Goal: Task Accomplishment & Management: Complete application form

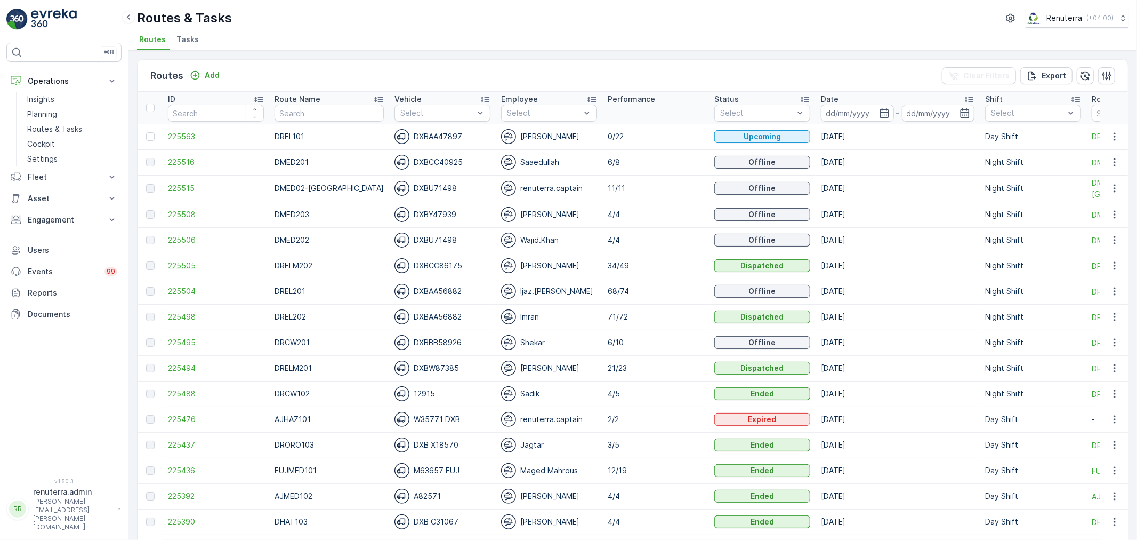
click at [194, 264] on span "225505" at bounding box center [216, 265] width 96 height 11
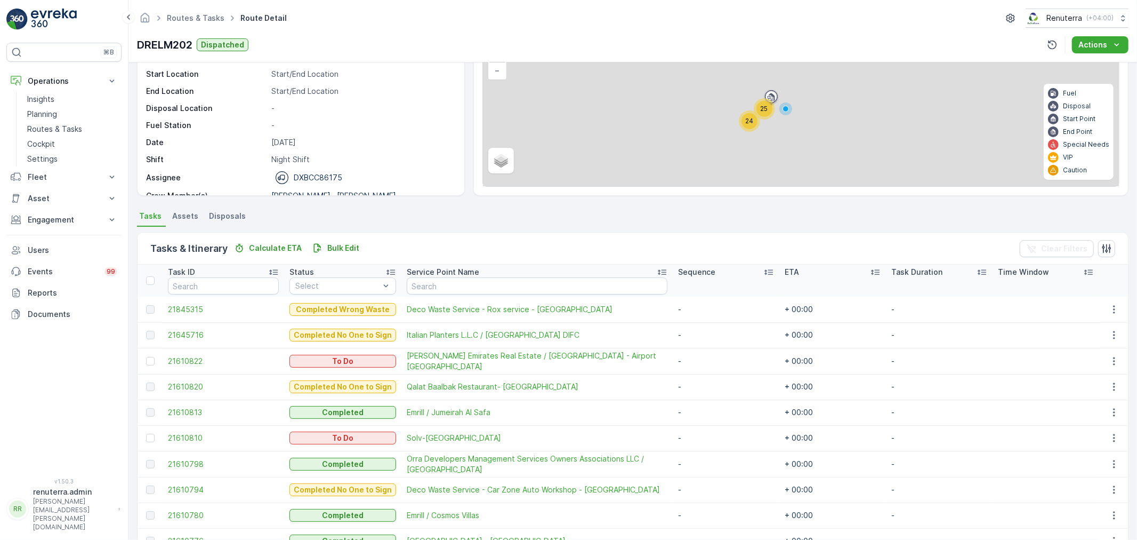
scroll to position [118, 0]
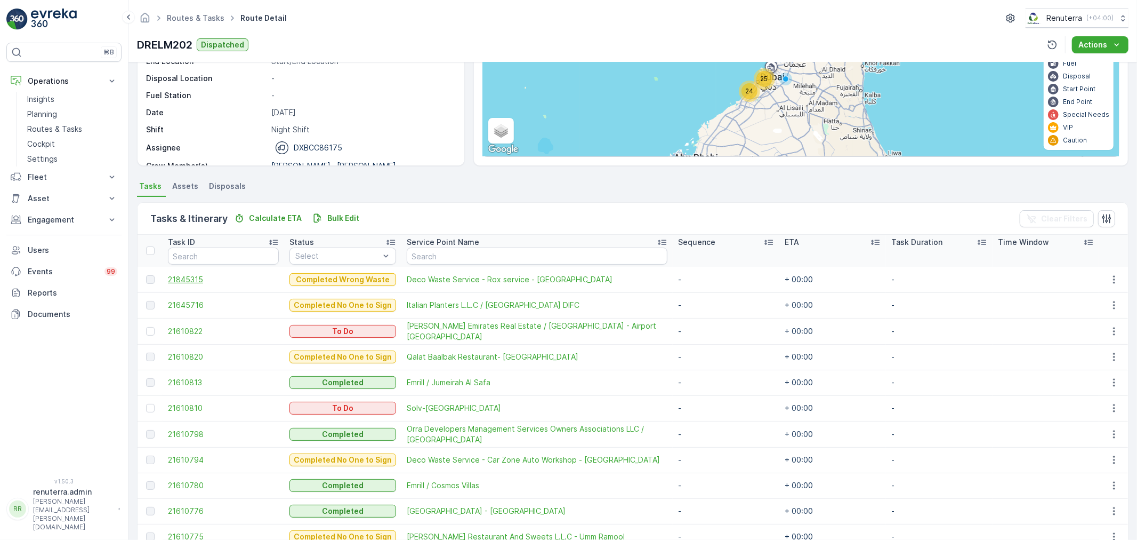
click at [199, 279] on span "21845315" at bounding box center [223, 279] width 111 height 11
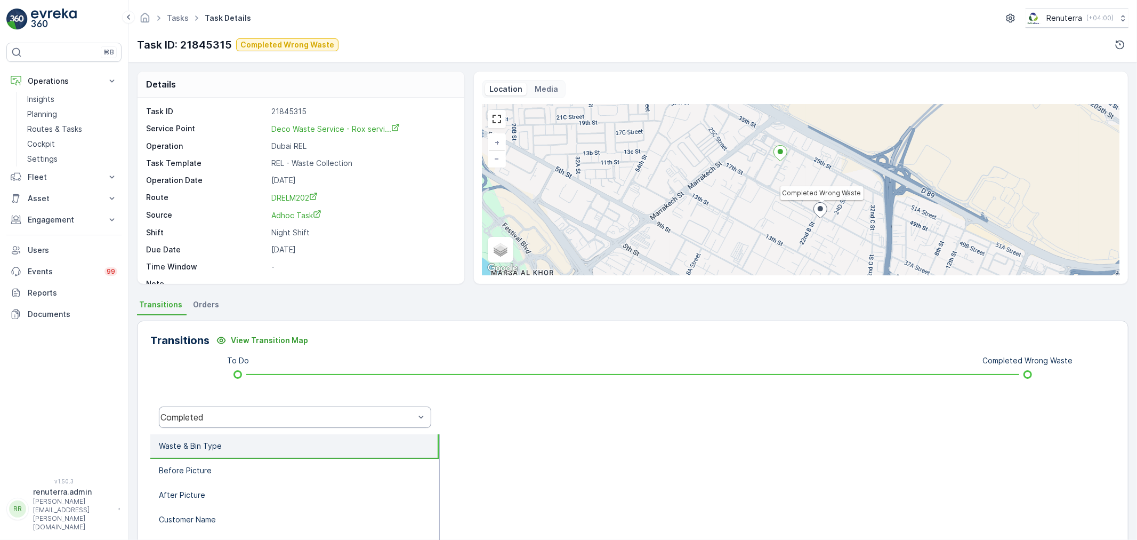
click at [288, 427] on div "Completed" at bounding box center [295, 416] width 272 height 21
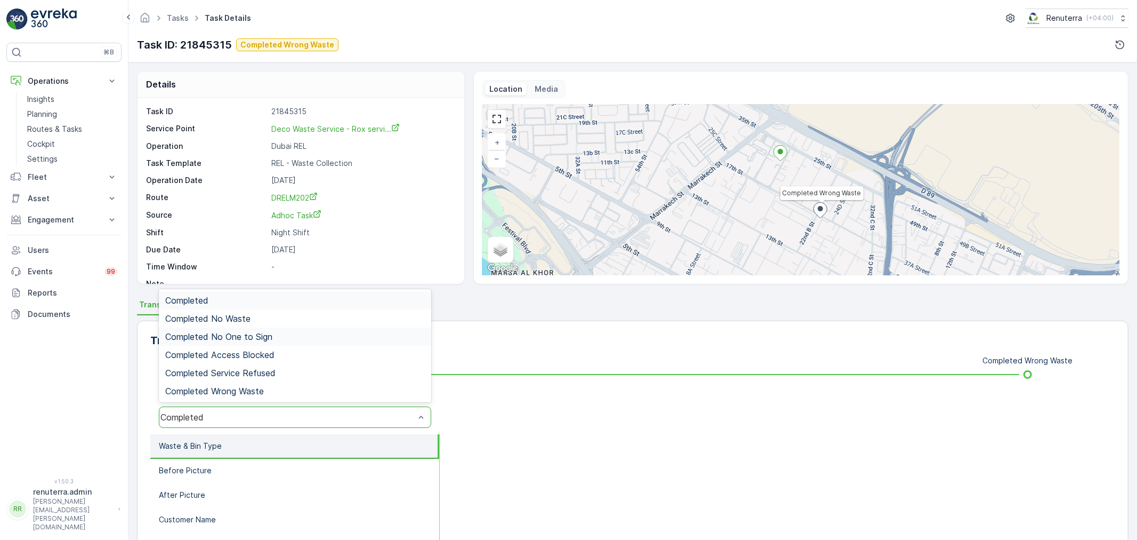
click at [288, 341] on div "Completed No One to Sign" at bounding box center [295, 336] width 272 height 18
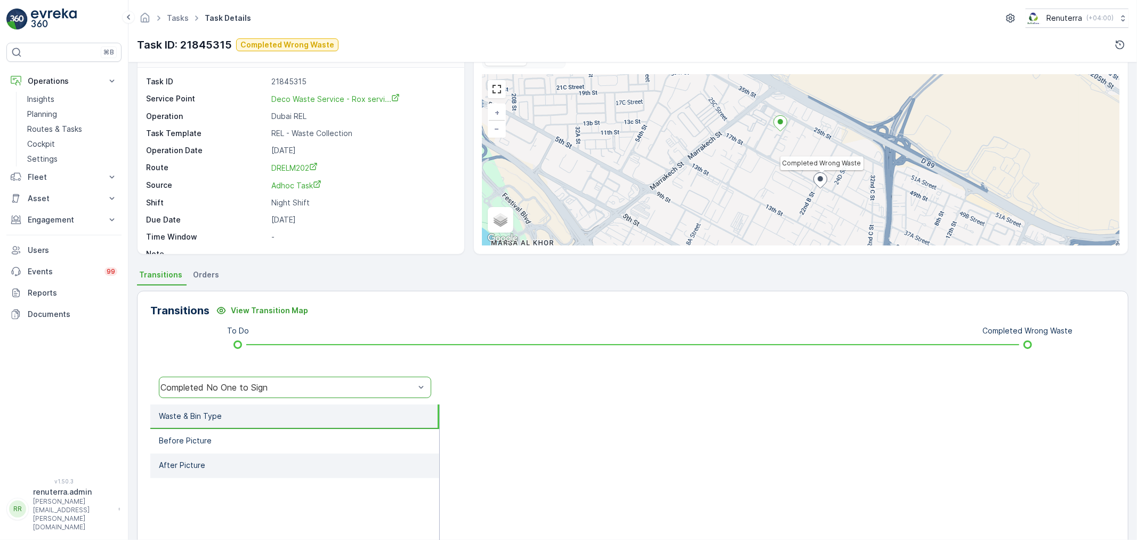
scroll to position [59, 0]
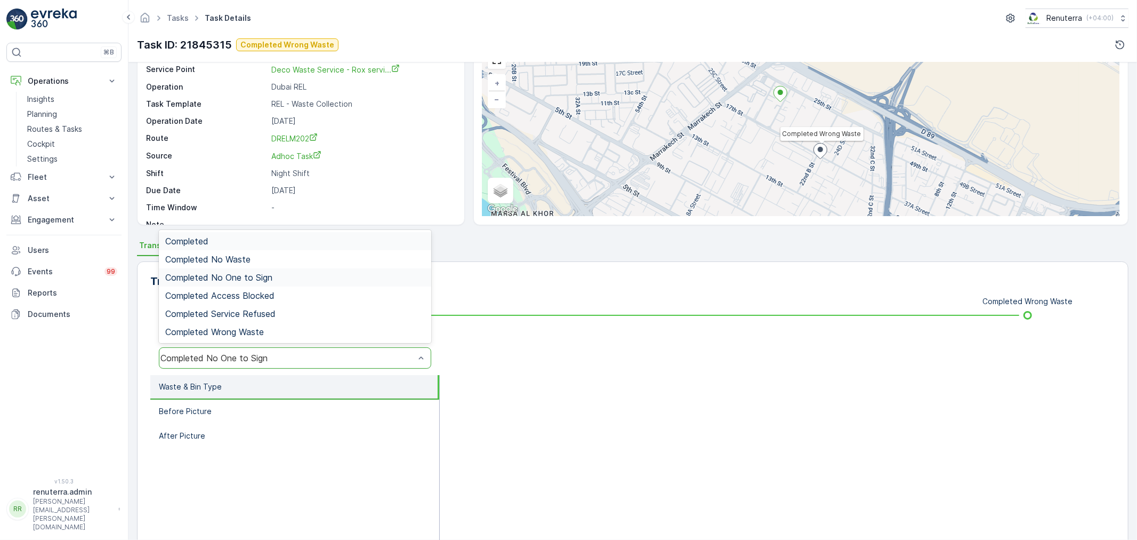
click at [343, 358] on div "Completed No One to Sign" at bounding box center [287, 358] width 254 height 10
click at [317, 328] on div "Completed Wrong Waste" at bounding box center [295, 332] width 260 height 10
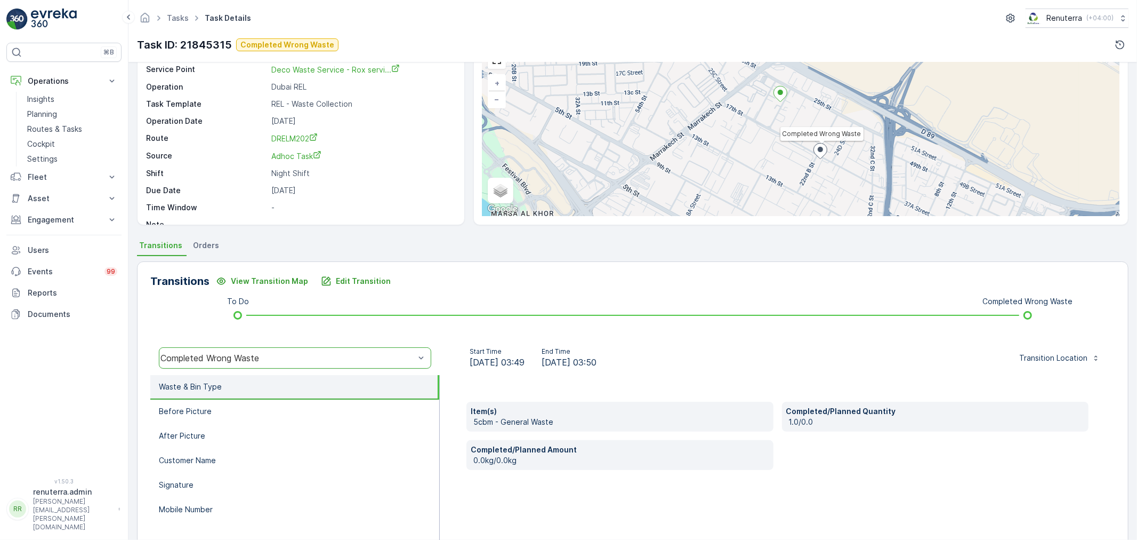
scroll to position [0, 0]
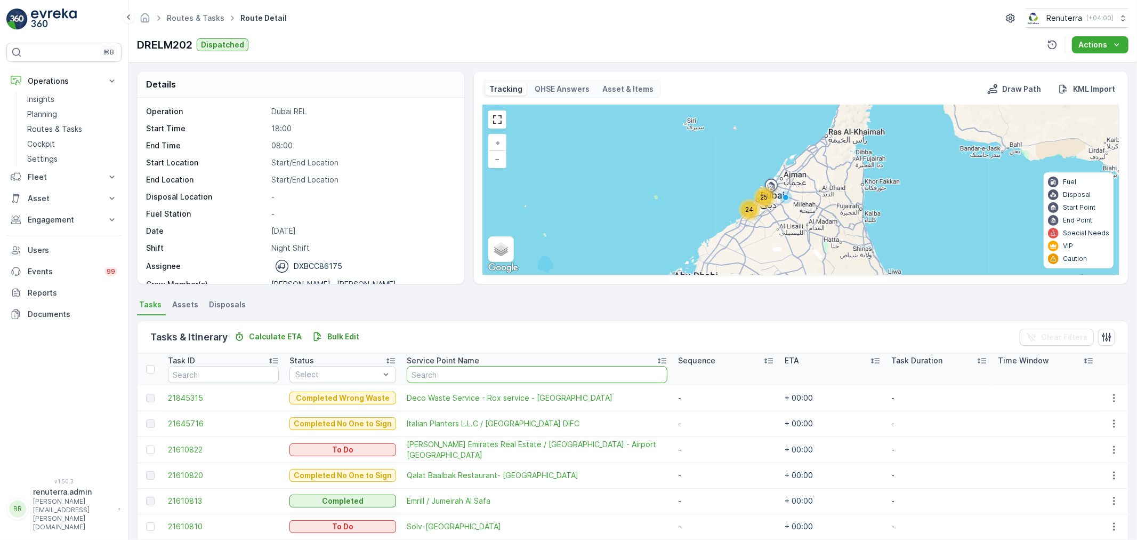
click at [460, 374] on input "text" at bounding box center [537, 374] width 261 height 17
type input "deco"
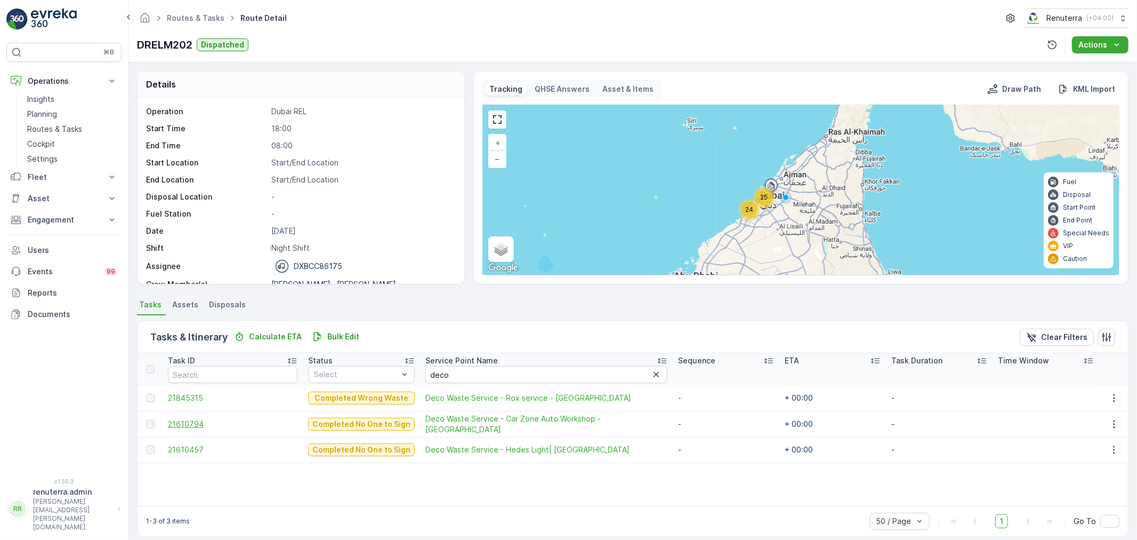
click at [195, 428] on span "21610794" at bounding box center [233, 424] width 130 height 11
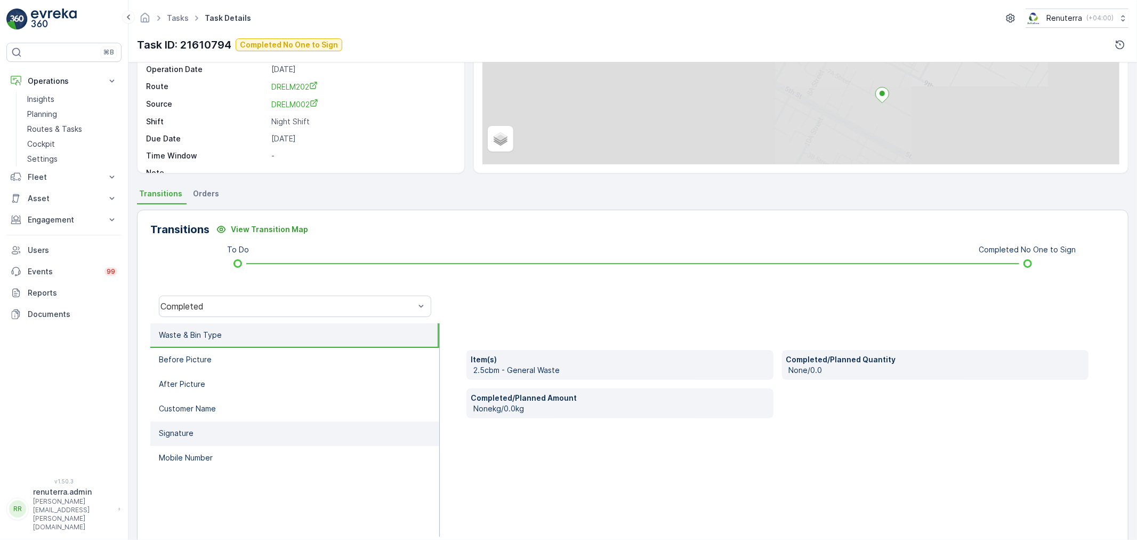
scroll to position [132, 0]
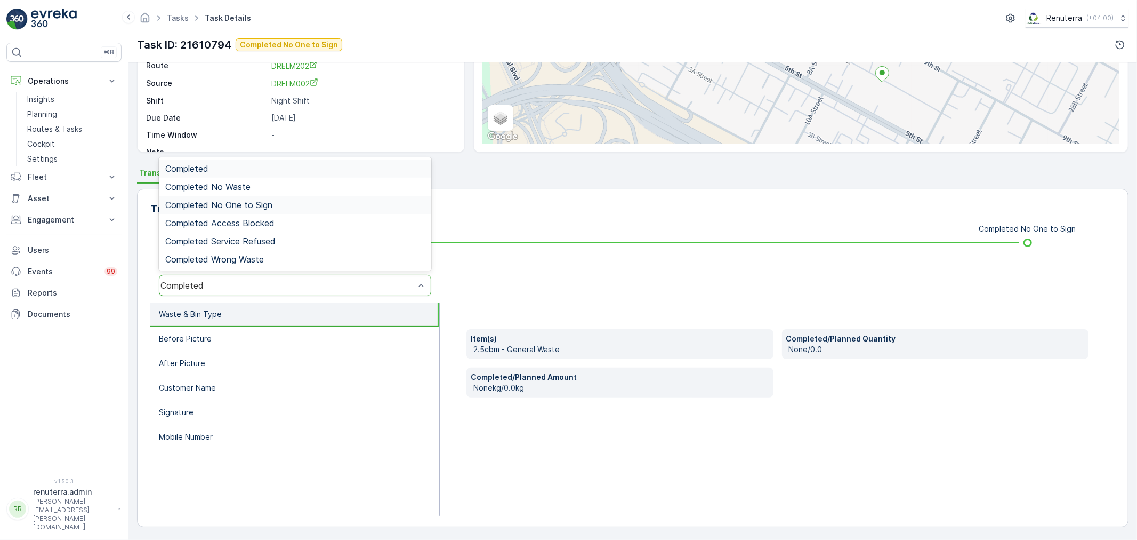
click at [269, 206] on span "Completed No One to Sign" at bounding box center [218, 205] width 107 height 10
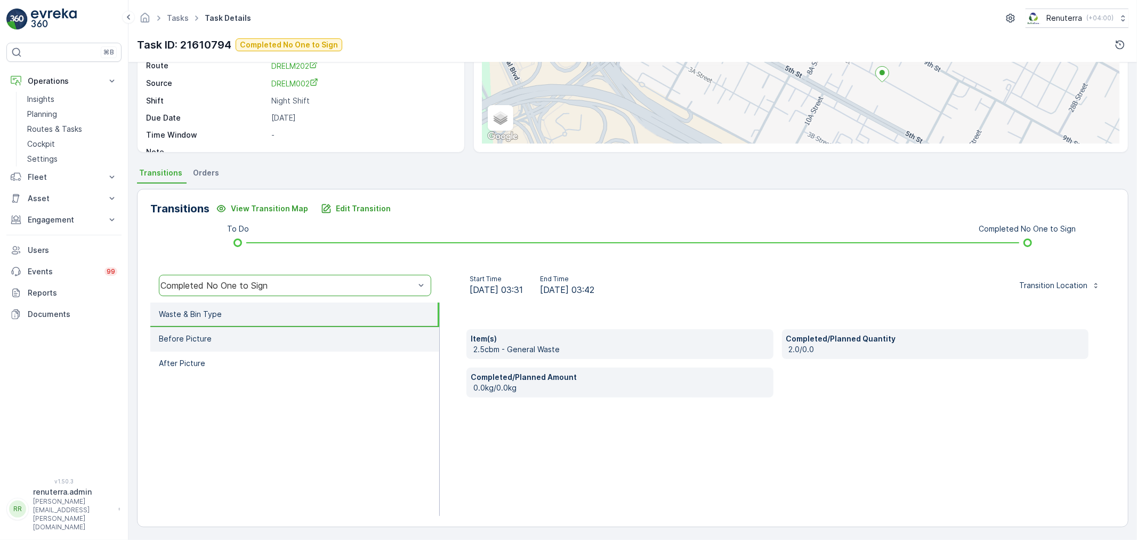
click at [249, 339] on li "Before Picture" at bounding box center [294, 339] width 289 height 25
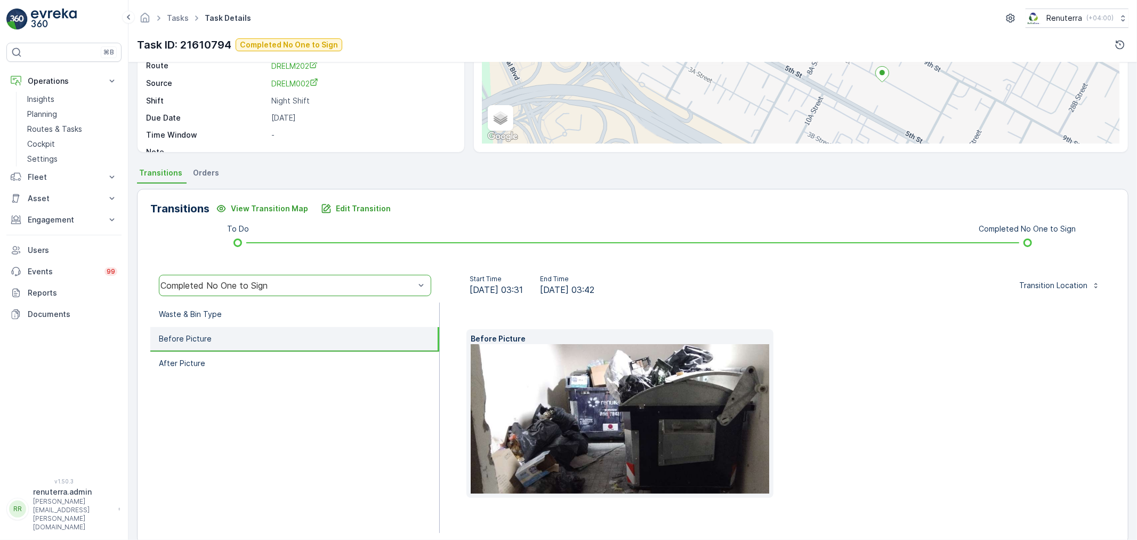
click at [252, 349] on li "Before Picture" at bounding box center [294, 339] width 289 height 25
click at [252, 360] on li "After Picture" at bounding box center [294, 363] width 289 height 25
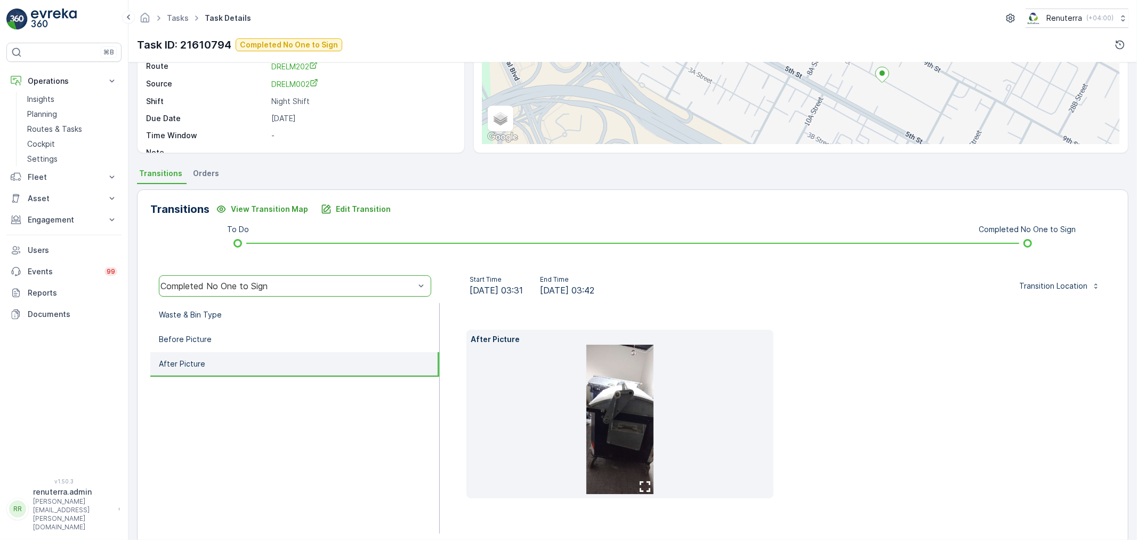
scroll to position [149, 0]
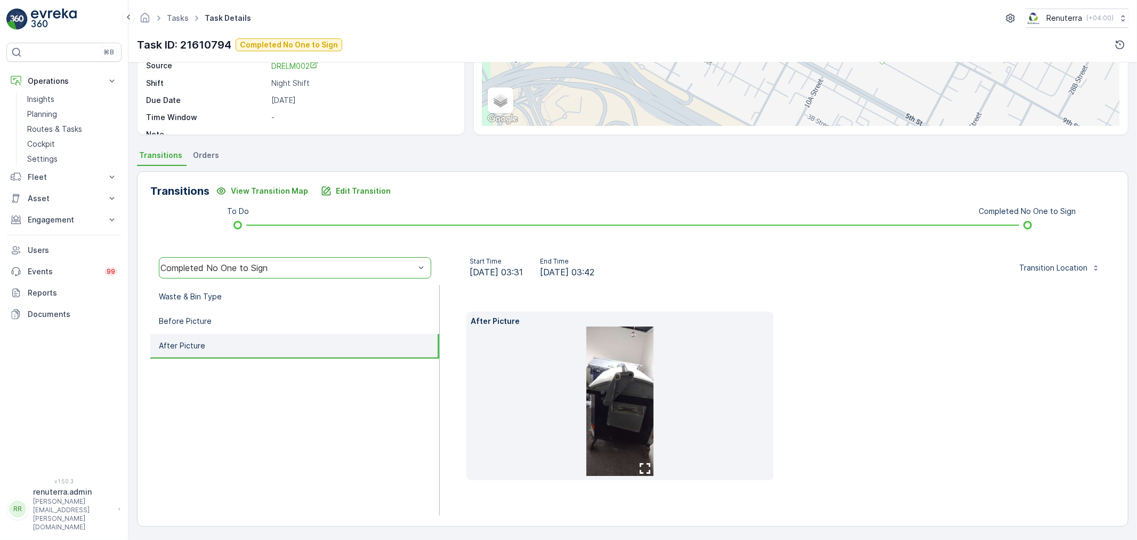
click at [642, 461] on button "button" at bounding box center [645, 468] width 17 height 15
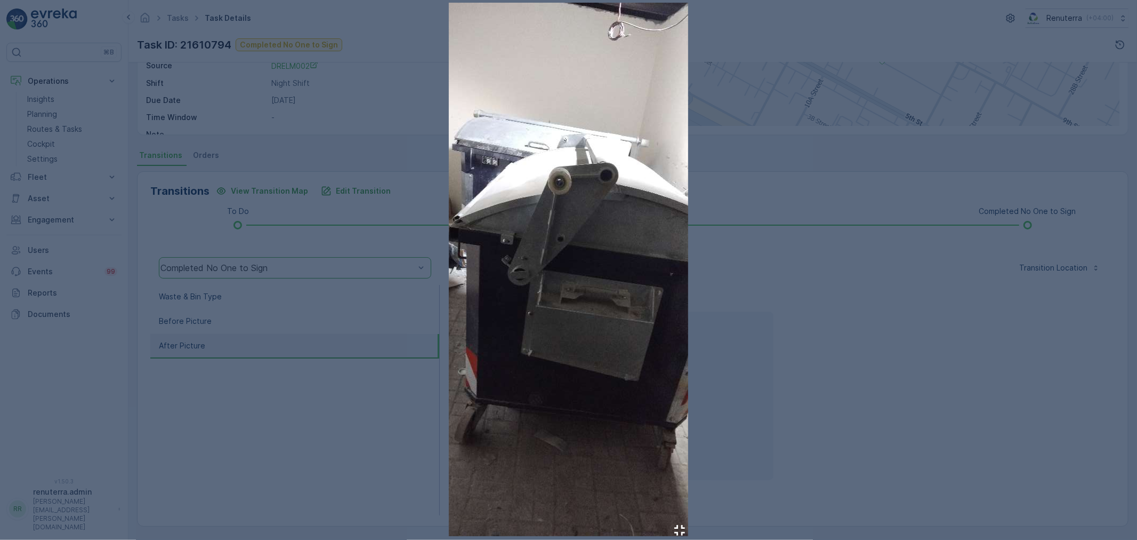
click at [815, 339] on div at bounding box center [568, 270] width 1137 height 540
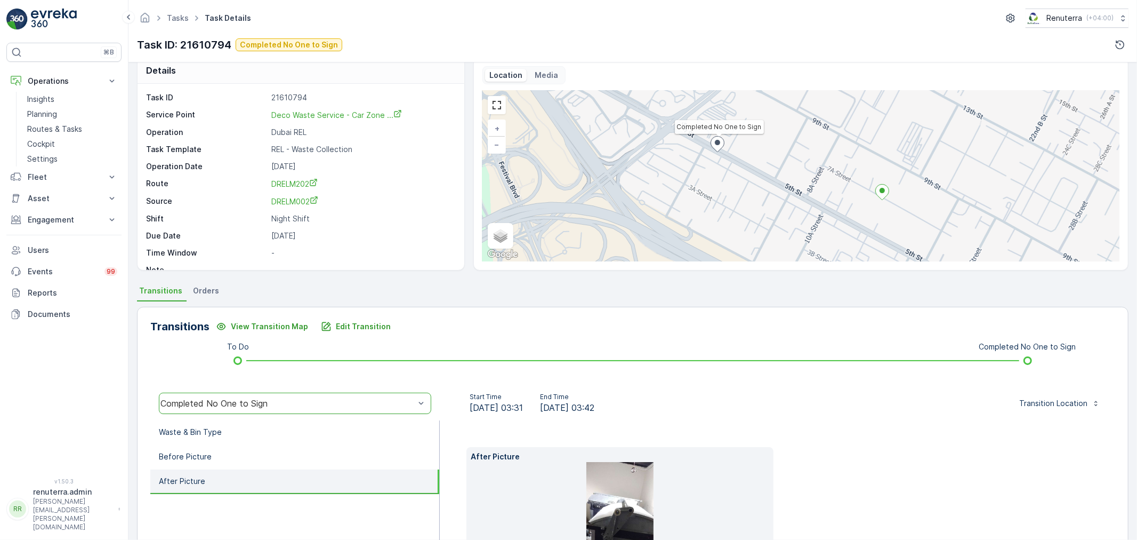
scroll to position [0, 0]
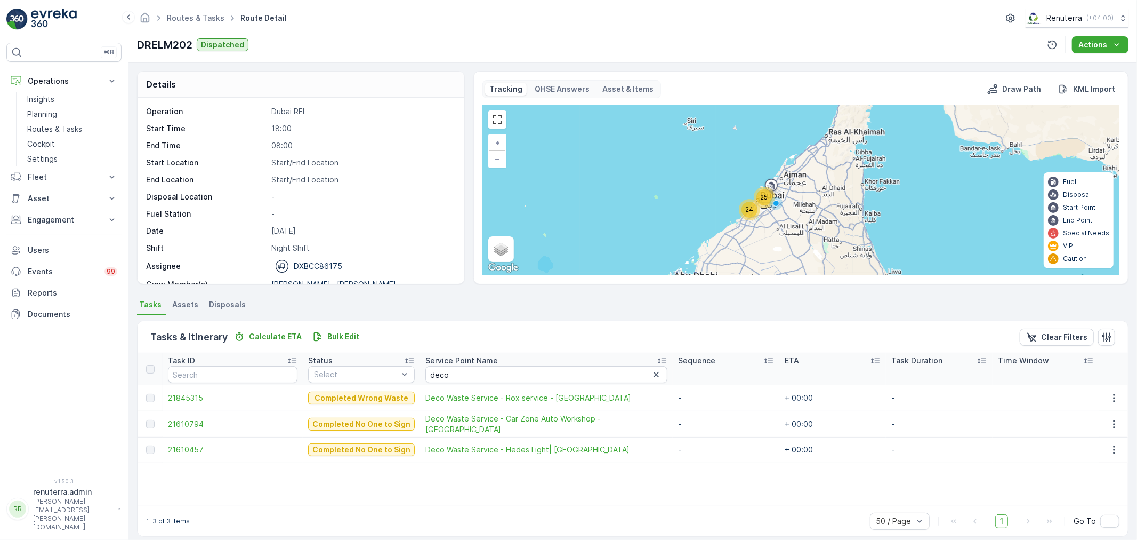
drag, startPoint x: 639, startPoint y: 377, endPoint x: 631, endPoint y: 377, distance: 7.5
click at [651, 377] on icon "button" at bounding box center [656, 374] width 11 height 11
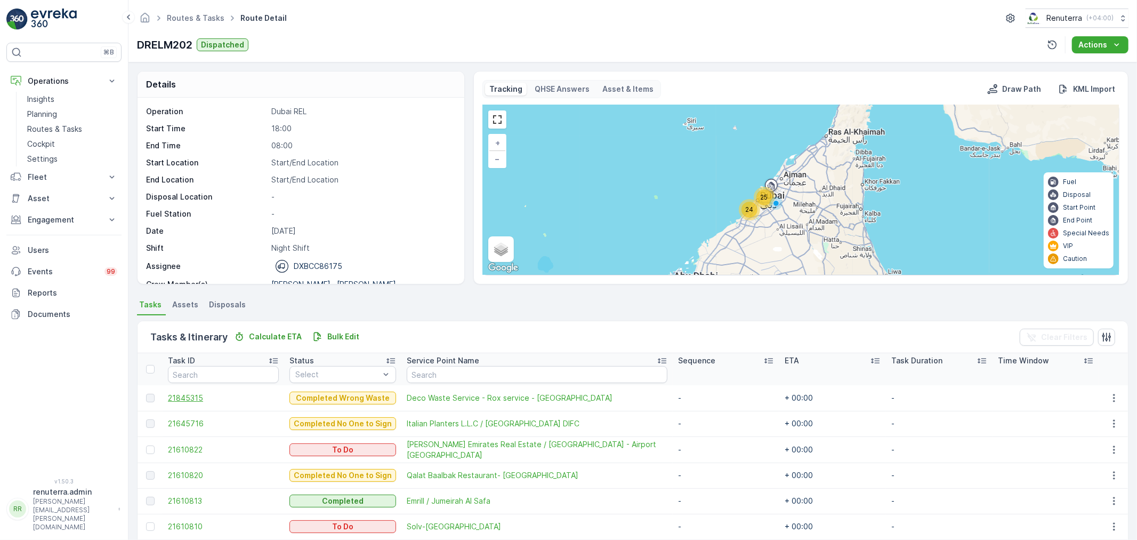
click at [197, 398] on span "21845315" at bounding box center [223, 397] width 111 height 11
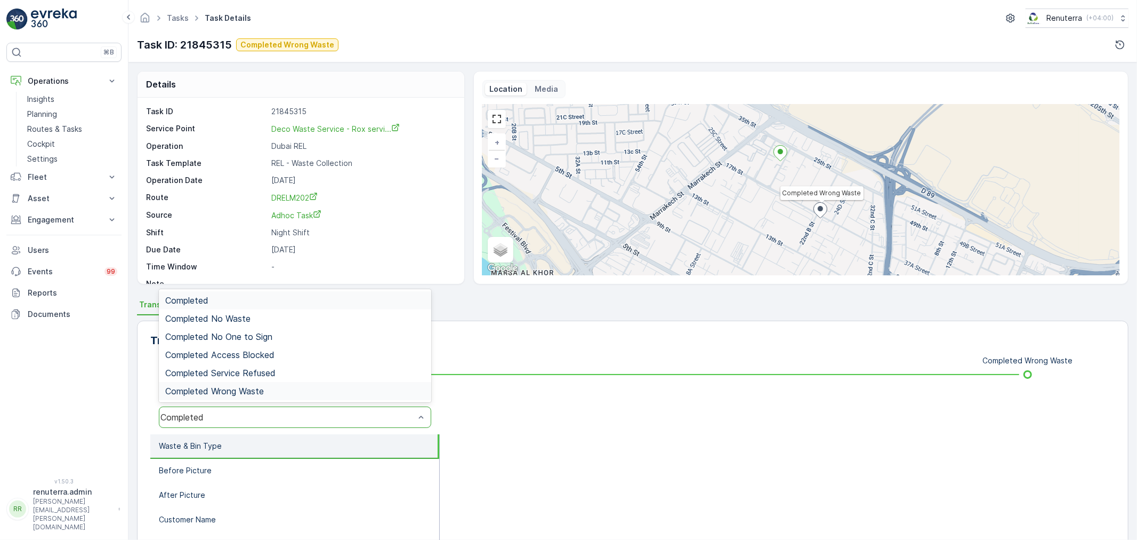
click at [261, 397] on div "Completed Wrong Waste" at bounding box center [295, 391] width 272 height 18
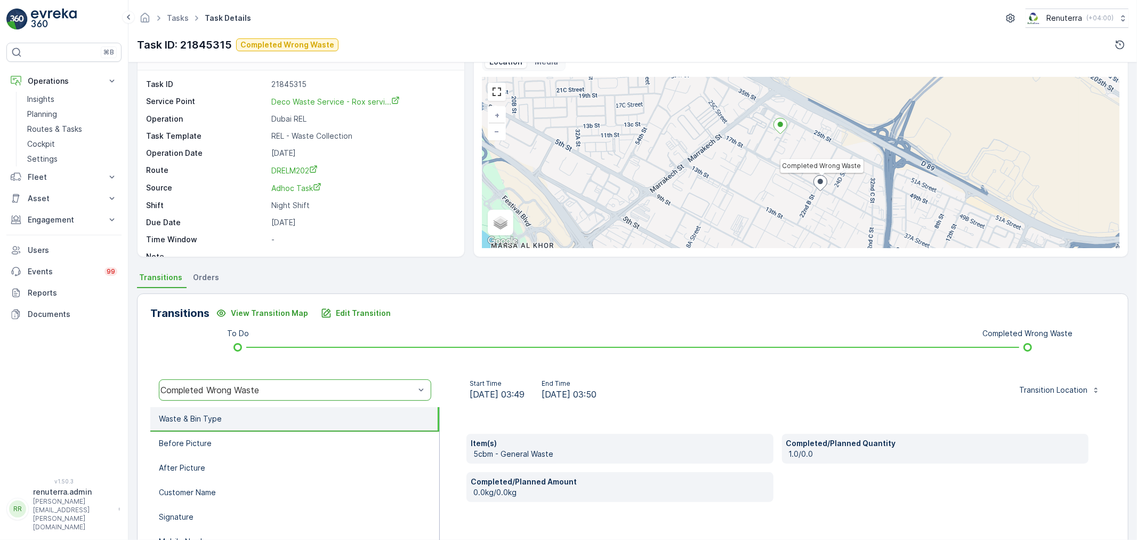
scroll to position [118, 0]
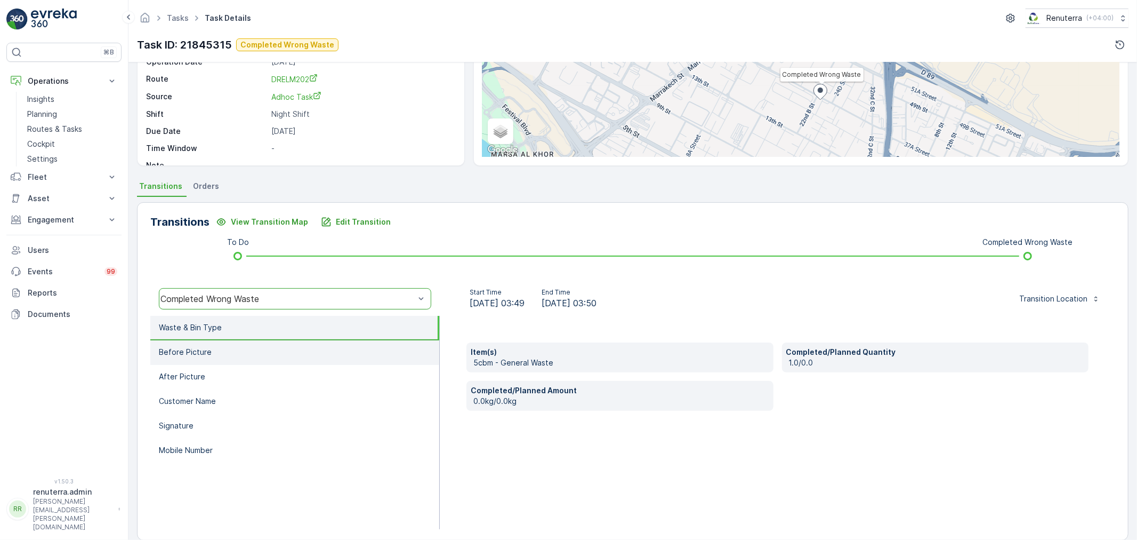
click at [319, 355] on li "Before Picture" at bounding box center [294, 352] width 289 height 25
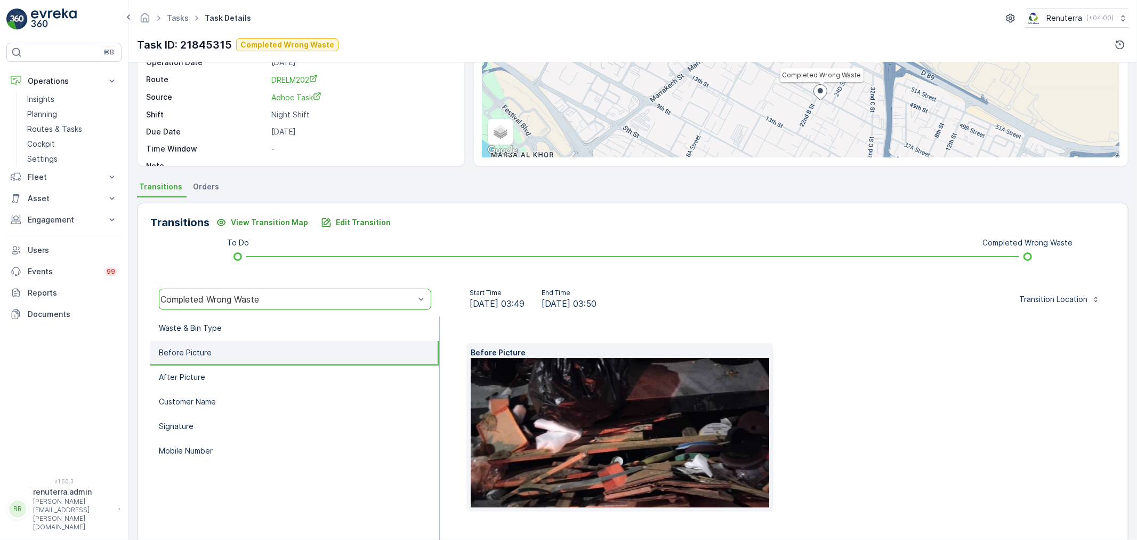
scroll to position [149, 0]
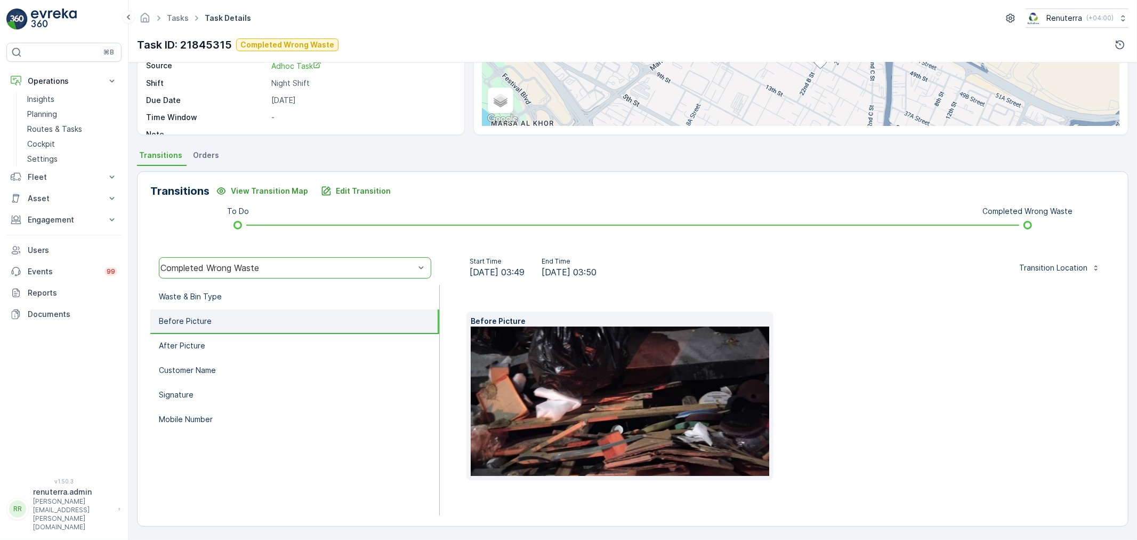
click at [621, 374] on img at bounding box center [637, 400] width 333 height 149
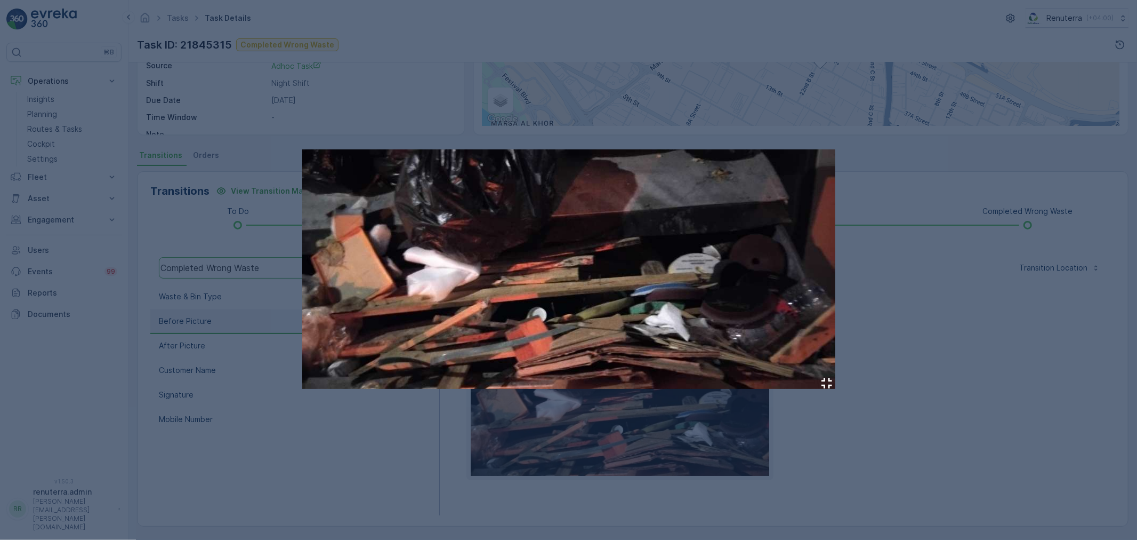
click at [974, 285] on div at bounding box center [568, 270] width 1137 height 540
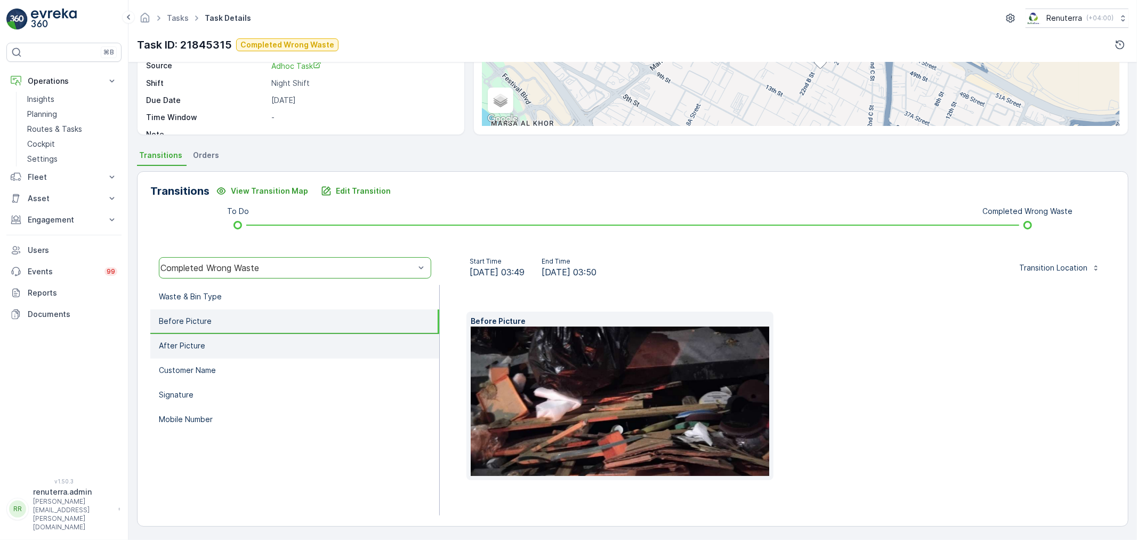
click at [248, 345] on li "After Picture" at bounding box center [294, 346] width 289 height 25
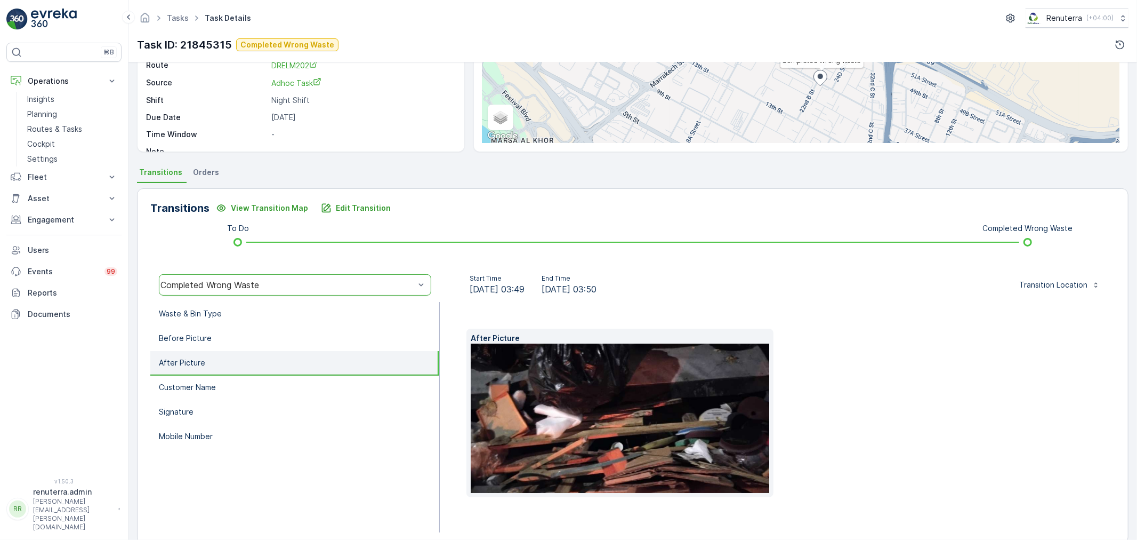
click at [581, 402] on img at bounding box center [637, 417] width 333 height 149
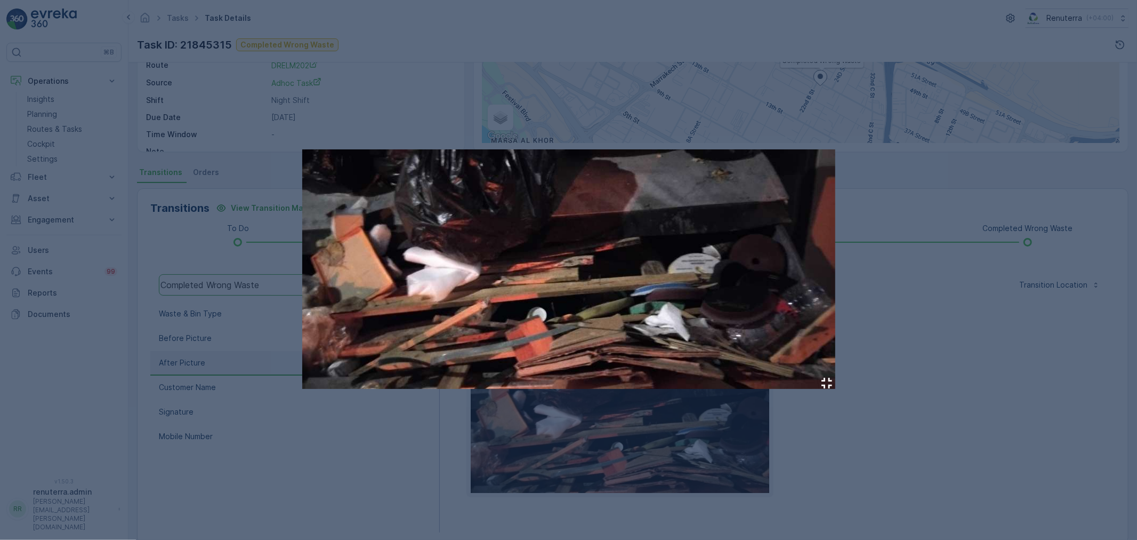
click at [980, 338] on div at bounding box center [568, 270] width 1137 height 540
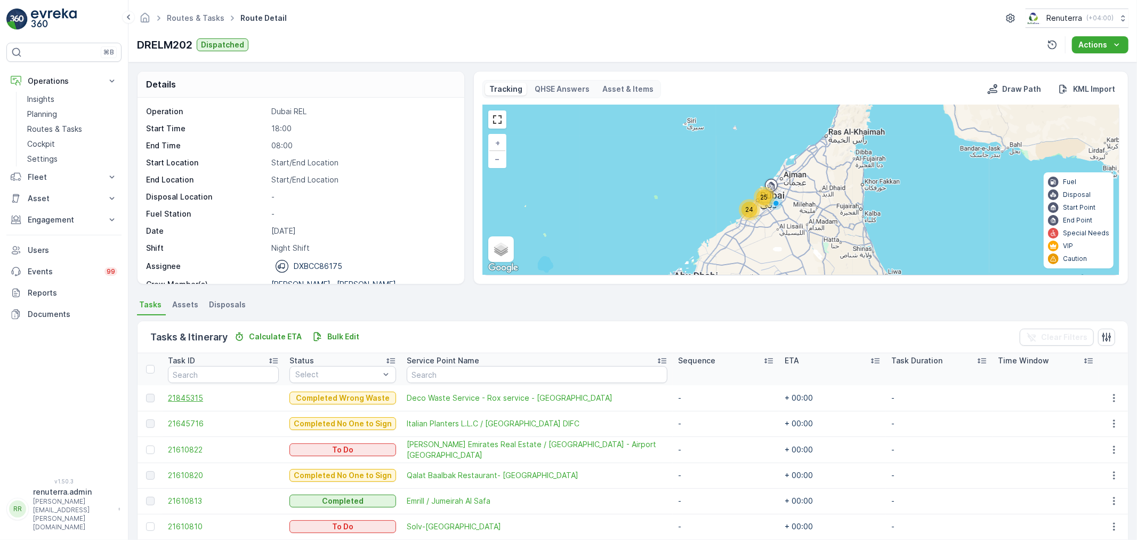
click at [177, 397] on span "21845315" at bounding box center [223, 397] width 111 height 11
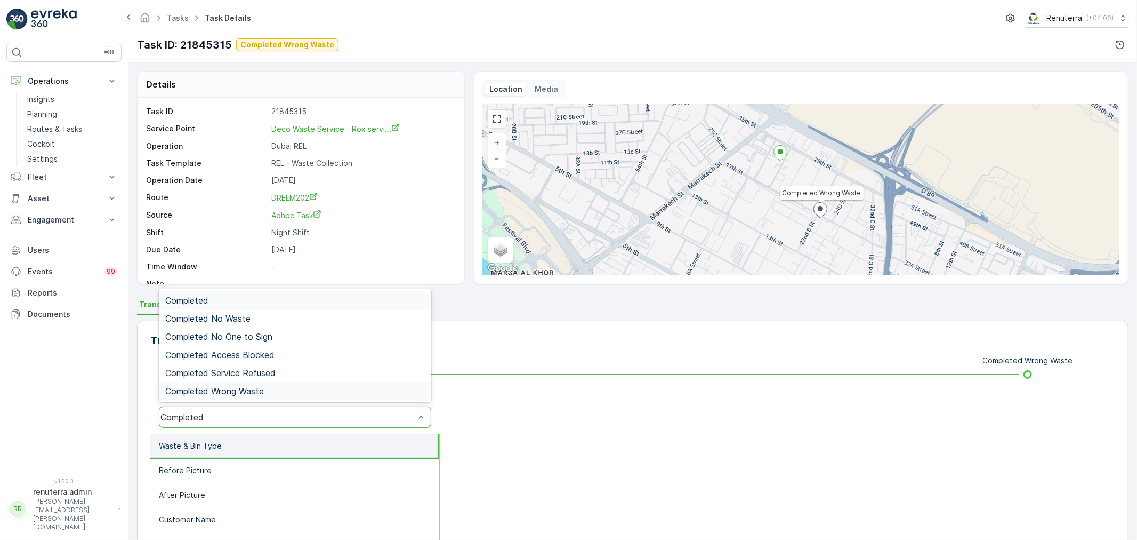
click at [246, 386] on span "Completed Wrong Waste" at bounding box center [214, 391] width 99 height 10
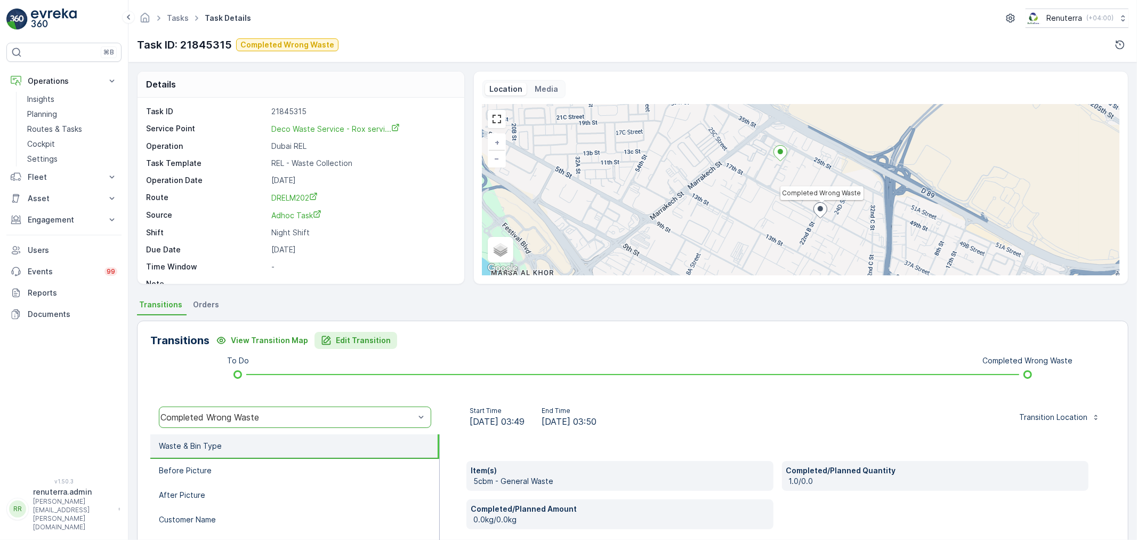
click at [355, 335] on p "Edit Transition" at bounding box center [363, 340] width 55 height 11
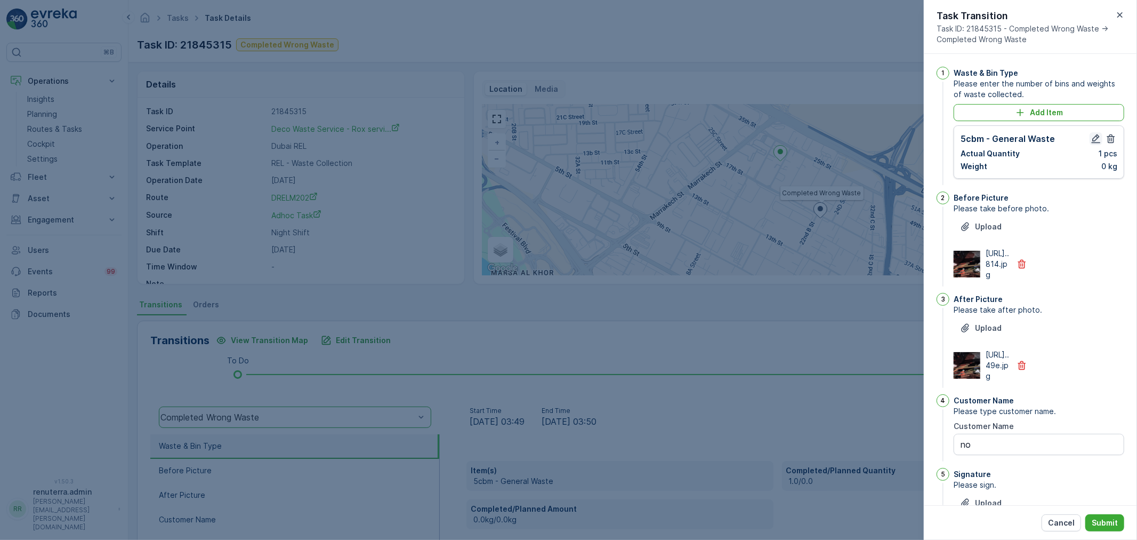
click at [1092, 135] on icon "button" at bounding box center [1096, 138] width 11 height 11
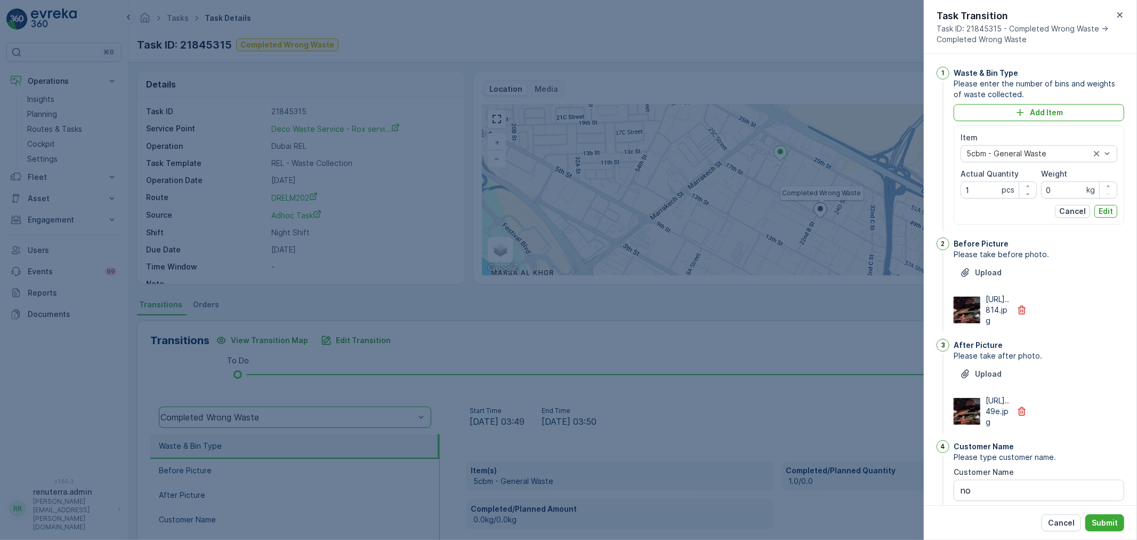
click at [988, 192] on Quantity "1" at bounding box center [999, 189] width 76 height 17
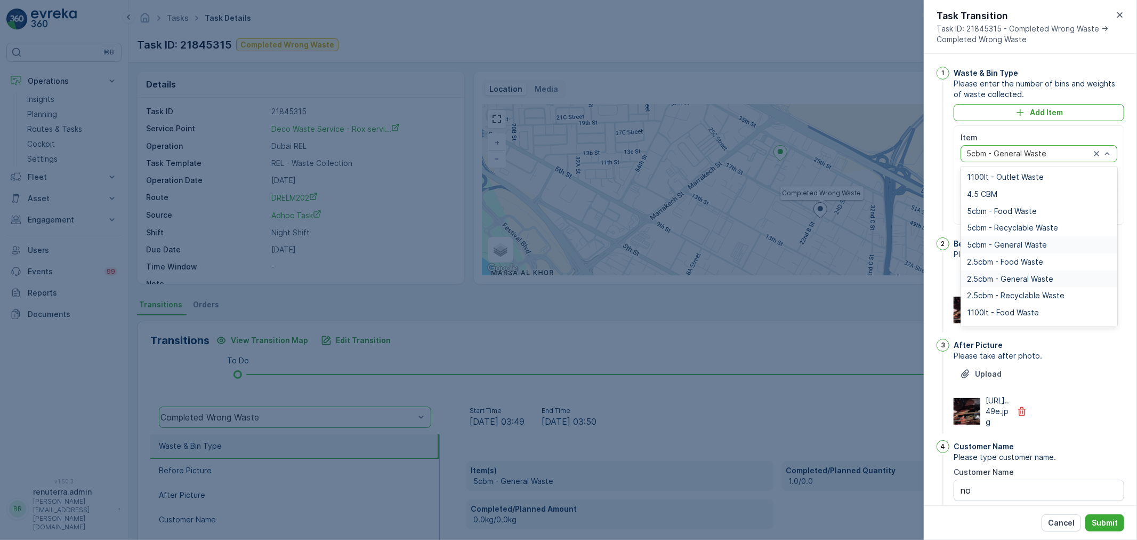
click at [1016, 271] on div "2.5cbm - General Waste" at bounding box center [1039, 278] width 157 height 17
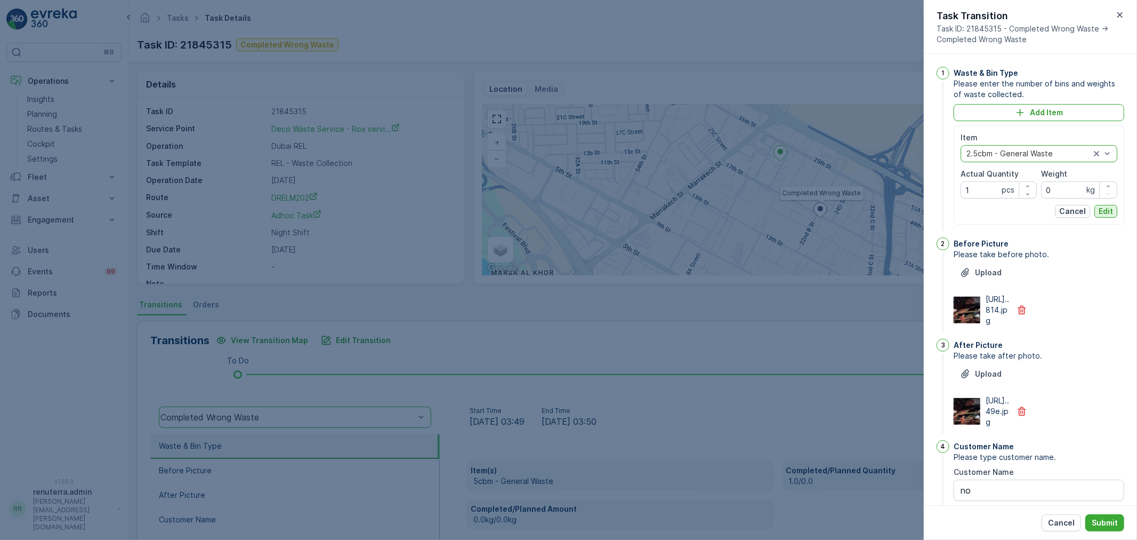
click at [1100, 216] on p "Edit" at bounding box center [1106, 211] width 14 height 11
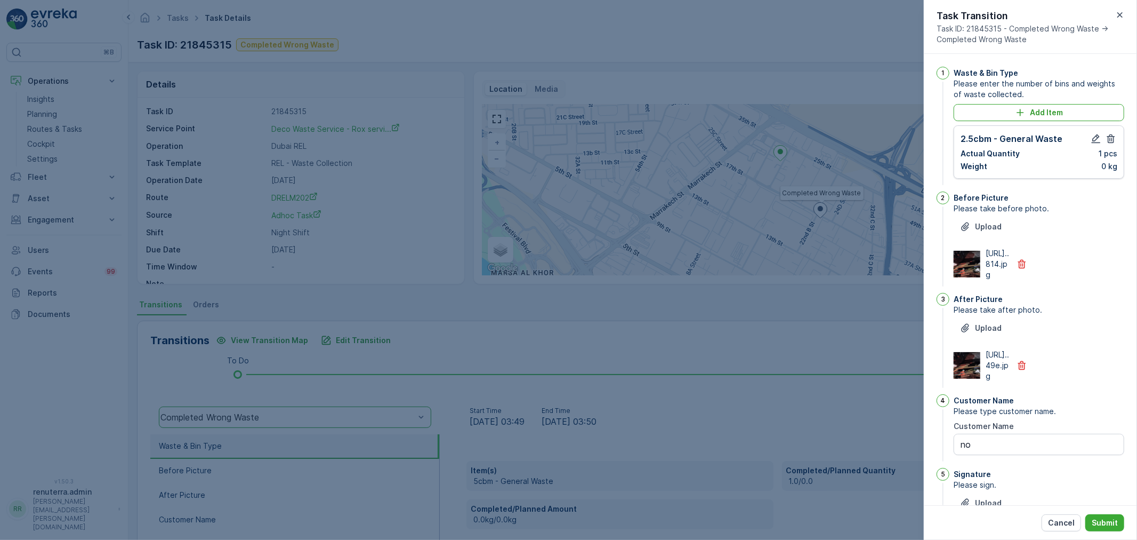
click at [962, 276] on img at bounding box center [967, 264] width 27 height 27
click at [969, 379] on img at bounding box center [967, 365] width 27 height 27
click at [1121, 12] on icon "button" at bounding box center [1120, 15] width 11 height 11
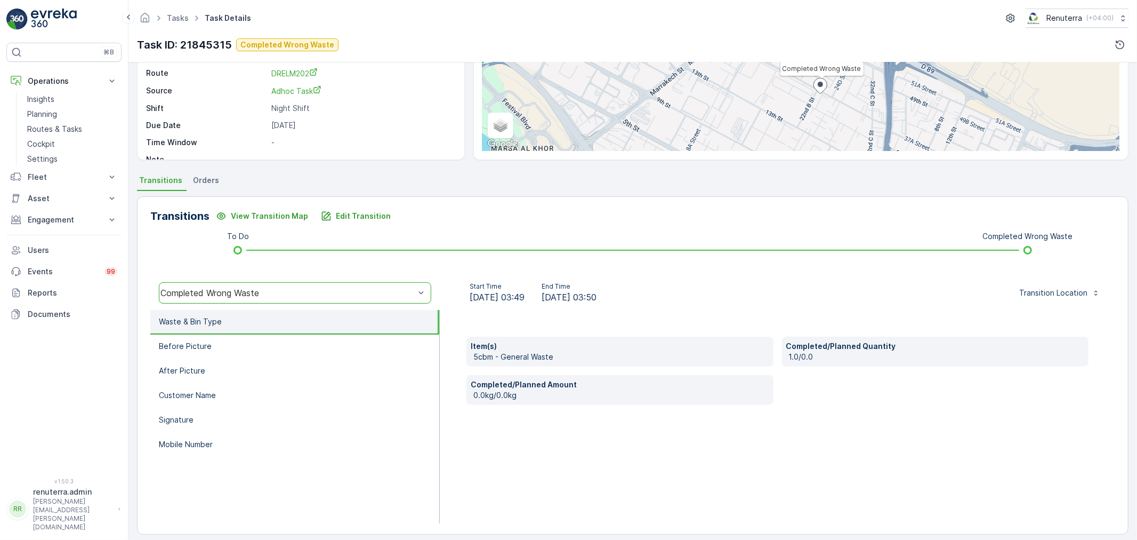
scroll to position [132, 0]
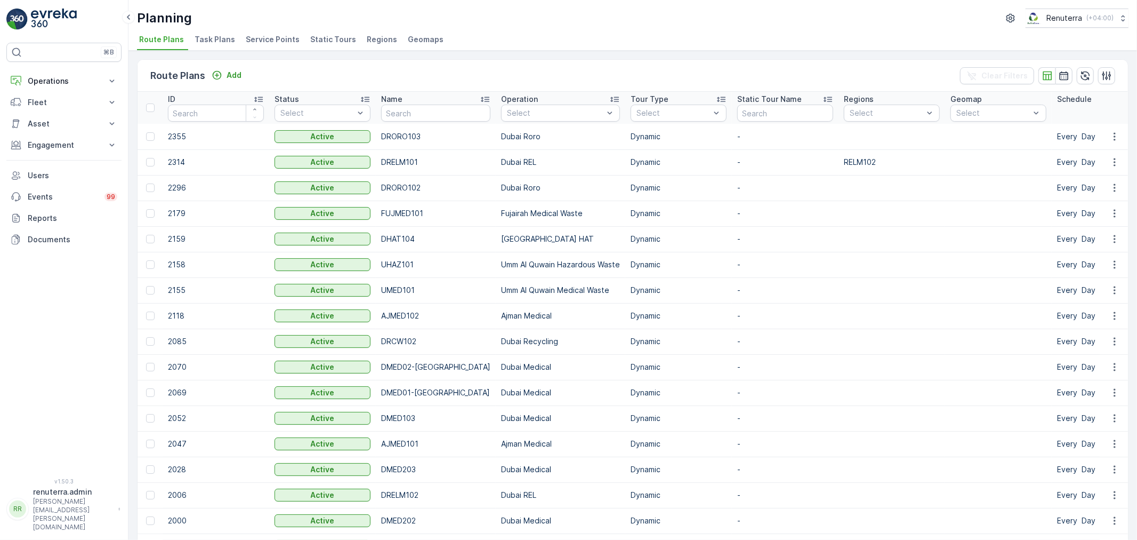
drag, startPoint x: 60, startPoint y: 82, endPoint x: 66, endPoint y: 118, distance: 36.7
click at [61, 82] on p "Operations" at bounding box center [64, 81] width 73 height 11
click at [70, 126] on p "Routes & Tasks" at bounding box center [54, 129] width 55 height 11
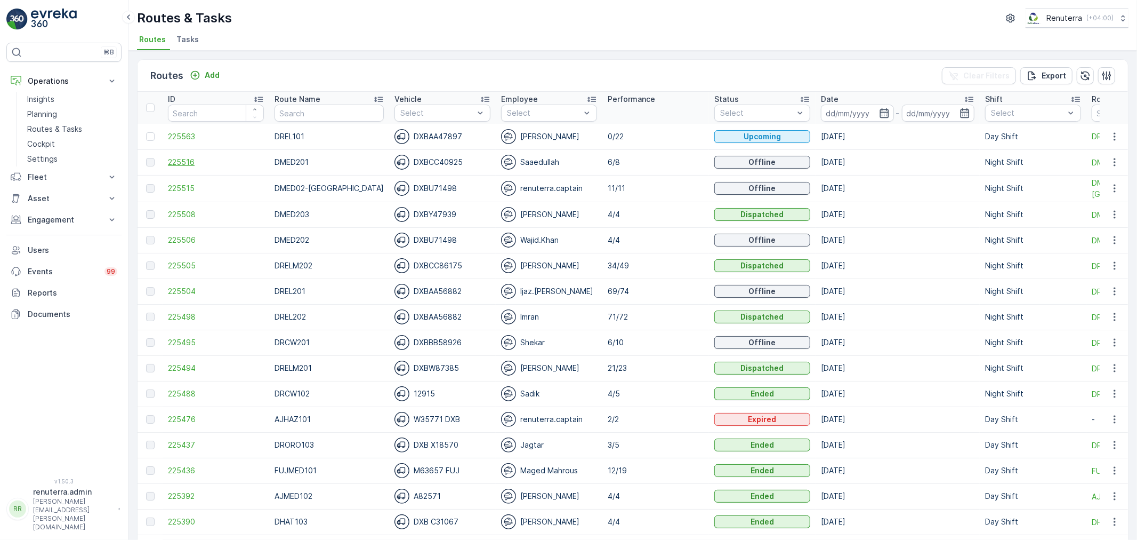
click at [179, 162] on span "225516" at bounding box center [216, 162] width 96 height 11
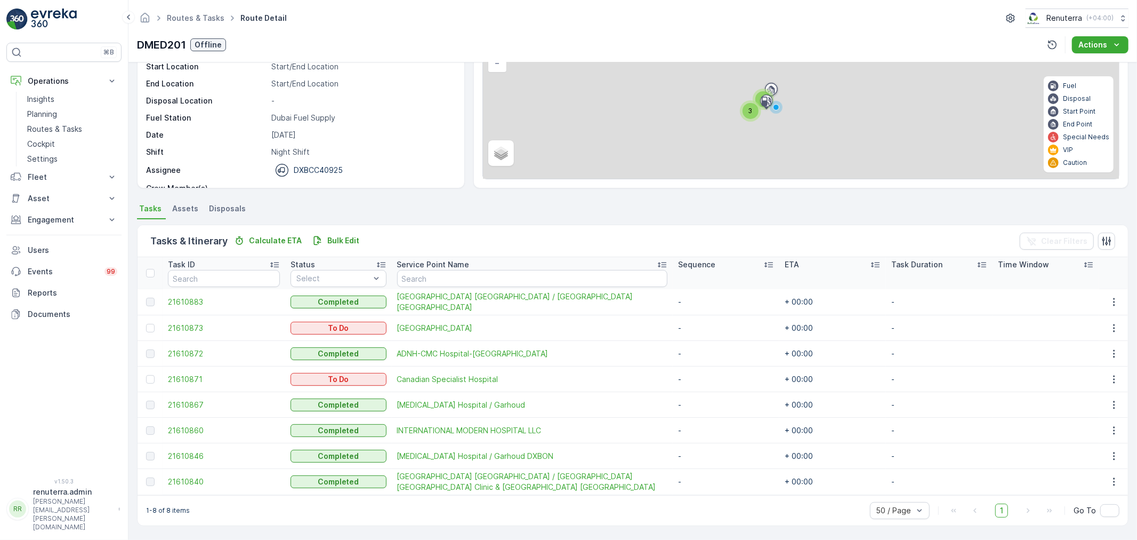
scroll to position [95, 0]
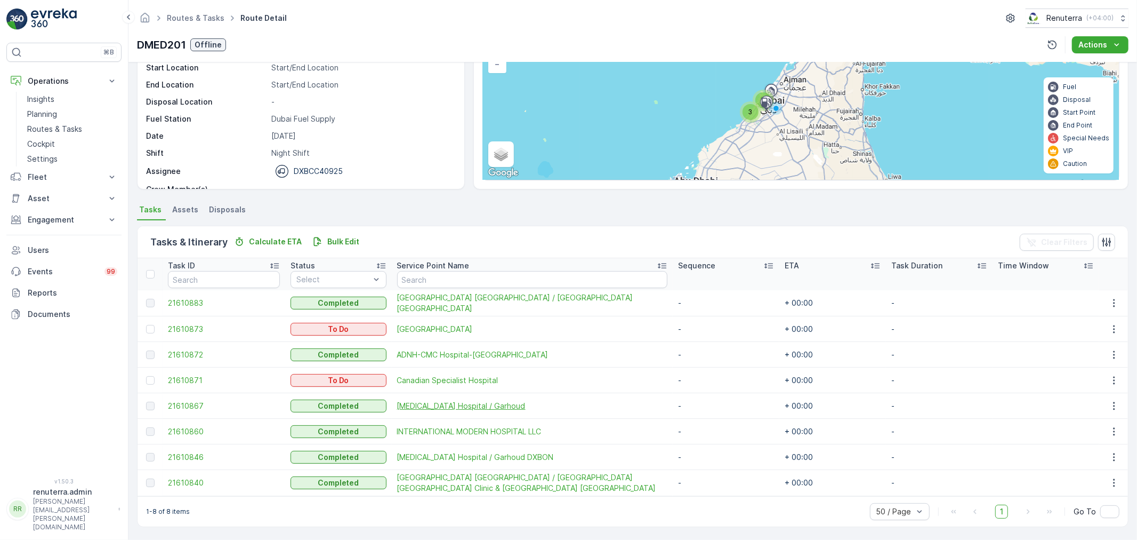
click at [436, 406] on span "[MEDICAL_DATA] Hospital / Garhoud" at bounding box center [532, 405] width 270 height 11
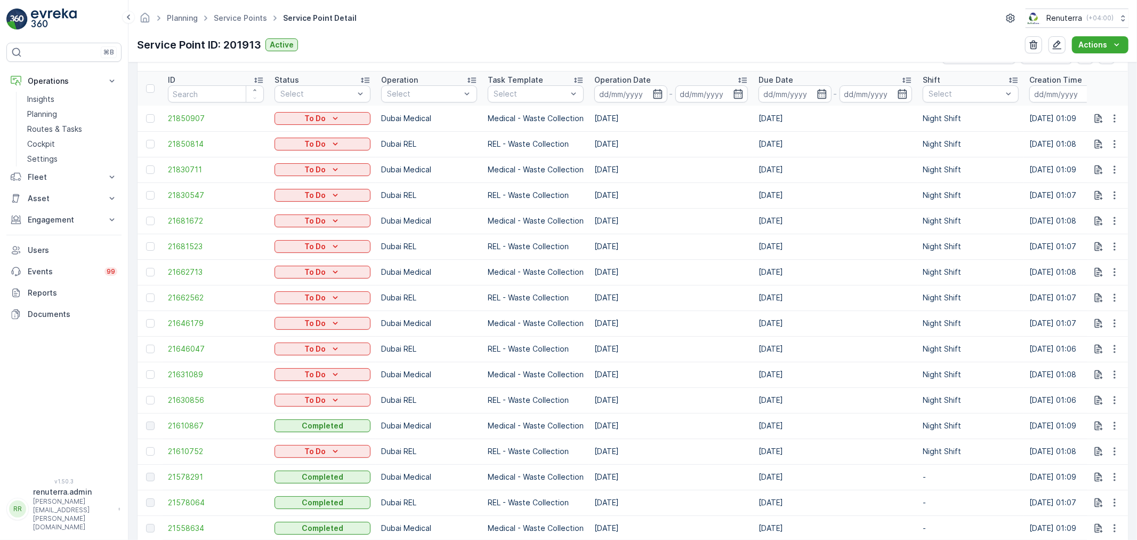
scroll to position [355, 0]
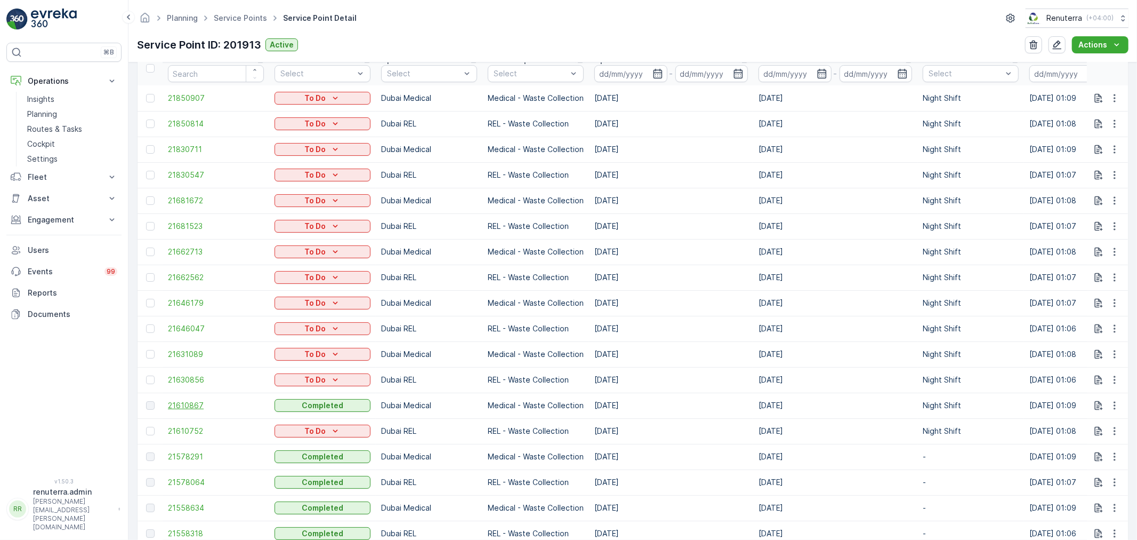
click at [178, 402] on span "21610867" at bounding box center [216, 405] width 96 height 11
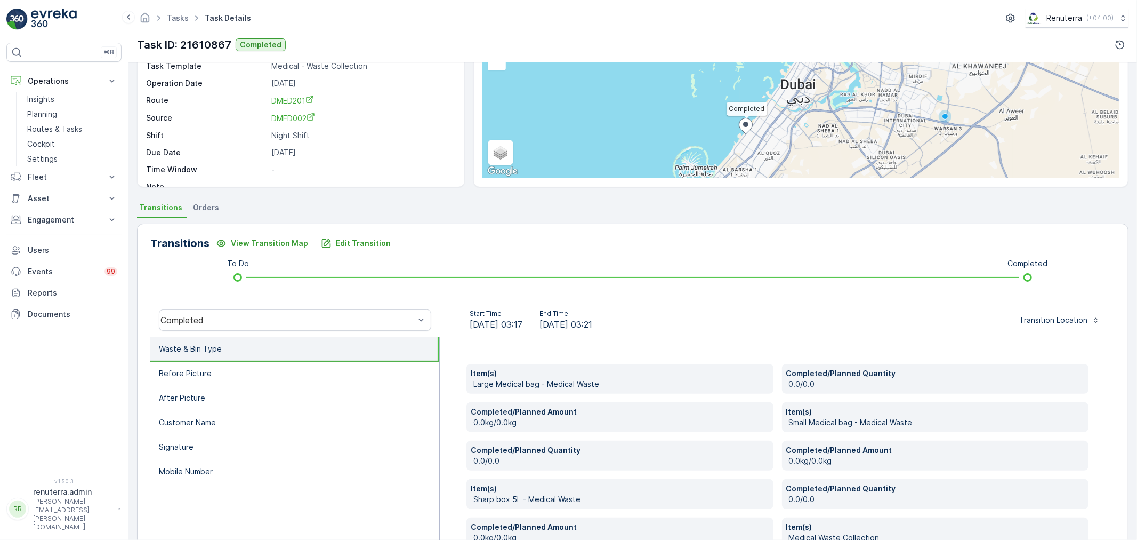
scroll to position [203, 0]
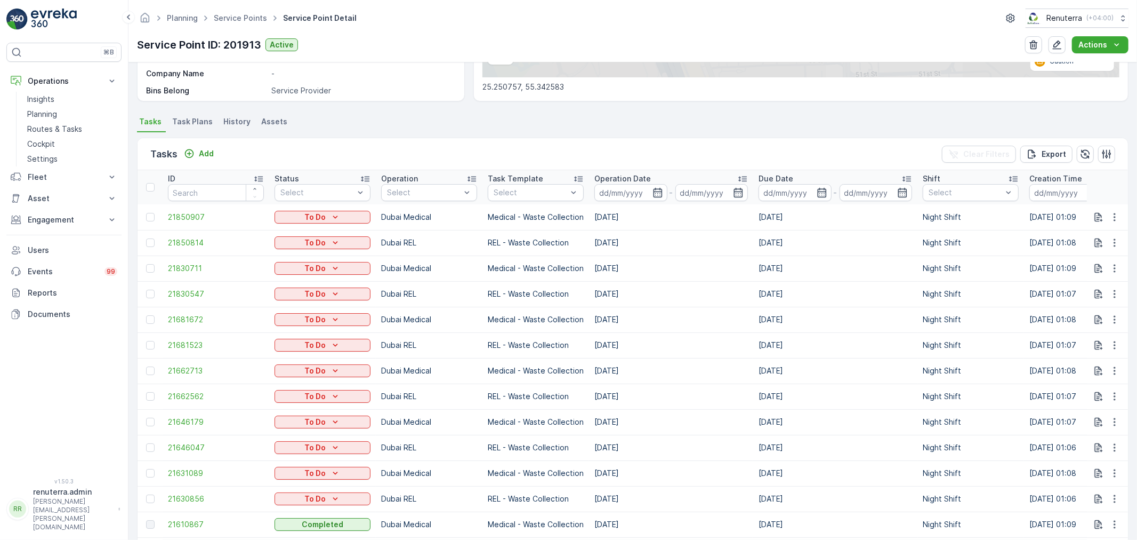
scroll to position [237, 0]
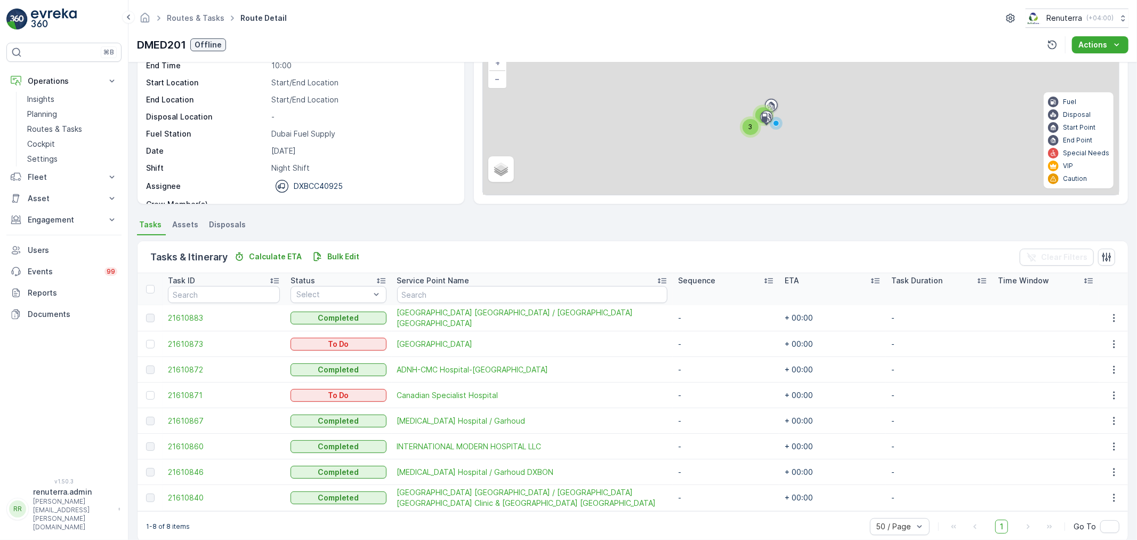
scroll to position [94, 0]
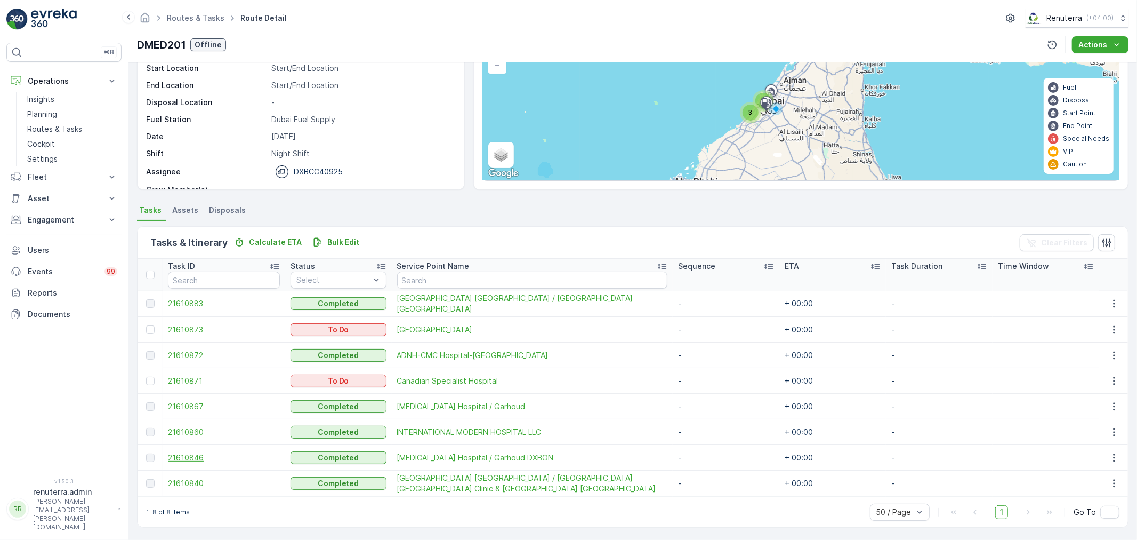
click at [188, 459] on span "21610846" at bounding box center [224, 457] width 112 height 11
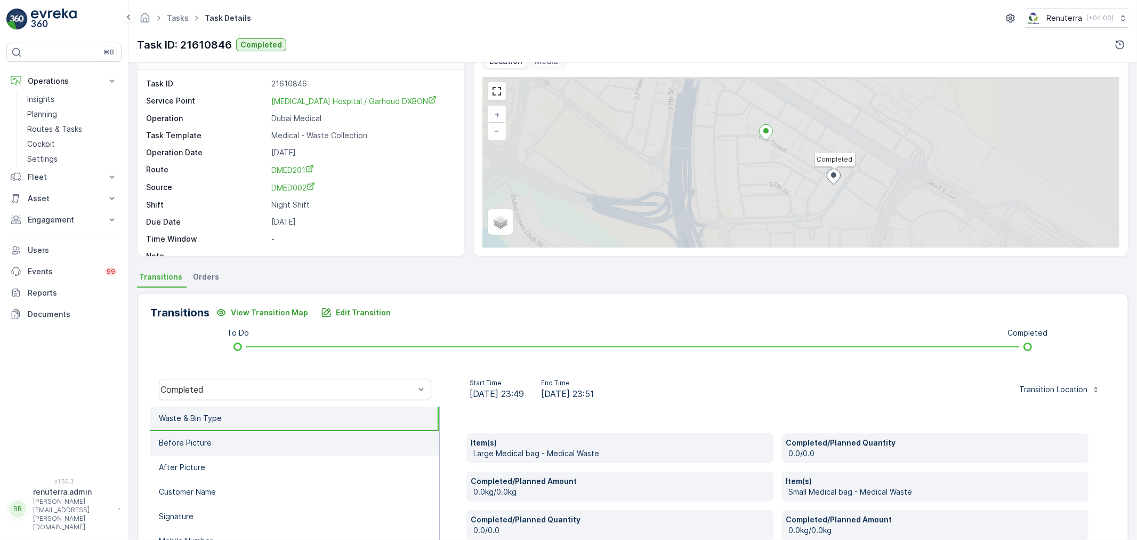
scroll to position [178, 0]
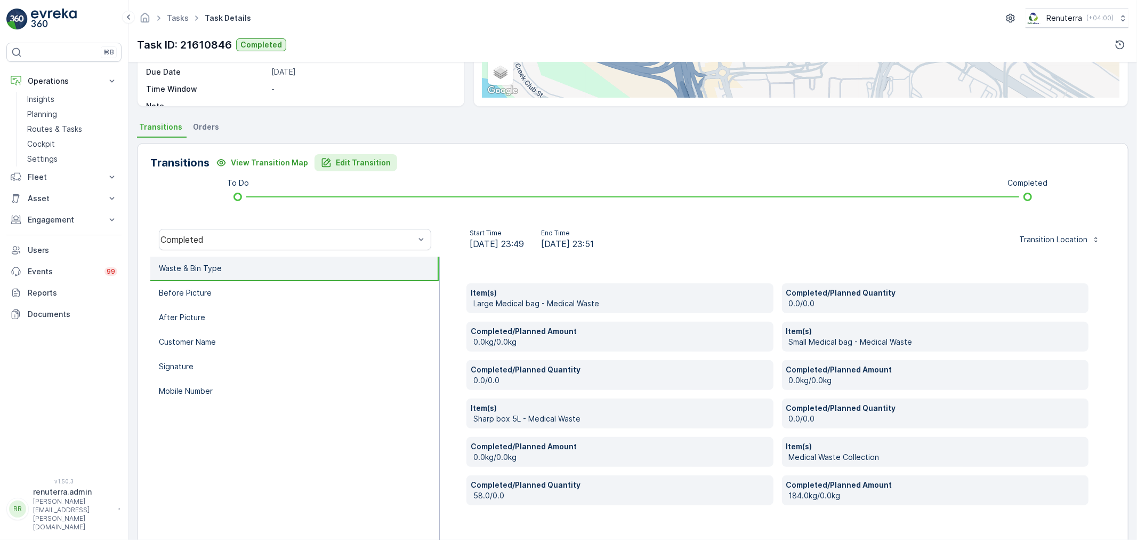
click at [350, 154] on button "Edit Transition" at bounding box center [356, 162] width 83 height 17
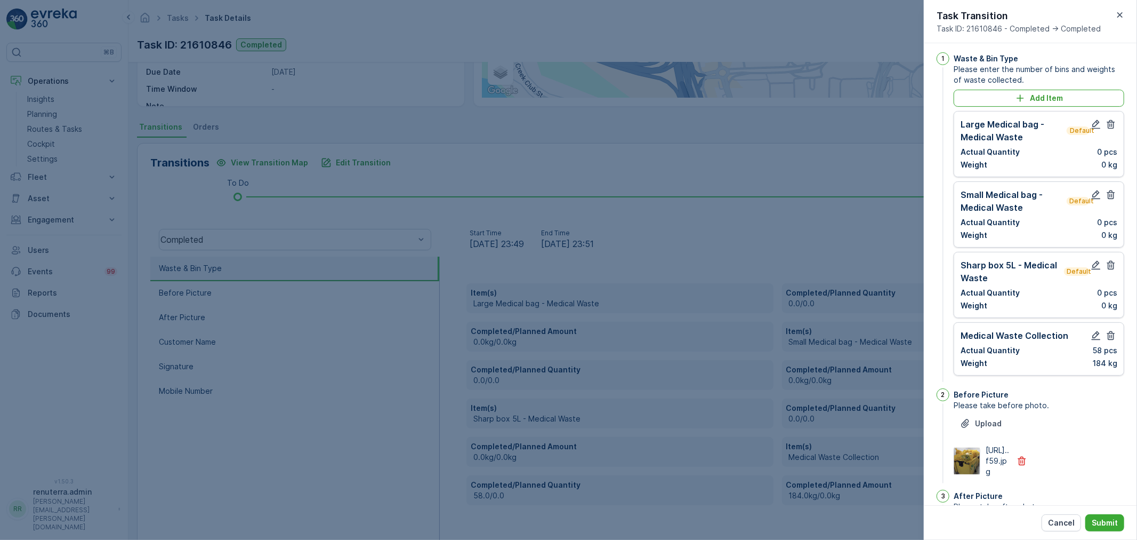
scroll to position [0, 0]
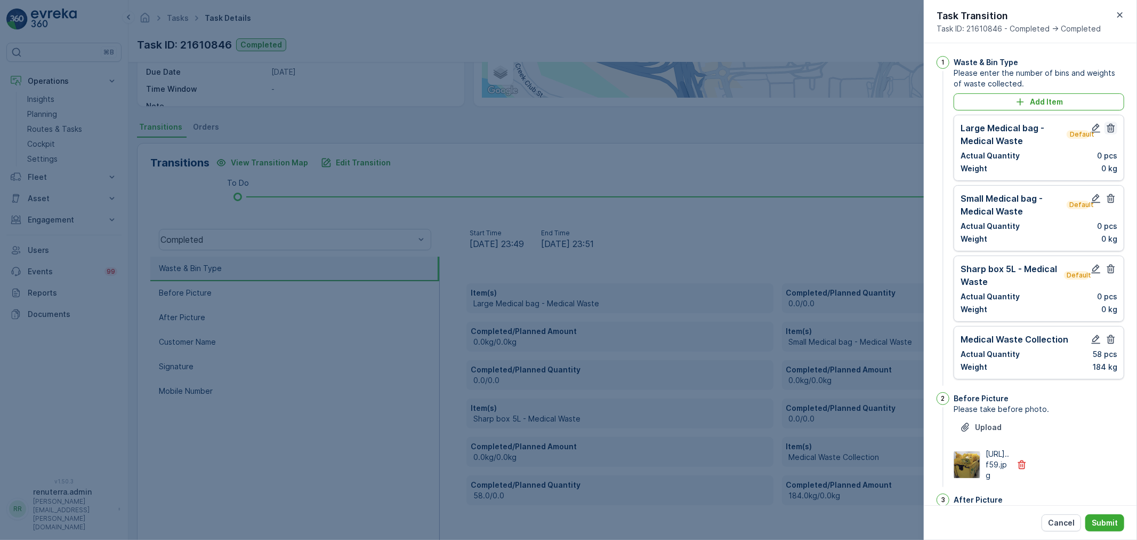
click at [1108, 127] on icon "button" at bounding box center [1112, 128] width 8 height 9
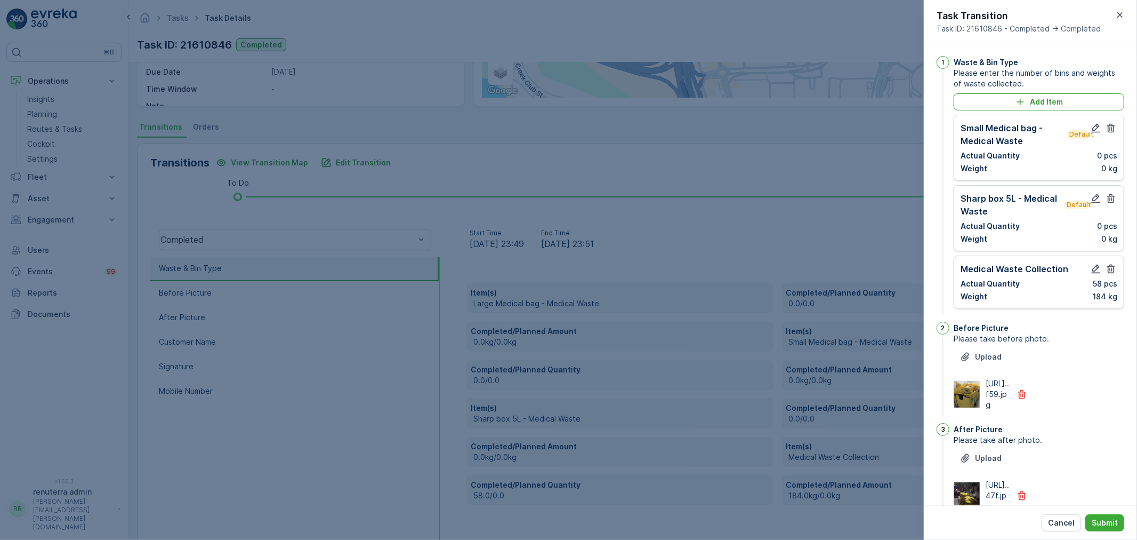
click at [1108, 127] on icon "button" at bounding box center [1112, 128] width 8 height 9
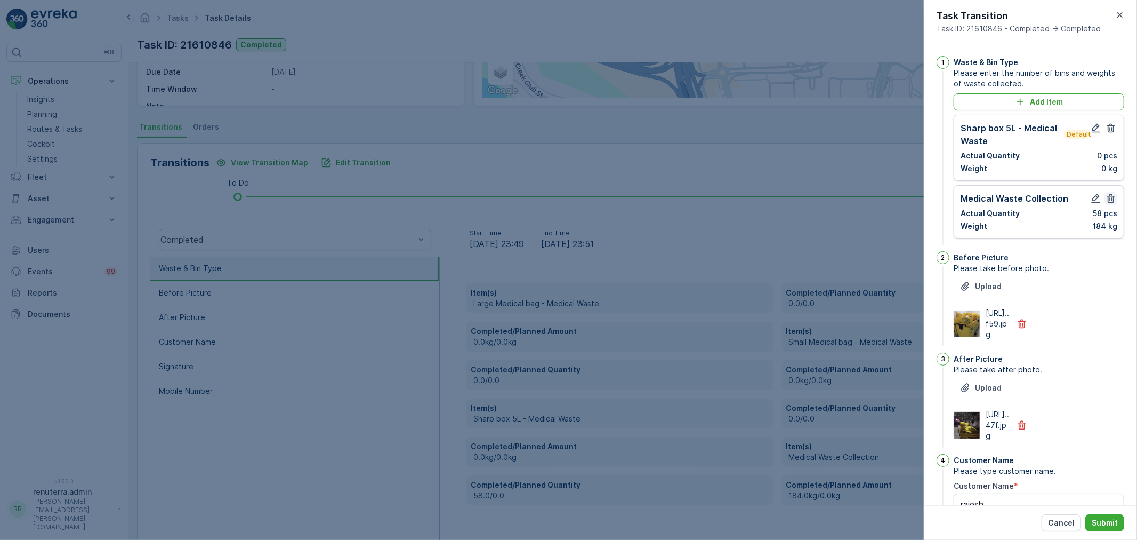
click at [1107, 125] on icon "button" at bounding box center [1111, 128] width 11 height 11
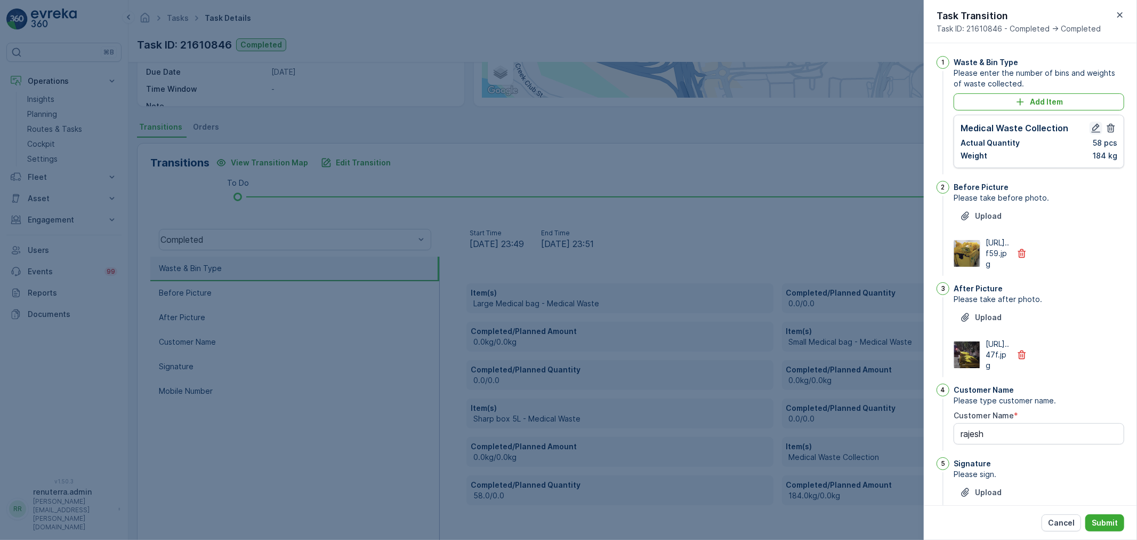
click at [1091, 131] on icon "button" at bounding box center [1096, 128] width 11 height 11
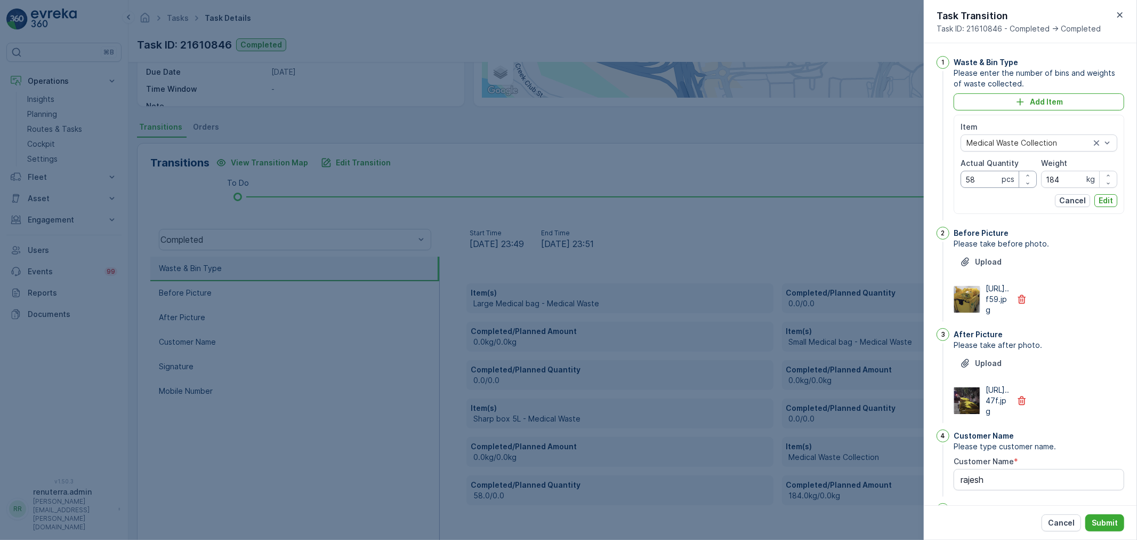
click at [984, 172] on Quantity "58" at bounding box center [999, 179] width 76 height 17
type Quantity "5"
type Quantity "0"
click at [1076, 182] on input "184" at bounding box center [1079, 179] width 76 height 17
type input "1"
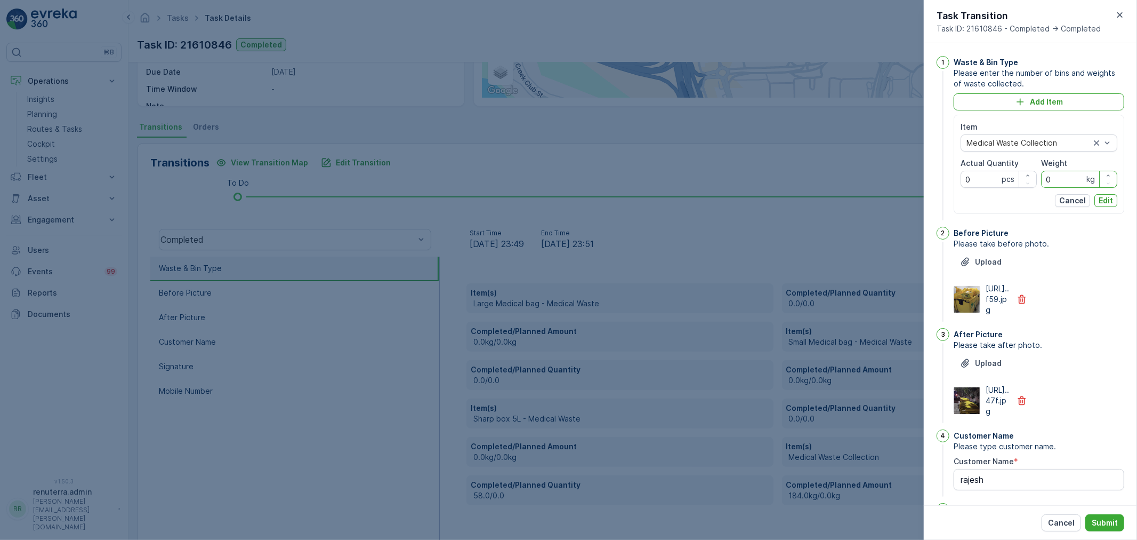
type input "0"
click at [1098, 211] on div "Item Medical Waste Collection Actual Quantity 0 pcs Weight 0 kg Cancel Edit" at bounding box center [1039, 164] width 171 height 99
drag, startPoint x: 1092, startPoint y: 214, endPoint x: 1099, endPoint y: 201, distance: 15.0
click at [1095, 208] on div "Waste & Bin Type Please enter the number of bins and weights of waste collected…" at bounding box center [1039, 139] width 171 height 166
click at [1099, 201] on p "Edit" at bounding box center [1106, 200] width 14 height 11
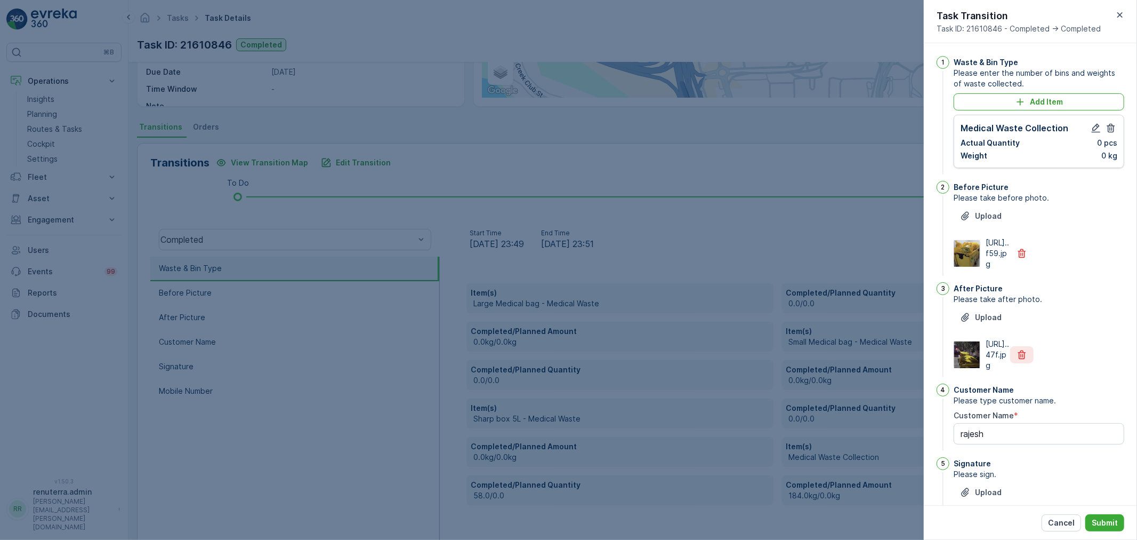
drag, startPoint x: 1020, startPoint y: 259, endPoint x: 1022, endPoint y: 327, distance: 68.8
click at [1020, 259] on icon "button" at bounding box center [1022, 253] width 11 height 11
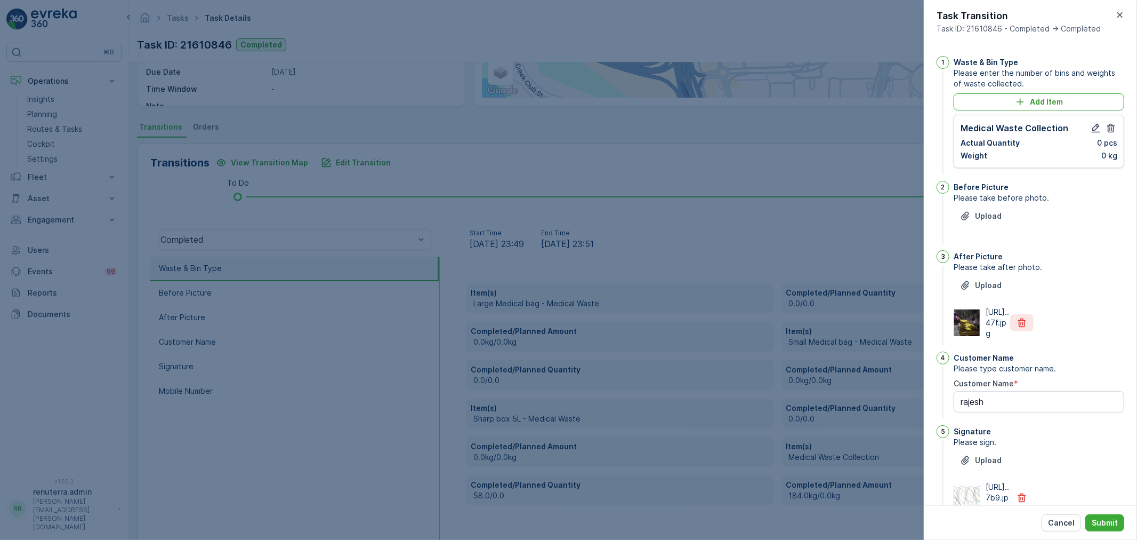
click at [1026, 328] on button "button" at bounding box center [1021, 322] width 23 height 17
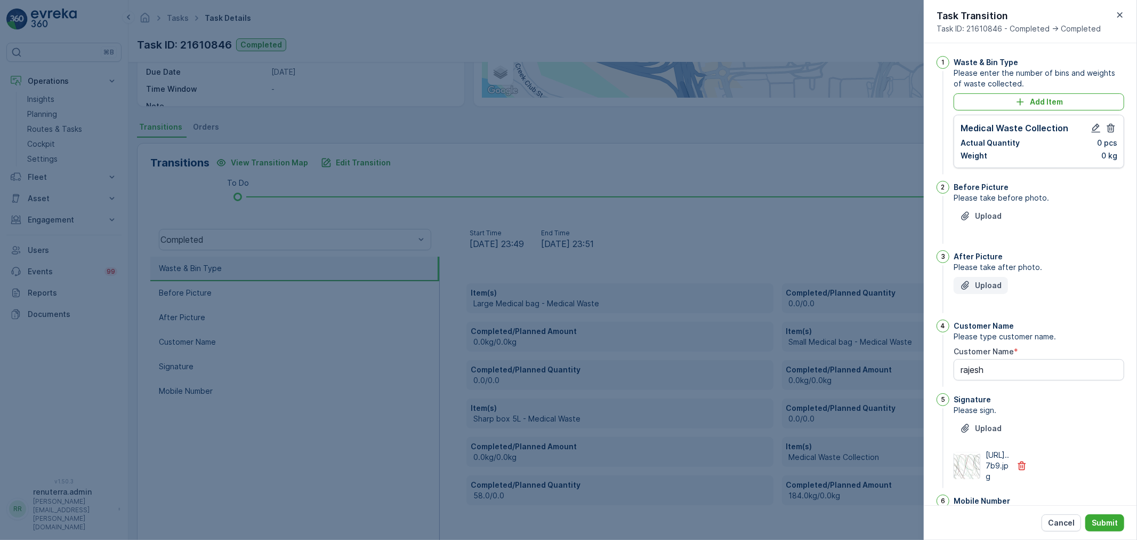
click at [988, 280] on p "Upload" at bounding box center [988, 285] width 27 height 11
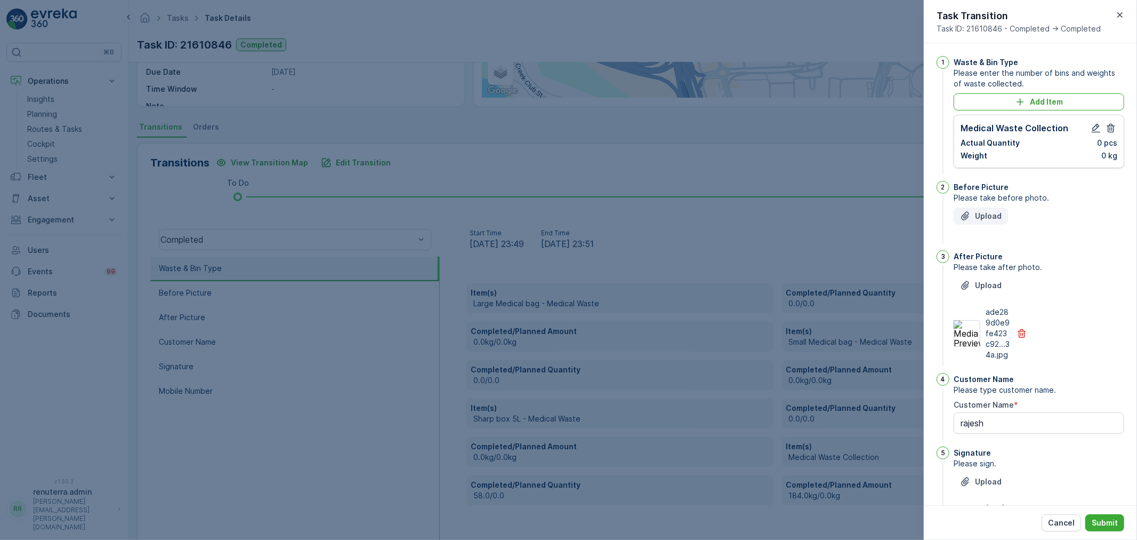
click at [998, 214] on p "Upload" at bounding box center [988, 216] width 27 height 11
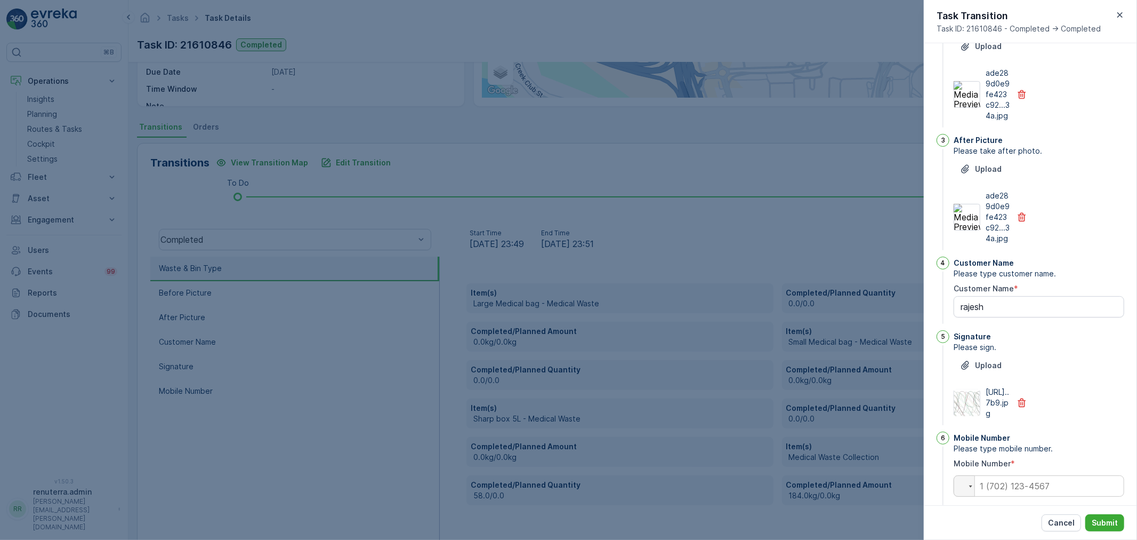
scroll to position [229, 0]
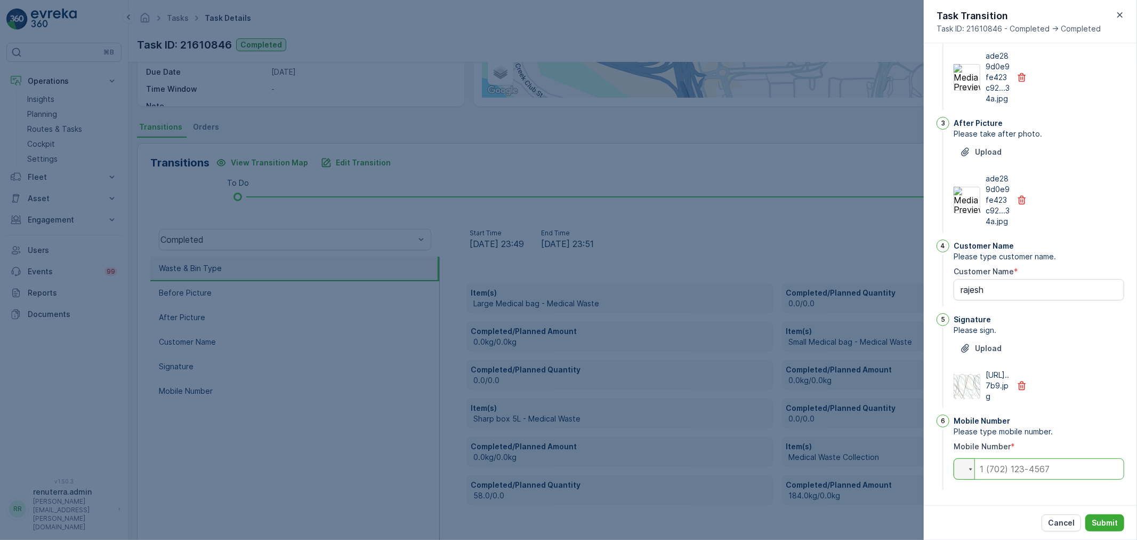
click at [1047, 476] on input "tel" at bounding box center [1039, 468] width 171 height 21
click at [970, 376] on img at bounding box center [967, 385] width 26 height 27
click at [968, 377] on img at bounding box center [967, 385] width 26 height 27
click at [966, 381] on img at bounding box center [967, 385] width 26 height 27
click at [1065, 527] on p "Cancel" at bounding box center [1061, 522] width 27 height 11
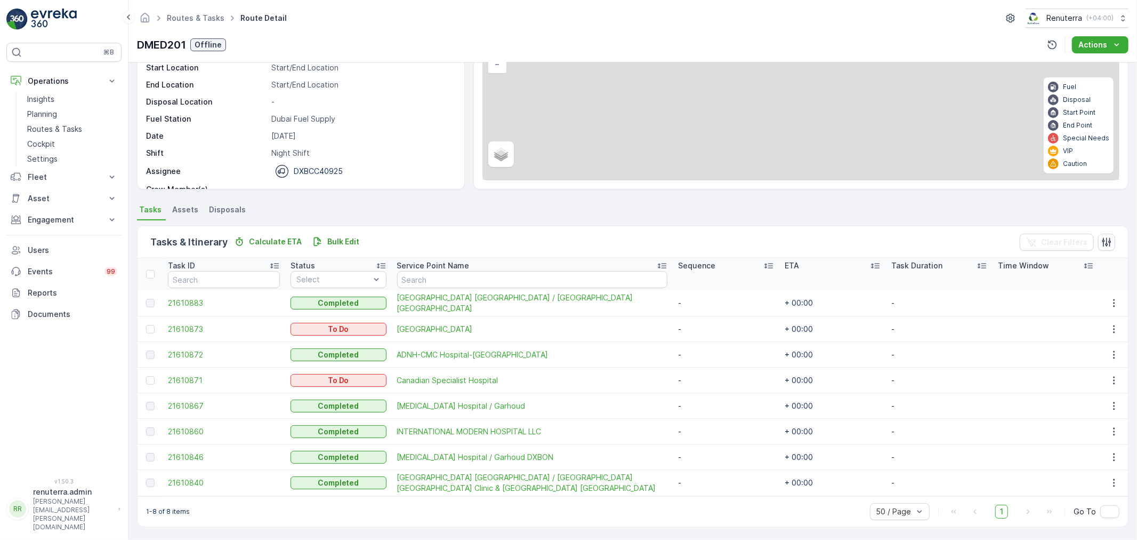
scroll to position [94, 0]
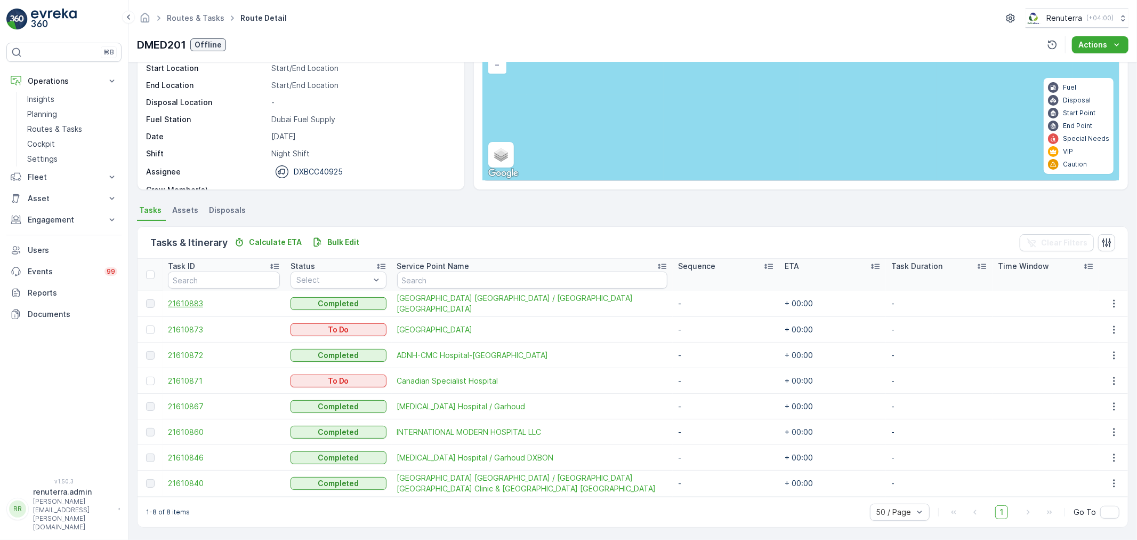
click at [198, 304] on span "21610883" at bounding box center [224, 303] width 112 height 11
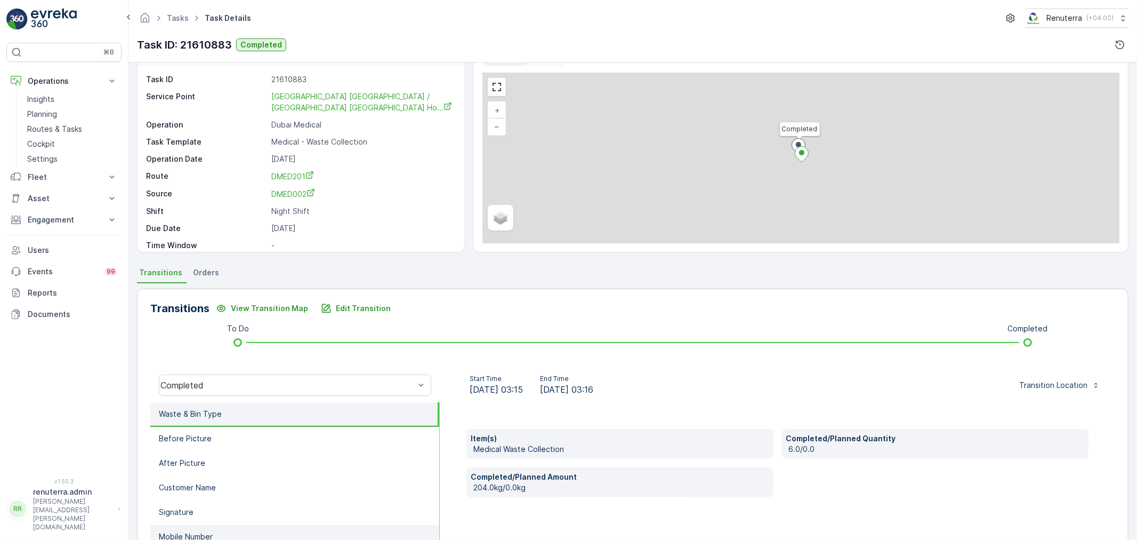
scroll to position [132, 0]
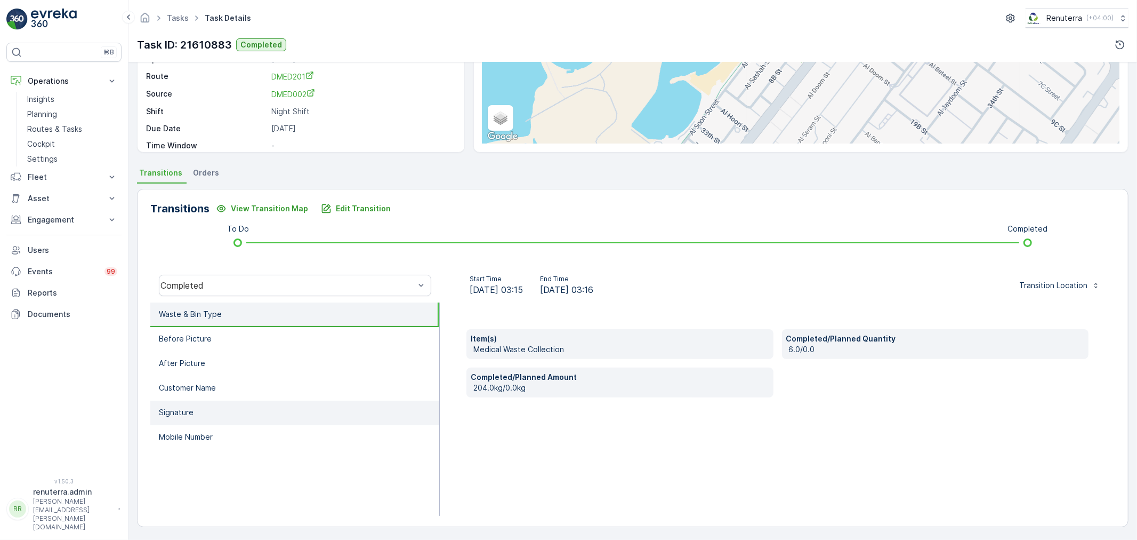
click at [246, 406] on li "Signature" at bounding box center [294, 412] width 289 height 25
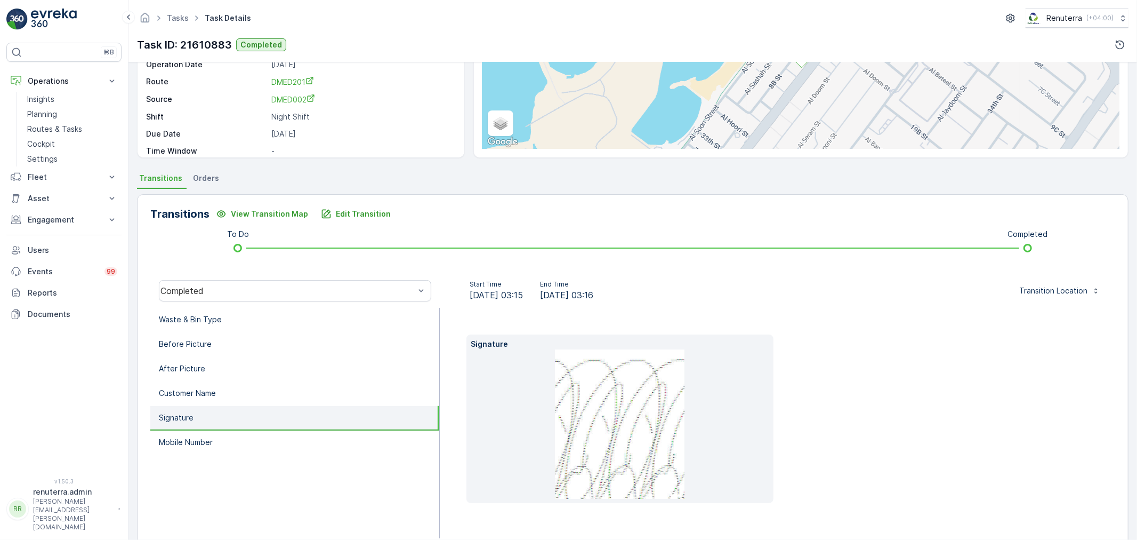
scroll to position [149, 0]
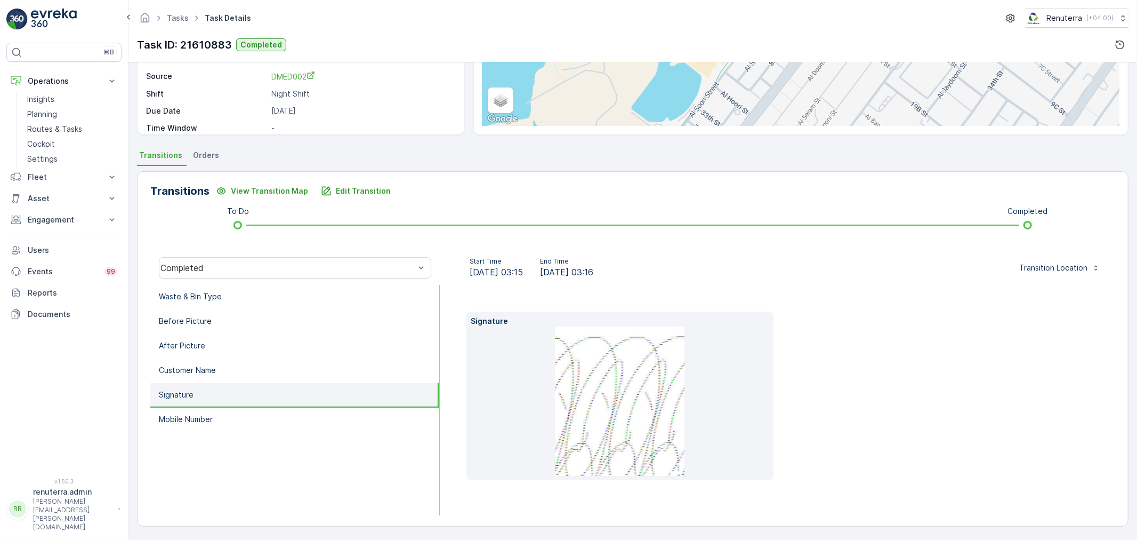
click at [671, 400] on img at bounding box center [620, 400] width 130 height 149
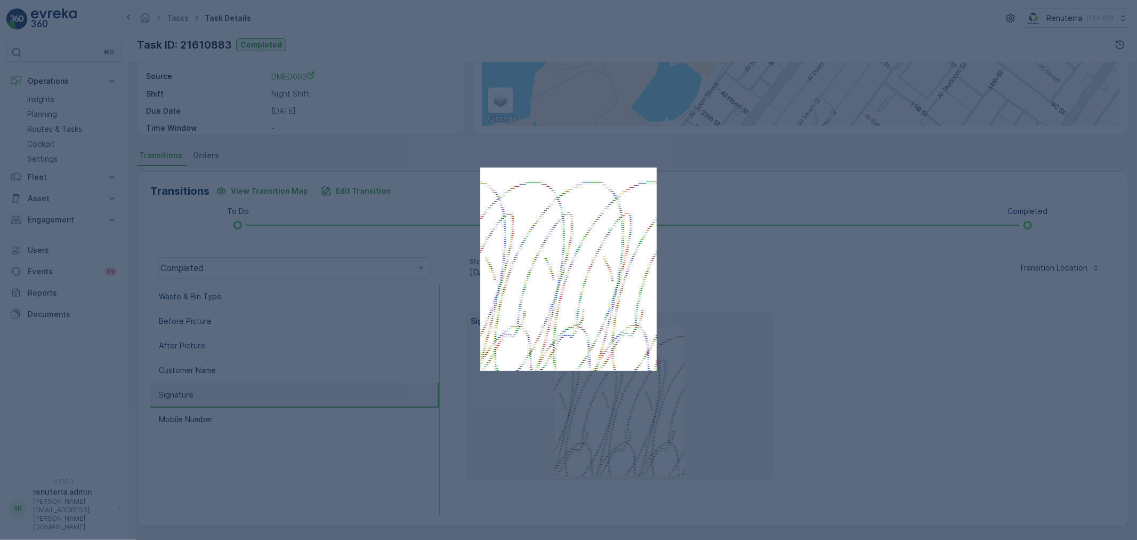
click at [670, 400] on div at bounding box center [568, 270] width 1137 height 540
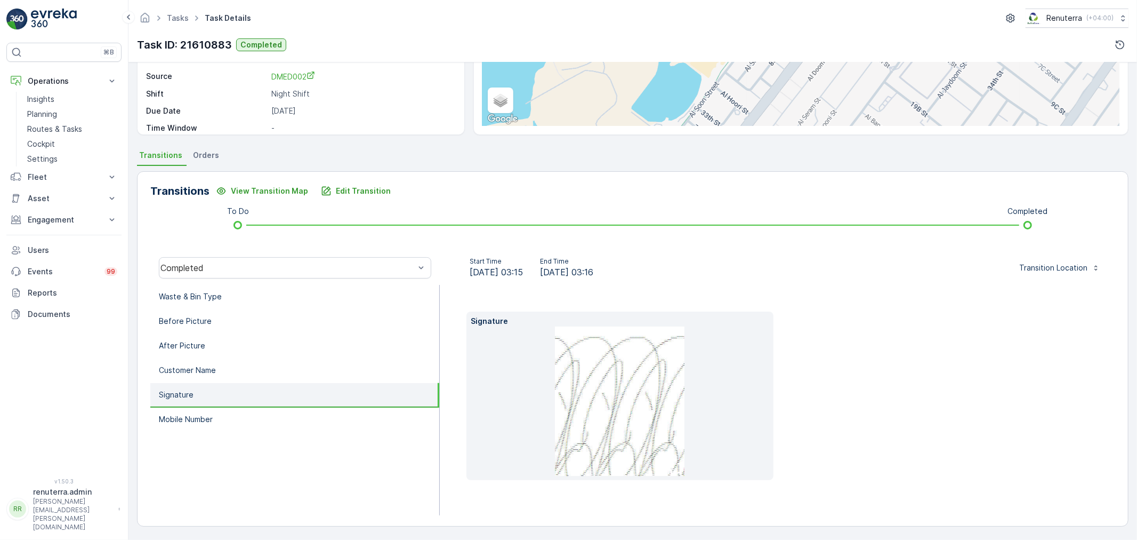
click at [655, 394] on img at bounding box center [620, 400] width 130 height 149
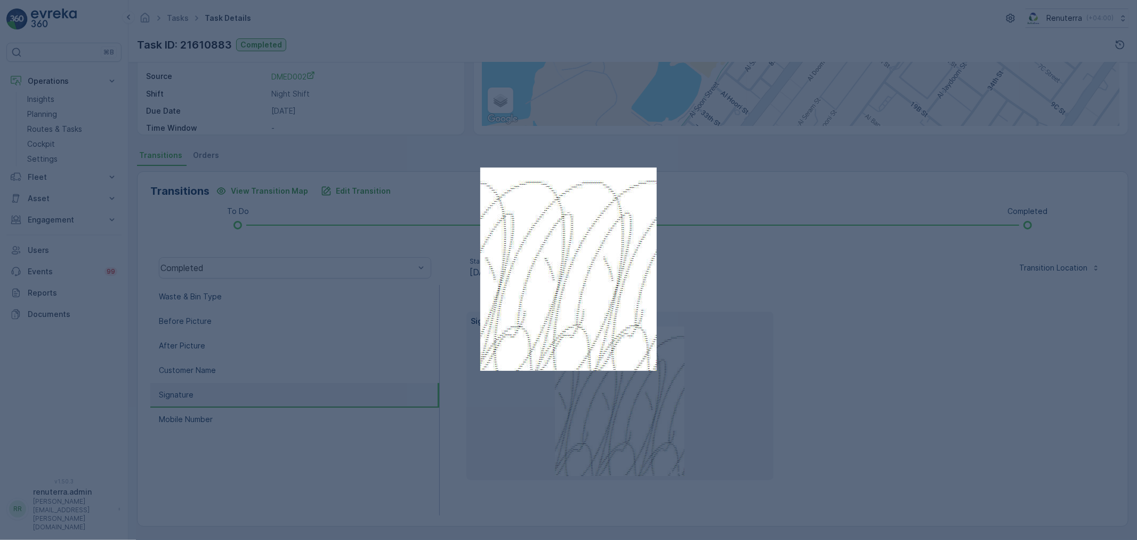
drag, startPoint x: 969, startPoint y: 364, endPoint x: 886, endPoint y: 357, distance: 83.4
click at [966, 364] on div at bounding box center [568, 270] width 1137 height 540
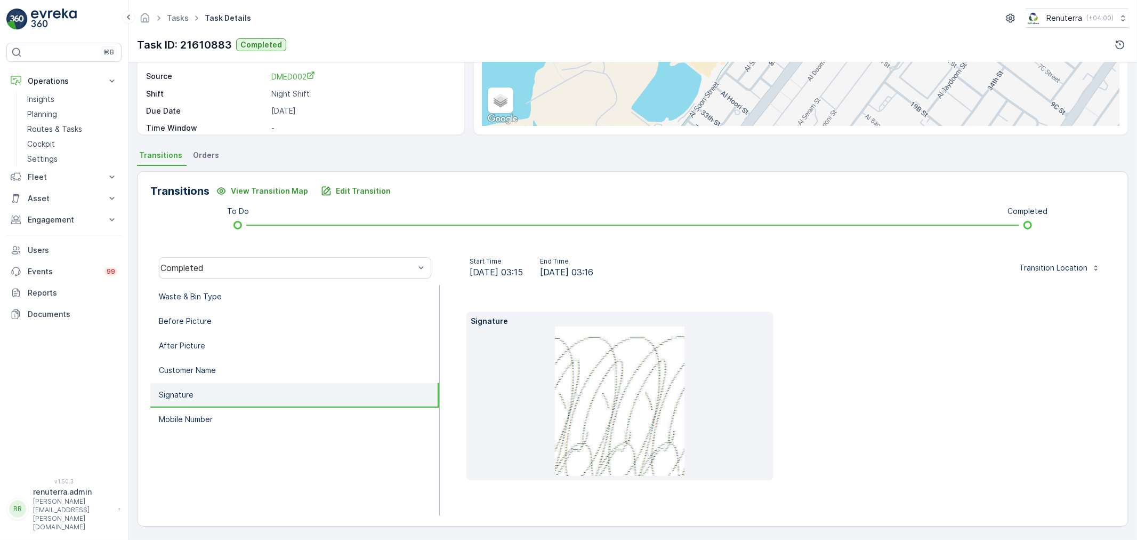
click at [600, 407] on img at bounding box center [620, 400] width 130 height 149
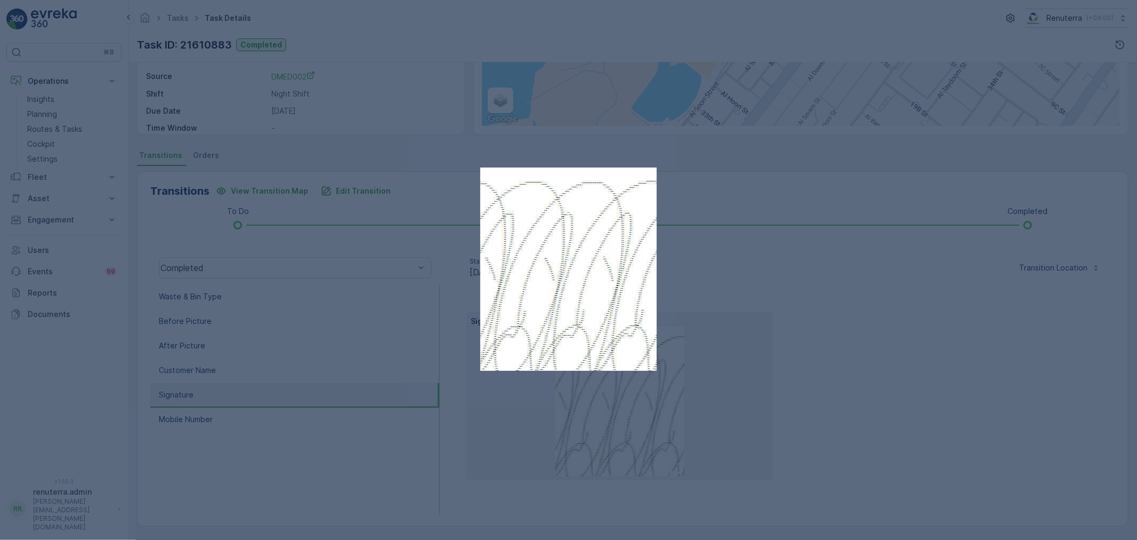
click at [878, 325] on div at bounding box center [568, 270] width 1137 height 540
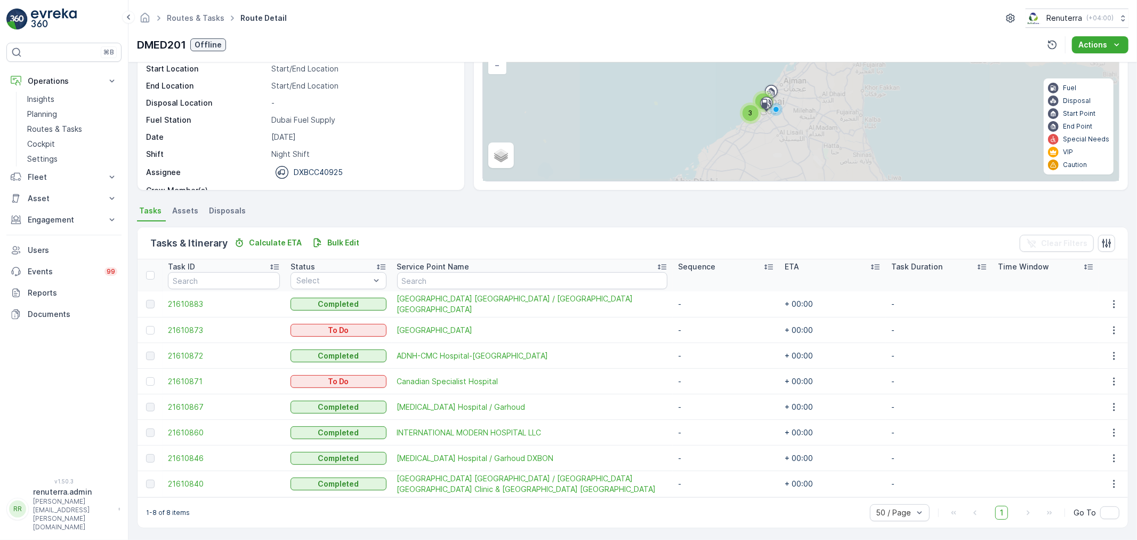
scroll to position [94, 0]
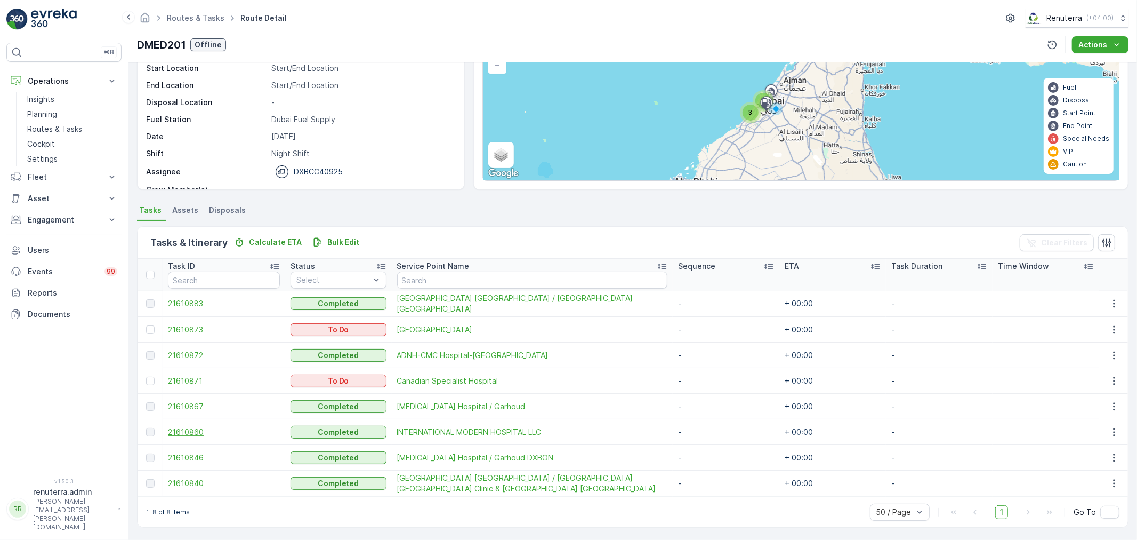
click at [203, 428] on span "21610860" at bounding box center [224, 432] width 112 height 11
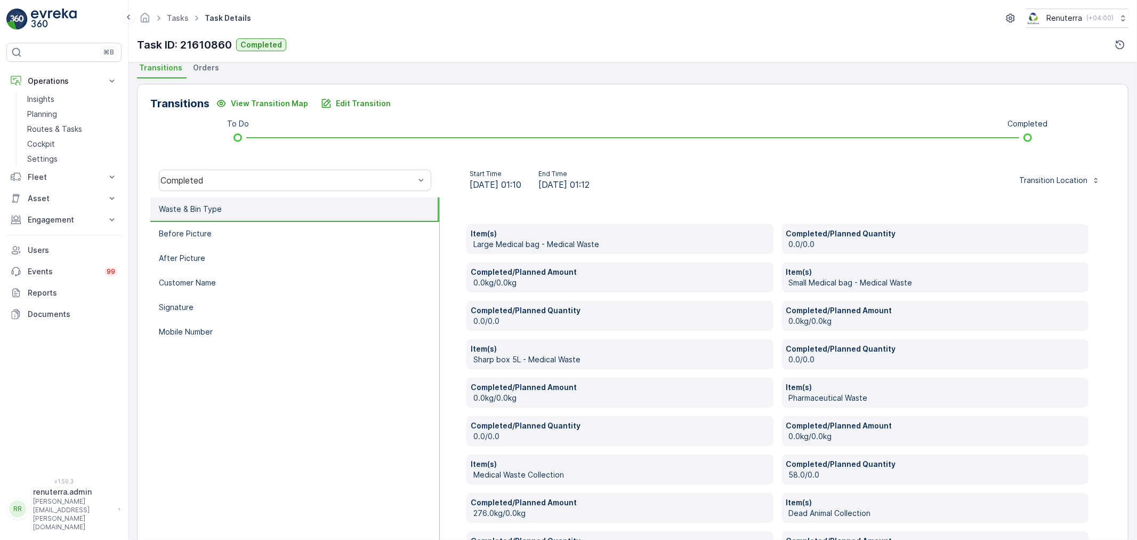
click at [183, 302] on p "Signature" at bounding box center [176, 307] width 35 height 11
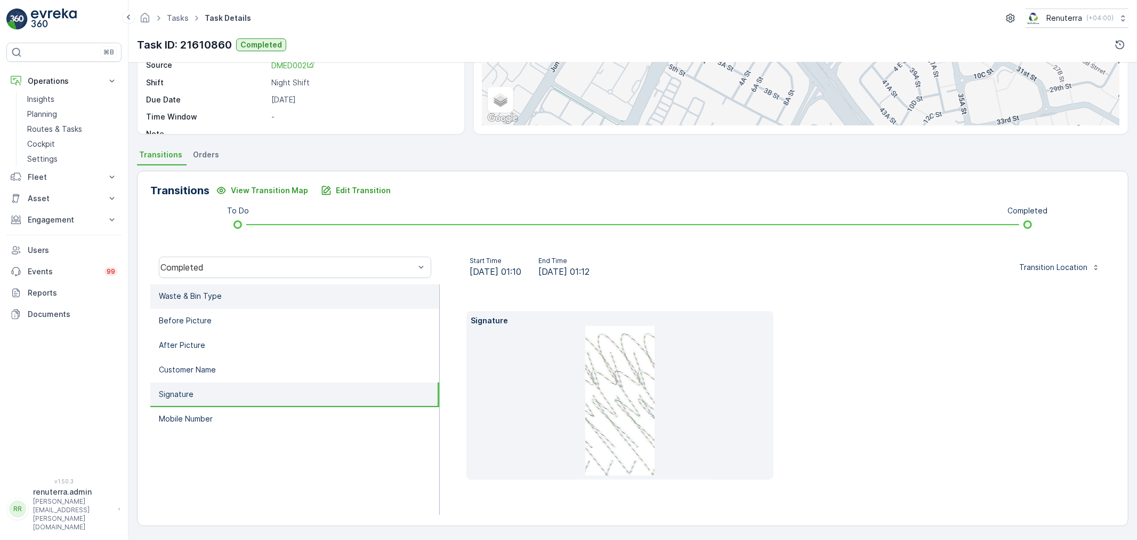
scroll to position [132, 0]
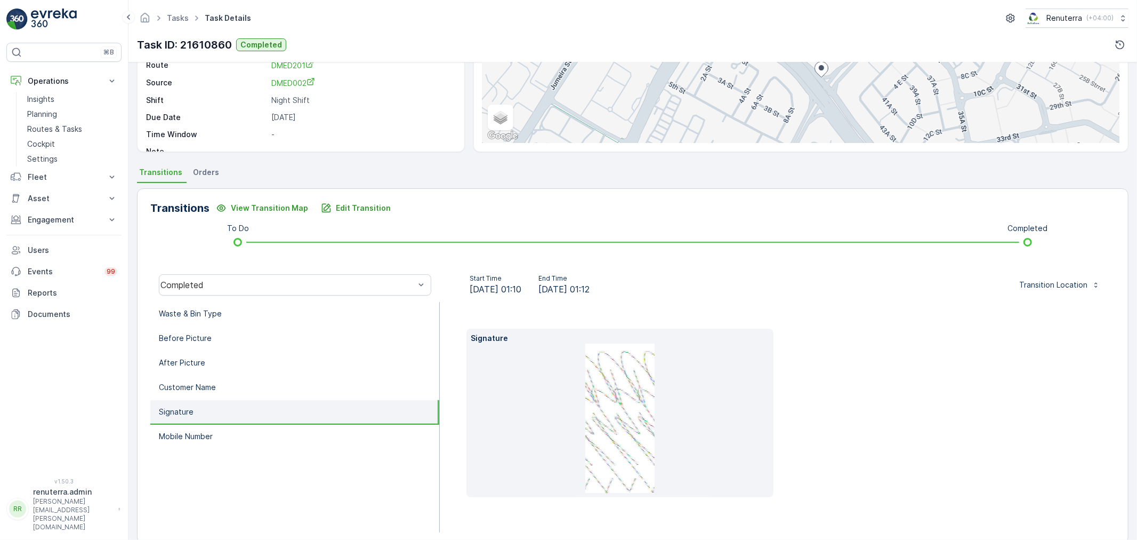
click at [613, 455] on img at bounding box center [619, 417] width 69 height 149
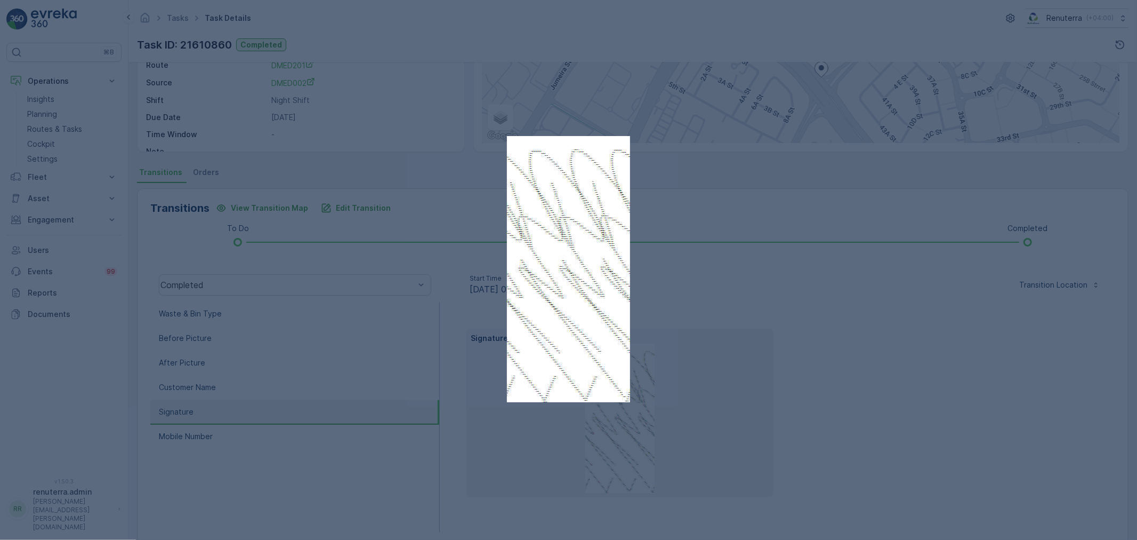
click at [797, 423] on div at bounding box center [568, 270] width 1137 height 540
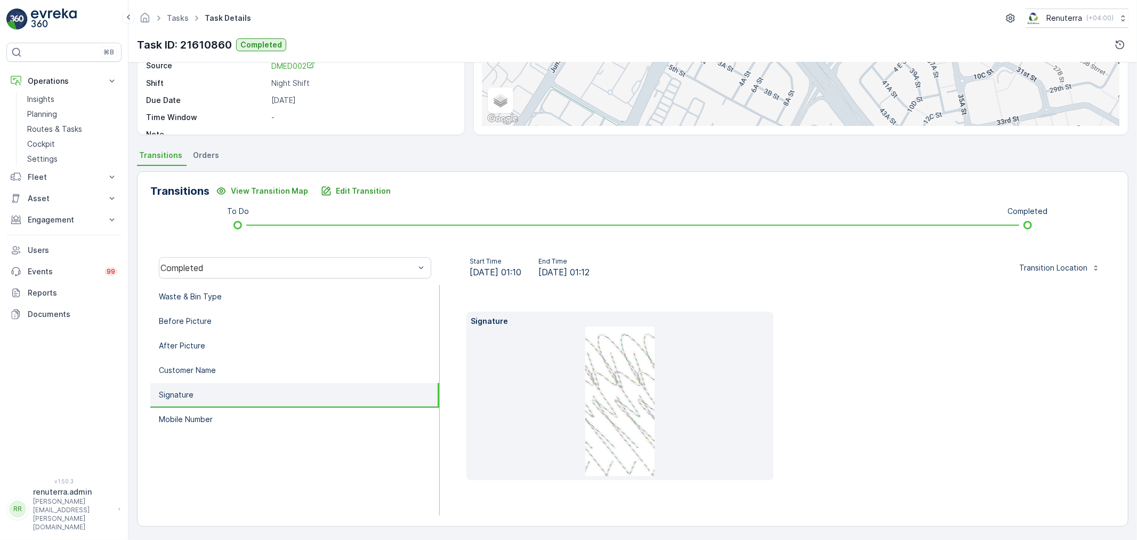
scroll to position [90, 0]
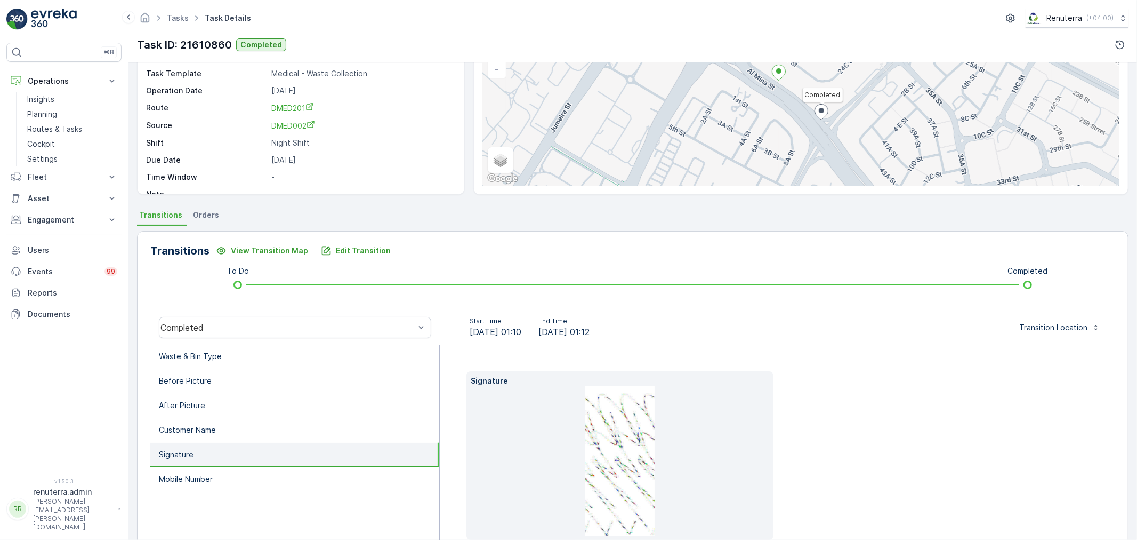
click at [632, 414] on img at bounding box center [619, 460] width 69 height 149
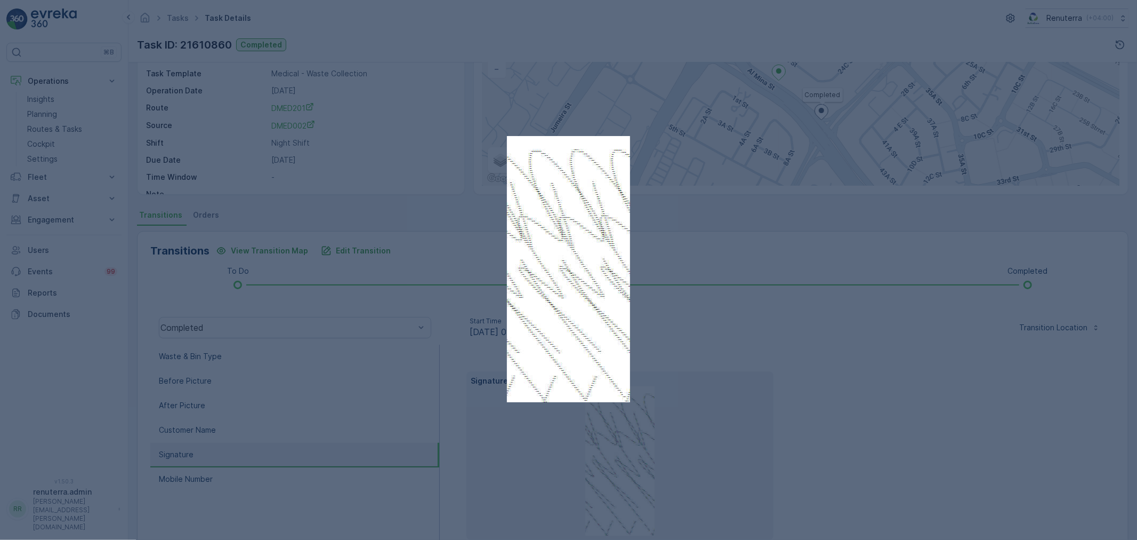
click at [810, 375] on div at bounding box center [568, 270] width 1137 height 540
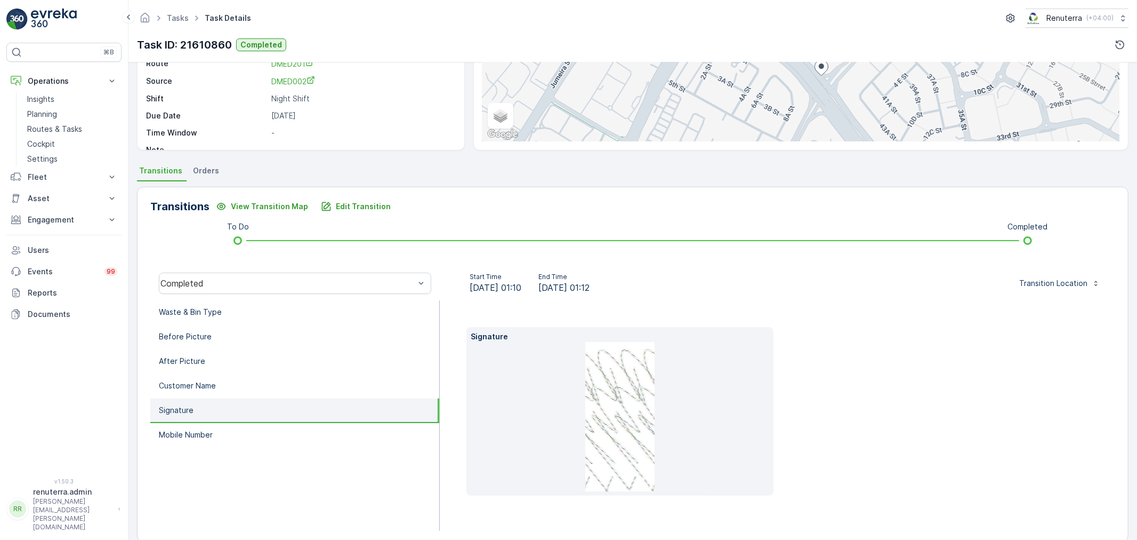
scroll to position [149, 0]
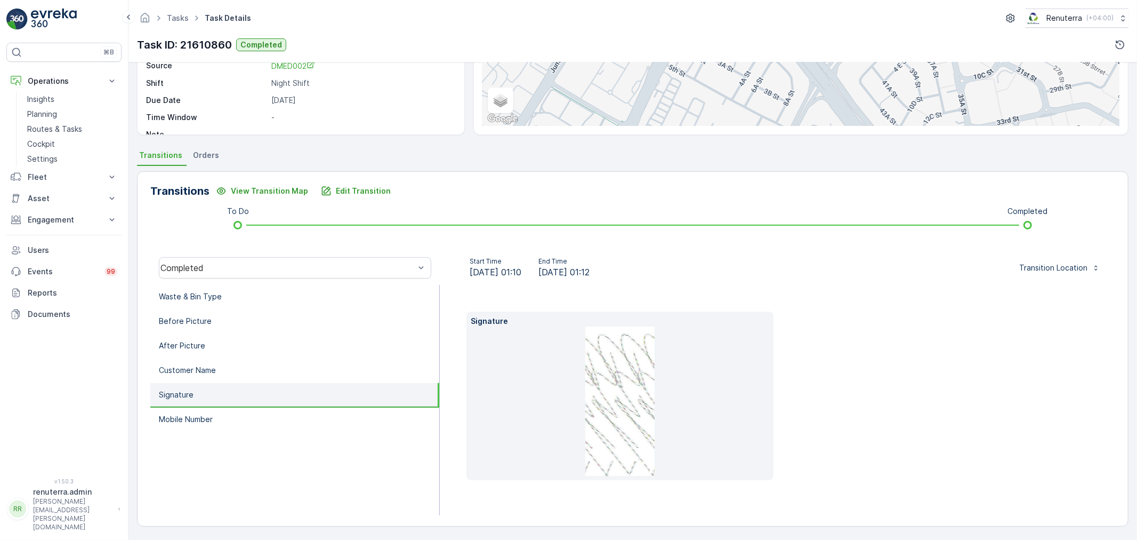
click at [882, 388] on div "Signature" at bounding box center [778, 395] width 622 height 168
click at [576, 440] on li at bounding box center [620, 400] width 299 height 149
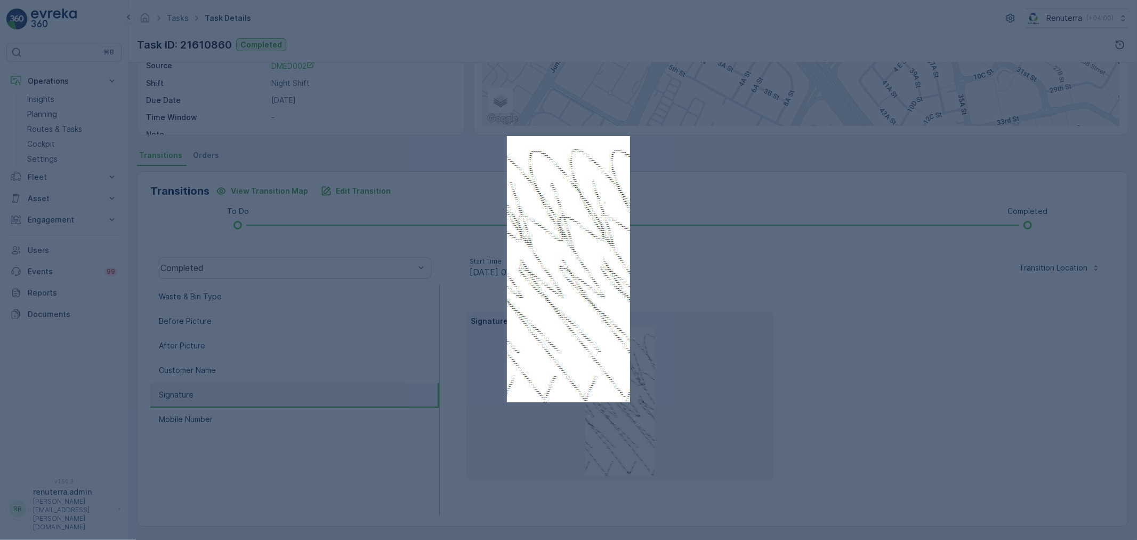
drag, startPoint x: 734, startPoint y: 238, endPoint x: 711, endPoint y: 243, distance: 23.5
click at [734, 238] on div at bounding box center [568, 270] width 1137 height 540
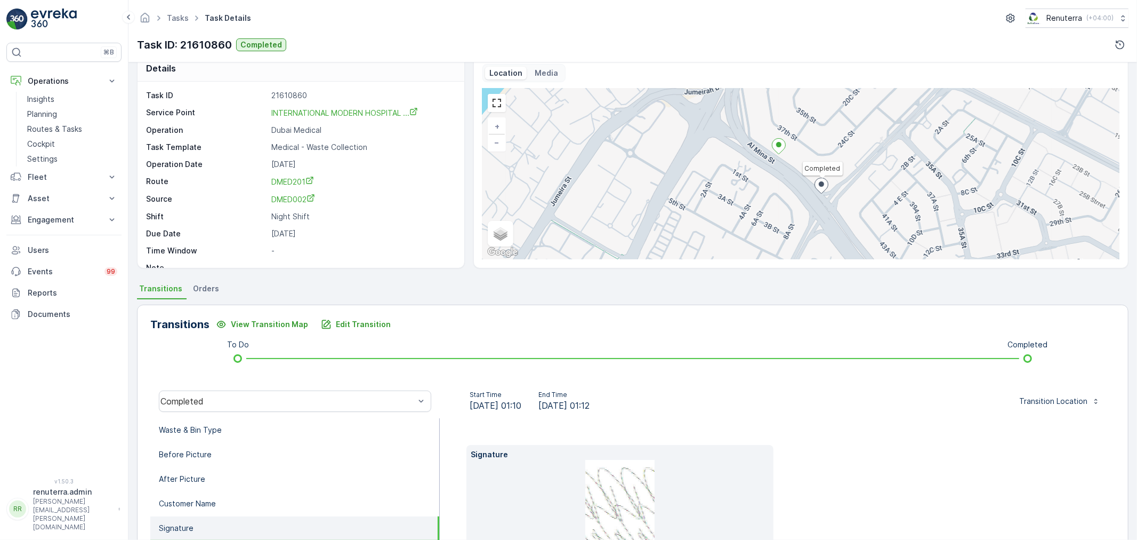
scroll to position [0, 0]
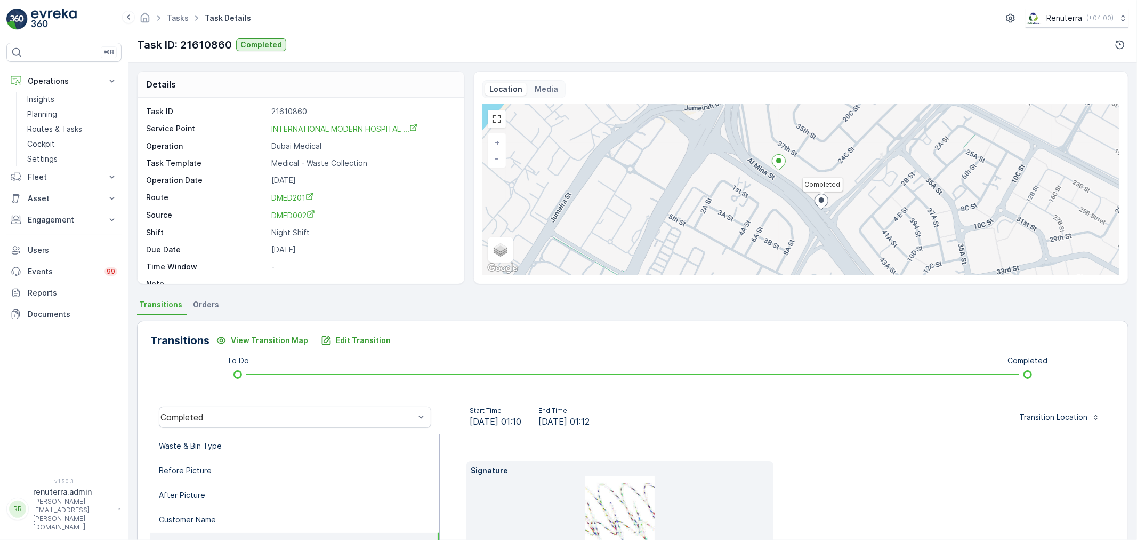
click at [624, 536] on img at bounding box center [619, 550] width 69 height 149
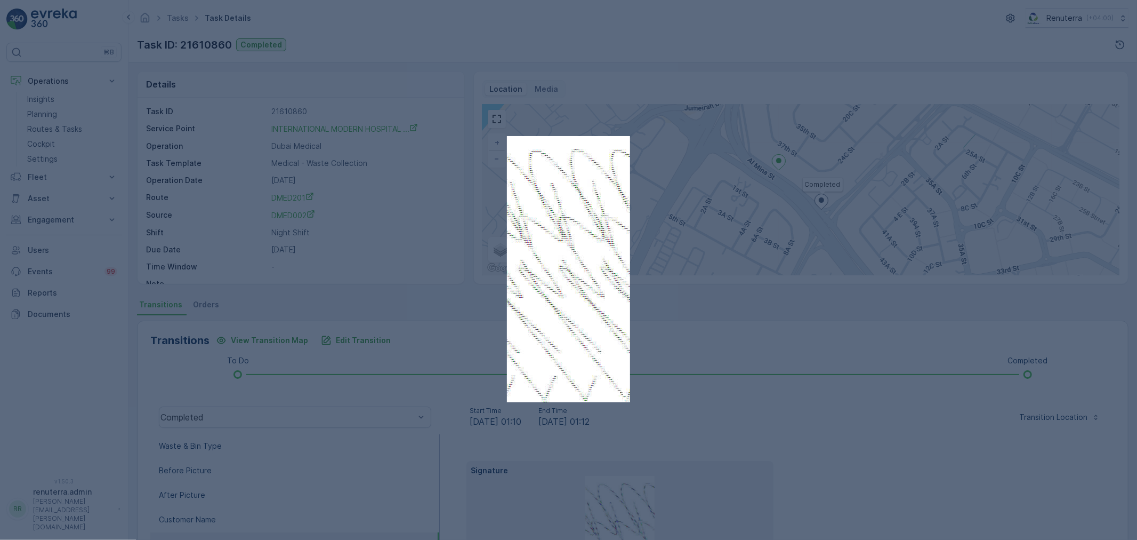
click at [803, 171] on div at bounding box center [568, 270] width 1137 height 540
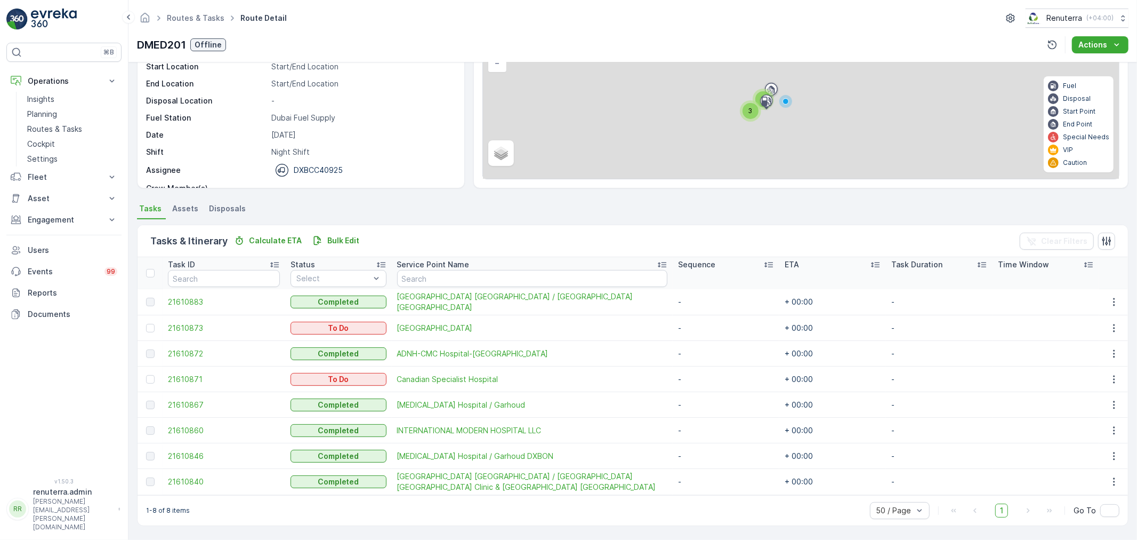
scroll to position [95, 0]
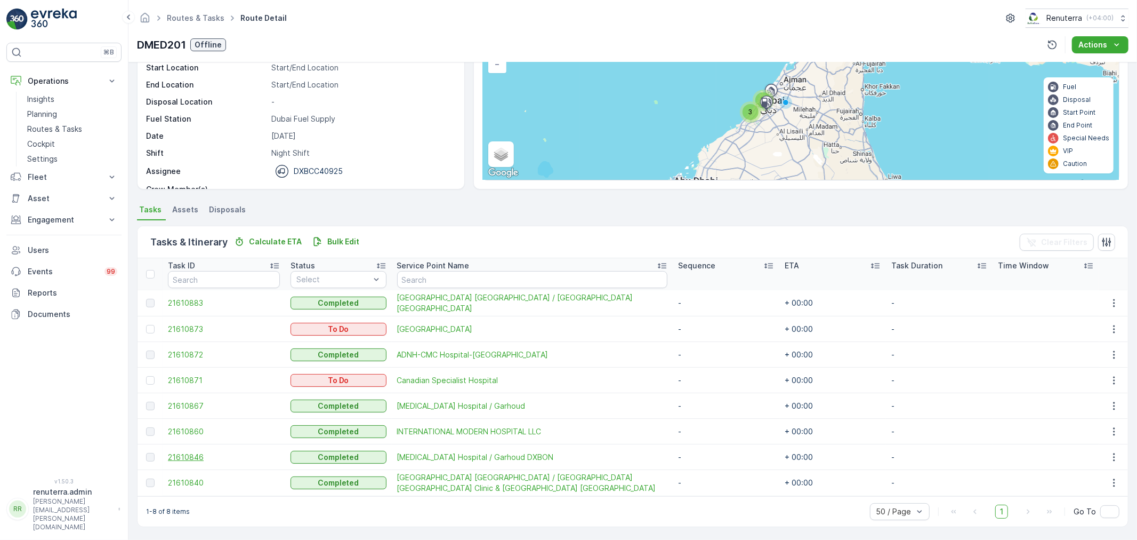
click at [201, 457] on span "21610846" at bounding box center [224, 457] width 112 height 11
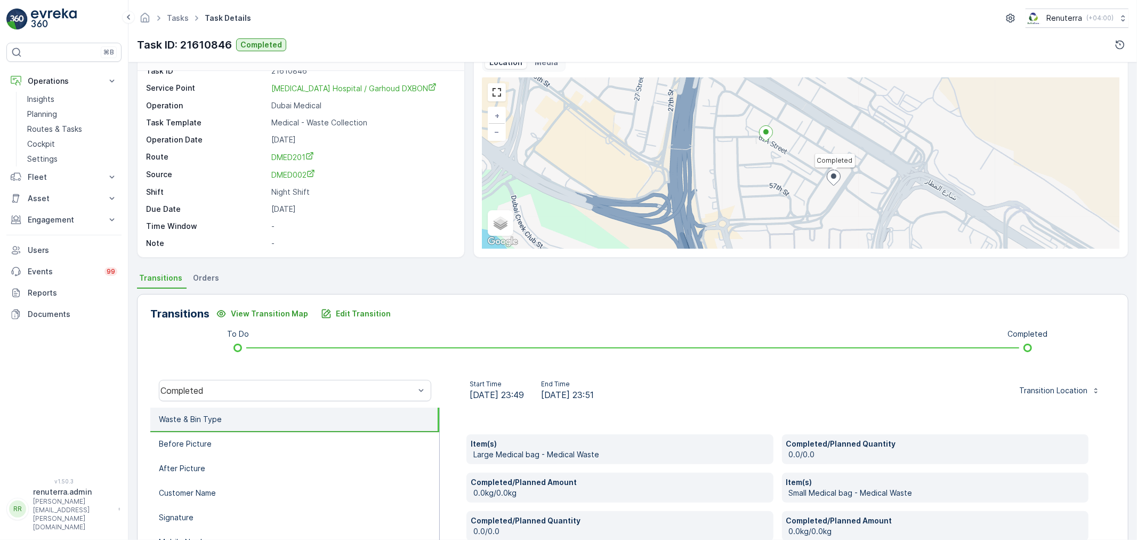
scroll to position [25, 0]
click at [361, 317] on p "Edit Transition" at bounding box center [363, 315] width 55 height 11
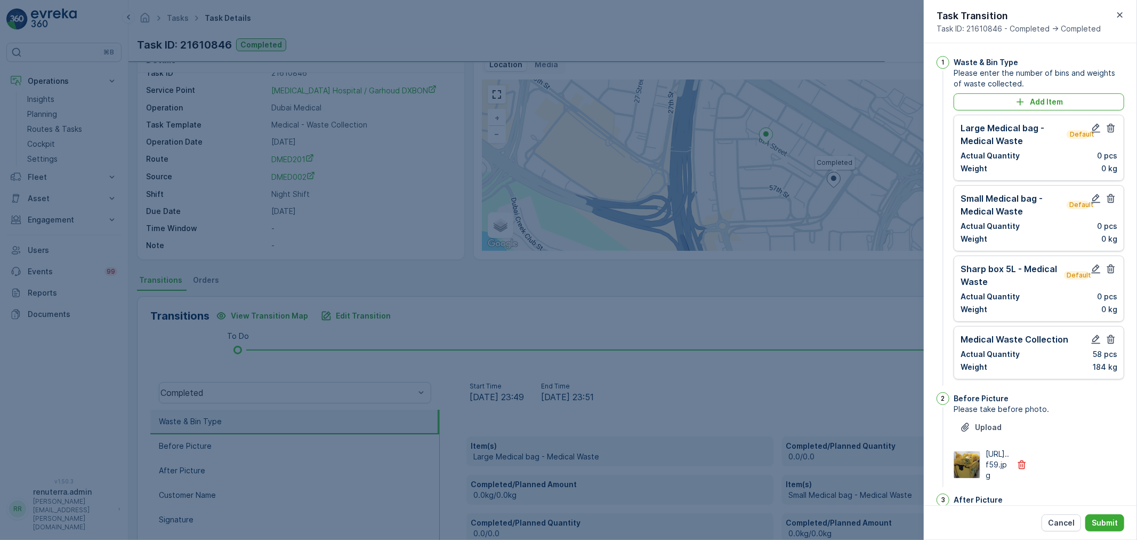
scroll to position [324, 0]
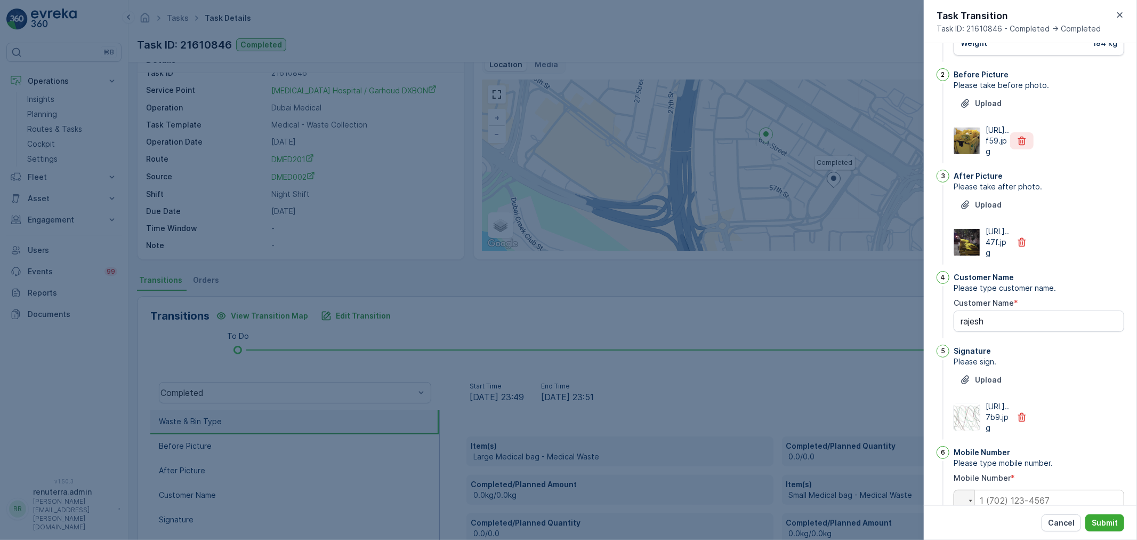
click at [1017, 146] on icon "button" at bounding box center [1022, 140] width 11 height 11
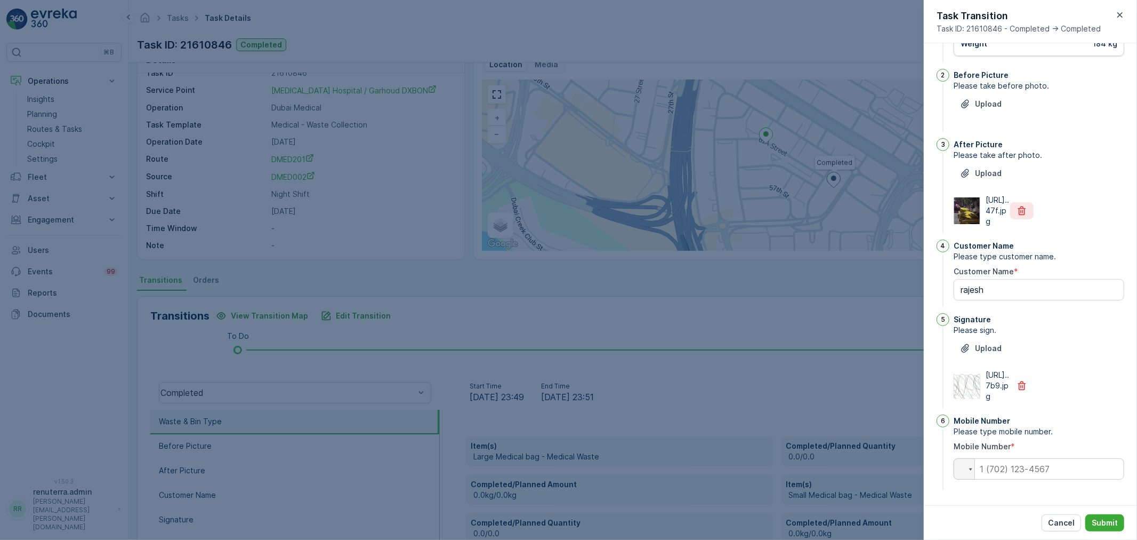
click at [1021, 216] on icon "button" at bounding box center [1022, 210] width 11 height 11
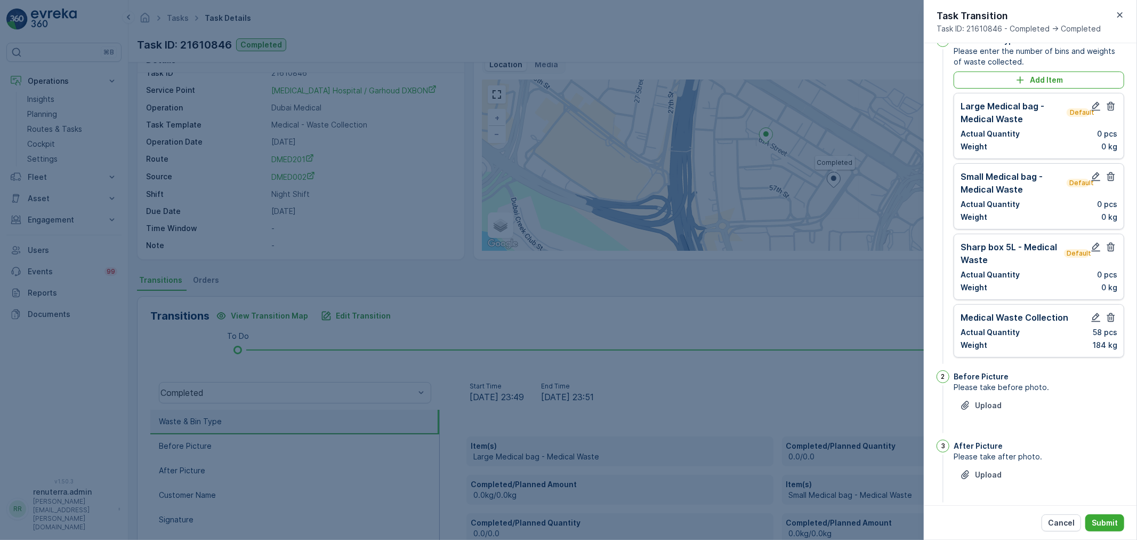
scroll to position [17, 0]
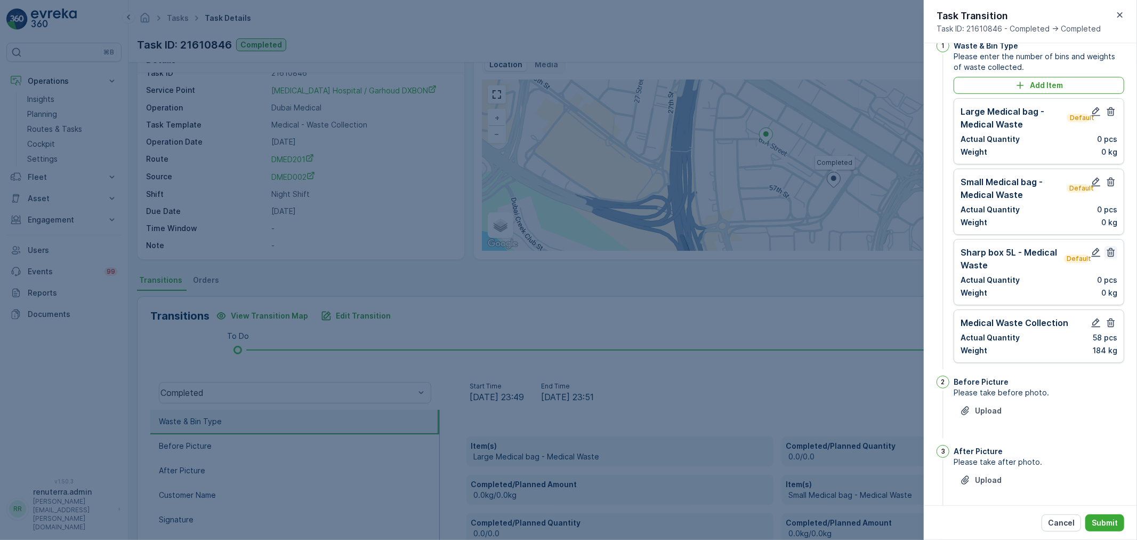
click at [1112, 256] on icon "button" at bounding box center [1111, 252] width 11 height 11
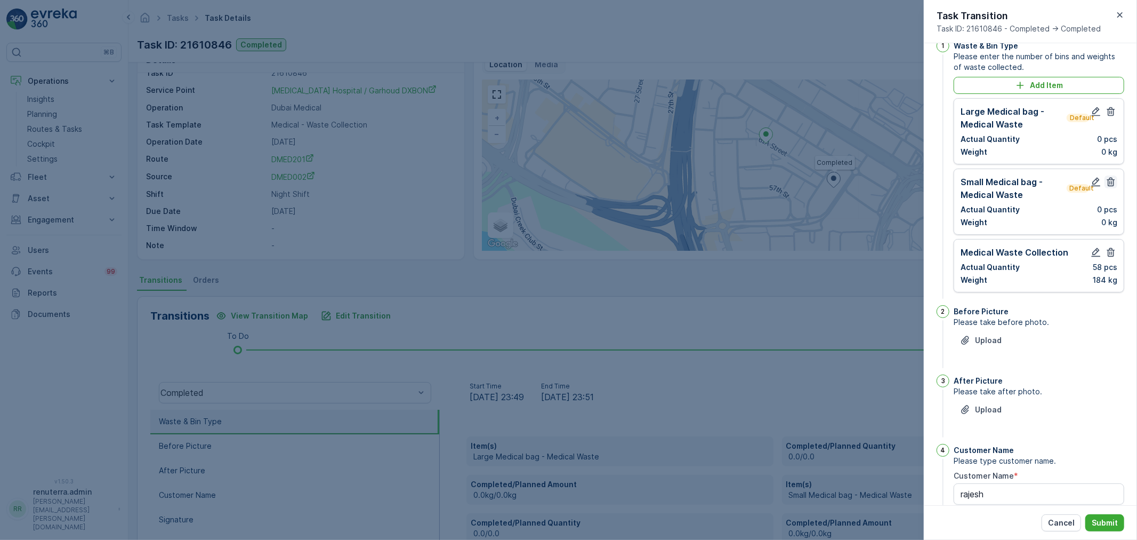
click at [1112, 182] on icon "button" at bounding box center [1111, 181] width 11 height 11
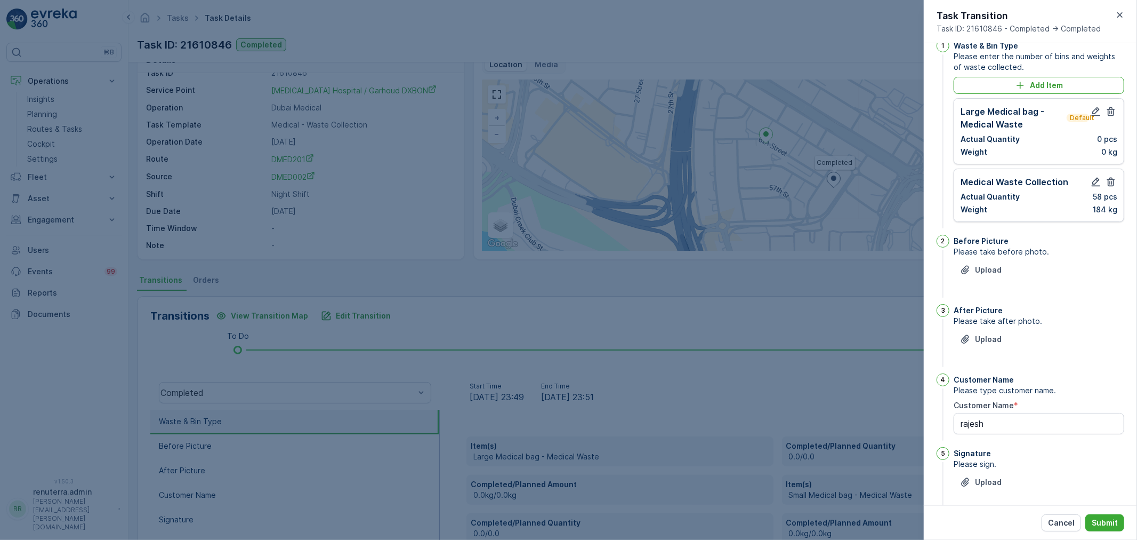
drag, startPoint x: 1110, startPoint y: 114, endPoint x: 1103, endPoint y: 154, distance: 40.7
click at [1110, 114] on icon "button" at bounding box center [1112, 111] width 8 height 9
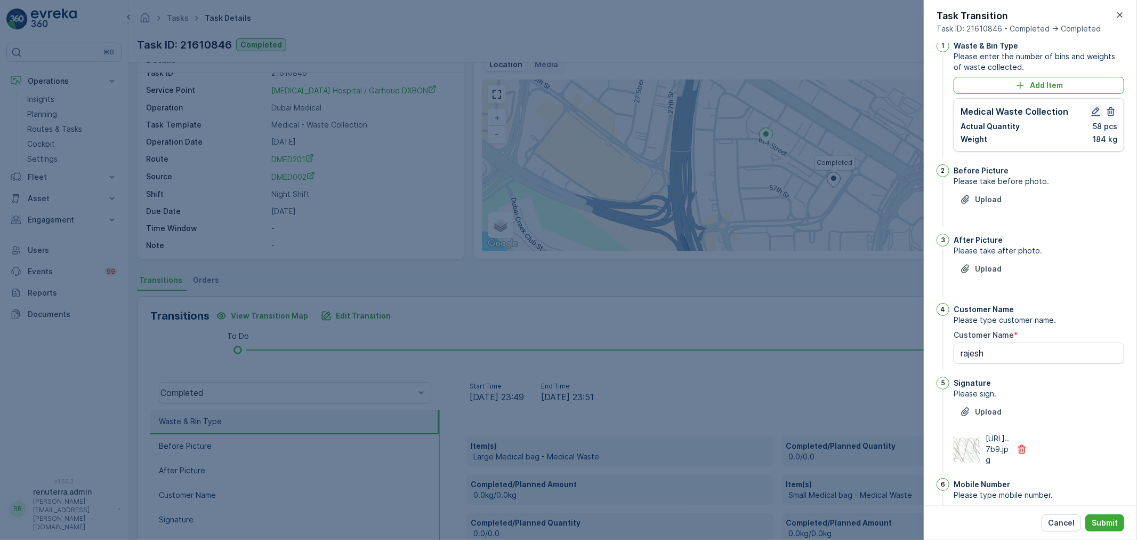
click at [1091, 109] on icon "button" at bounding box center [1096, 111] width 11 height 11
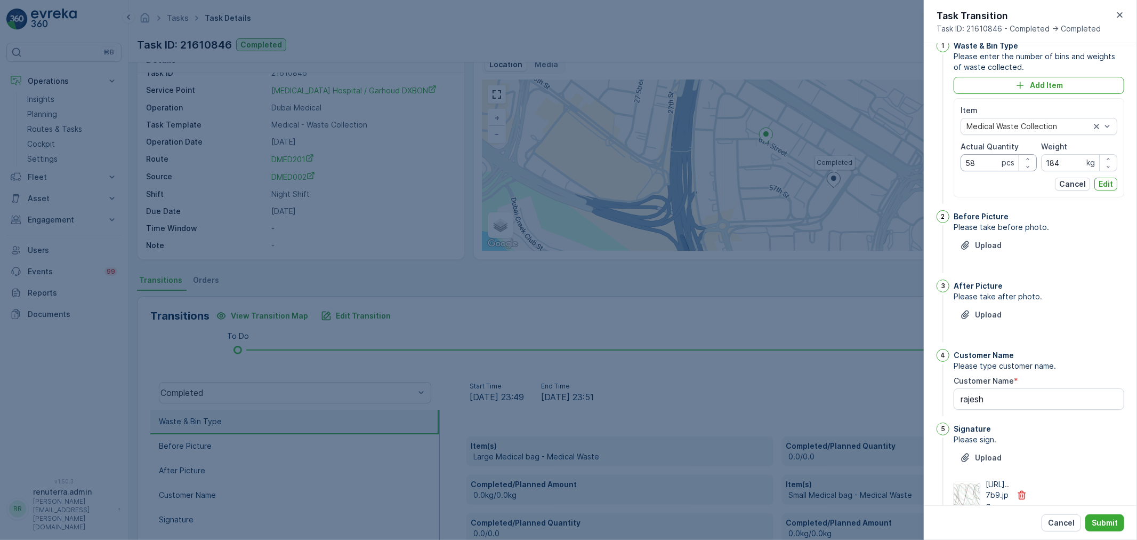
click at [982, 165] on Quantity "58" at bounding box center [999, 162] width 76 height 17
type Quantity "5"
type Quantity "0"
click at [1062, 163] on input "184" at bounding box center [1079, 162] width 76 height 17
type input "1"
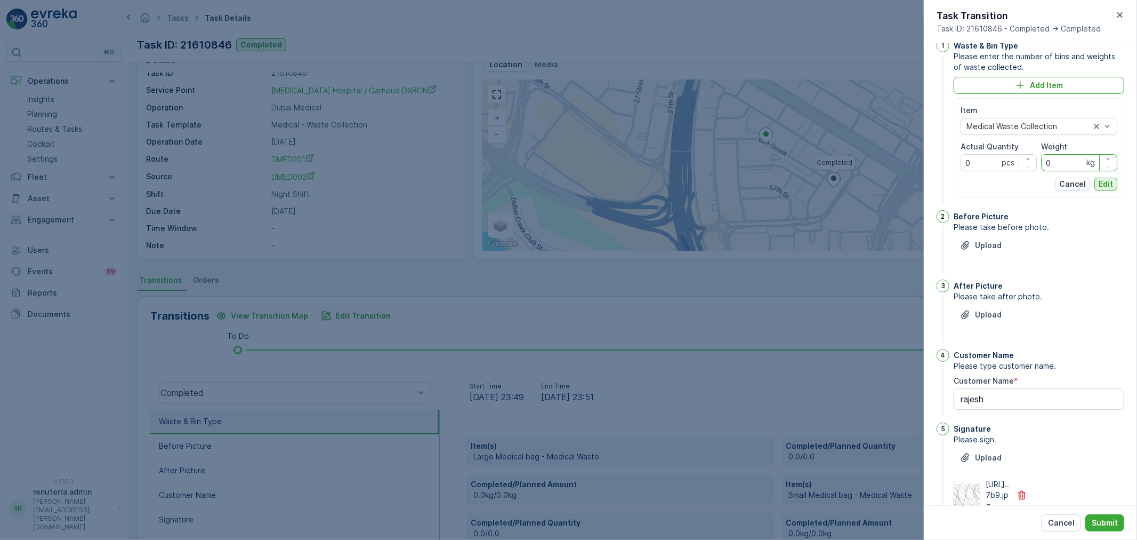
type input "0"
click at [1106, 187] on p "Edit" at bounding box center [1106, 184] width 14 height 11
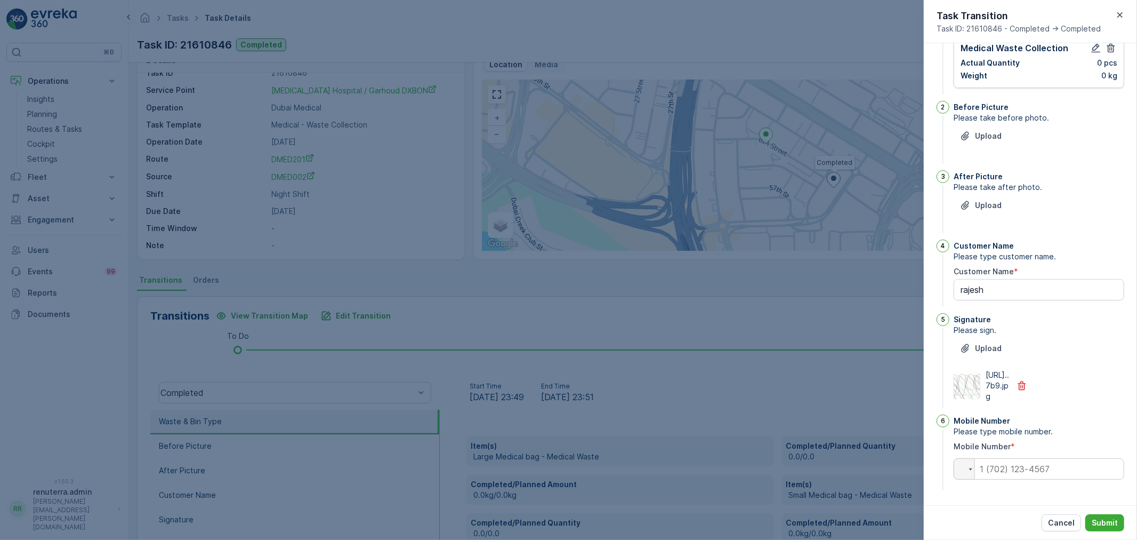
scroll to position [101, 0]
click at [1031, 470] on input "tel" at bounding box center [1039, 468] width 171 height 21
drag, startPoint x: 1003, startPoint y: 470, endPoint x: 997, endPoint y: 468, distance: 6.1
click at [957, 475] on div "Phone 0506565844" at bounding box center [1039, 468] width 171 height 21
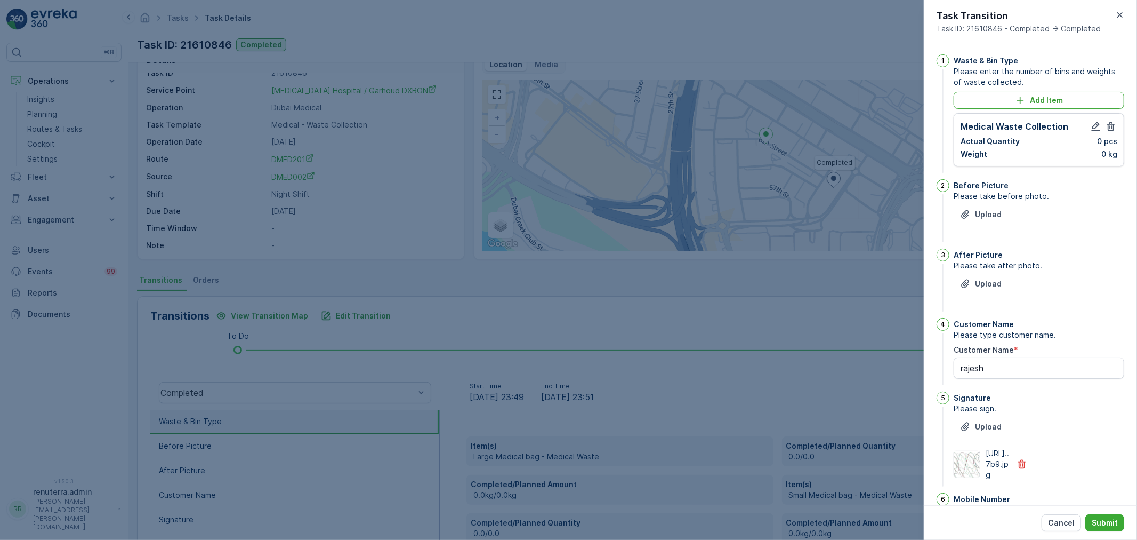
scroll to position [0, 0]
type input "0506565844"
click at [1000, 214] on p "Upload" at bounding box center [988, 216] width 27 height 11
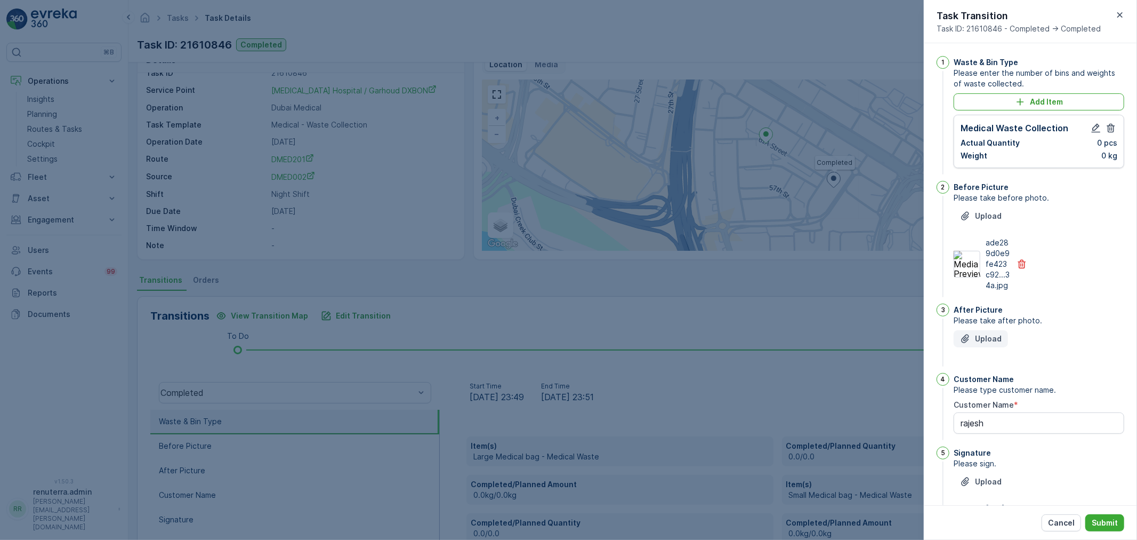
click at [980, 344] on p "Upload" at bounding box center [988, 338] width 27 height 11
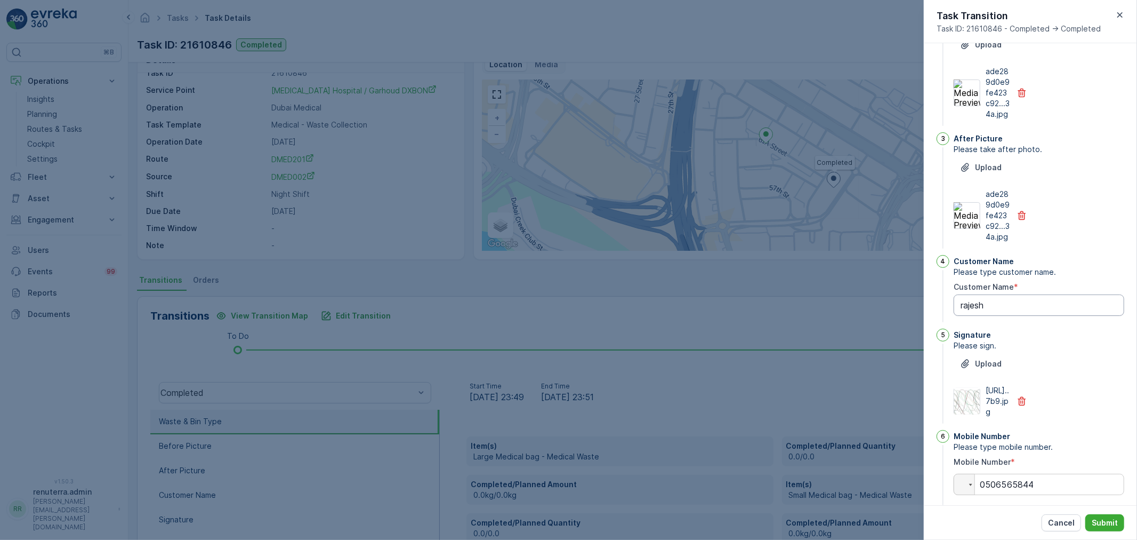
scroll to position [178, 0]
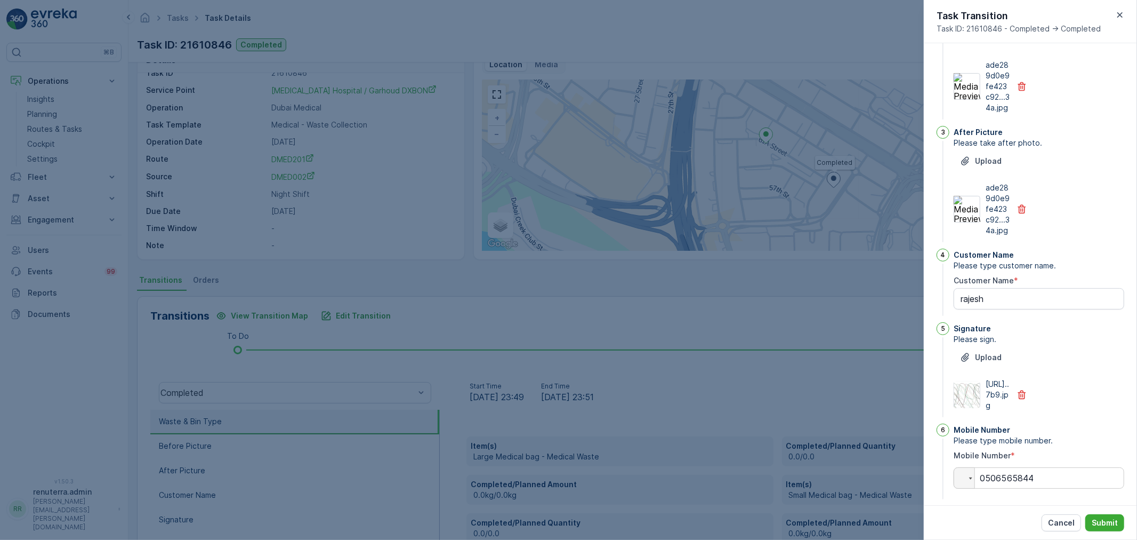
click at [1014, 318] on div "Customer Name Please type customer name. Customer Name * rajesh" at bounding box center [1039, 282] width 171 height 69
click at [1016, 309] on Name "rajesh" at bounding box center [1039, 298] width 171 height 21
click at [1014, 309] on Name "rajesh ( NO WSTE" at bounding box center [1039, 298] width 171 height 21
drag, startPoint x: 988, startPoint y: 322, endPoint x: 1076, endPoint y: 322, distance: 87.4
click at [1076, 309] on Name "rajesh ( NO WASTE)" at bounding box center [1039, 298] width 171 height 21
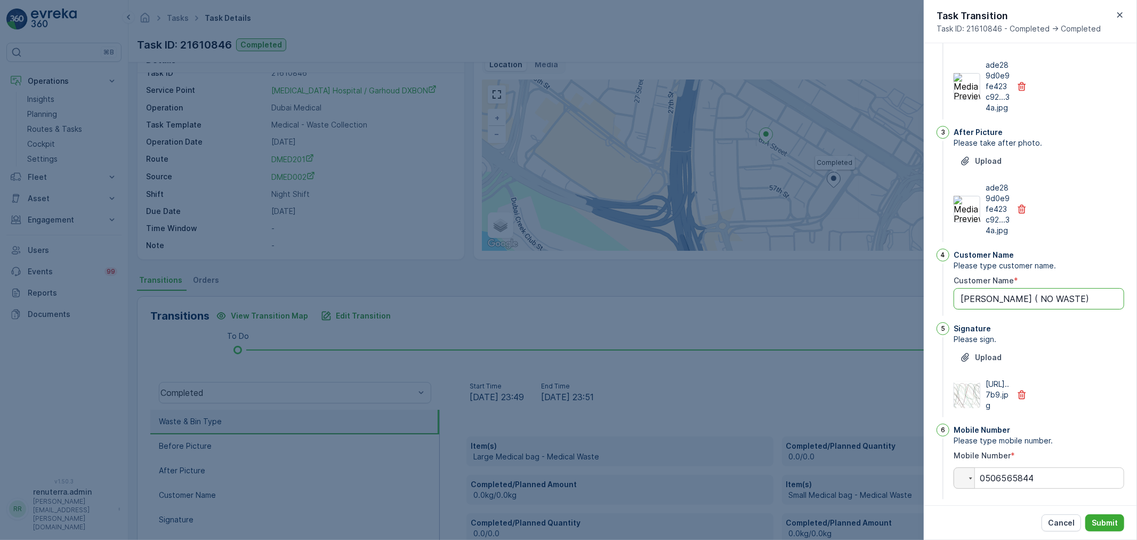
drag, startPoint x: 1015, startPoint y: 319, endPoint x: 1055, endPoint y: 312, distance: 40.0
click at [1055, 309] on Name "rajesh ( NO WASTE)" at bounding box center [1039, 298] width 171 height 21
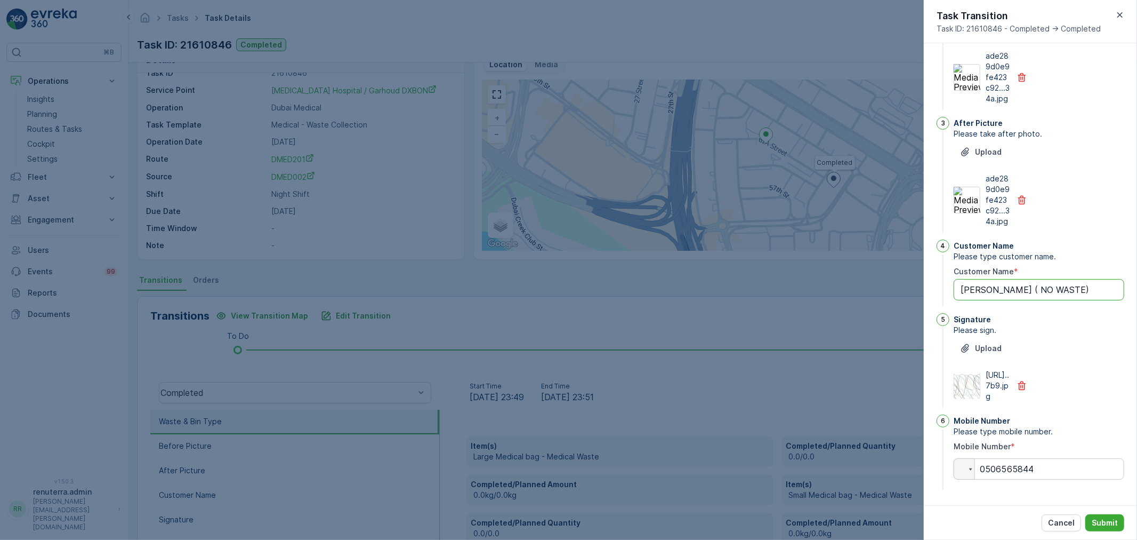
scroll to position [229, 0]
type Name "rajesh ( NO WASTE)"
click at [1106, 524] on p "Submit" at bounding box center [1105, 522] width 26 height 11
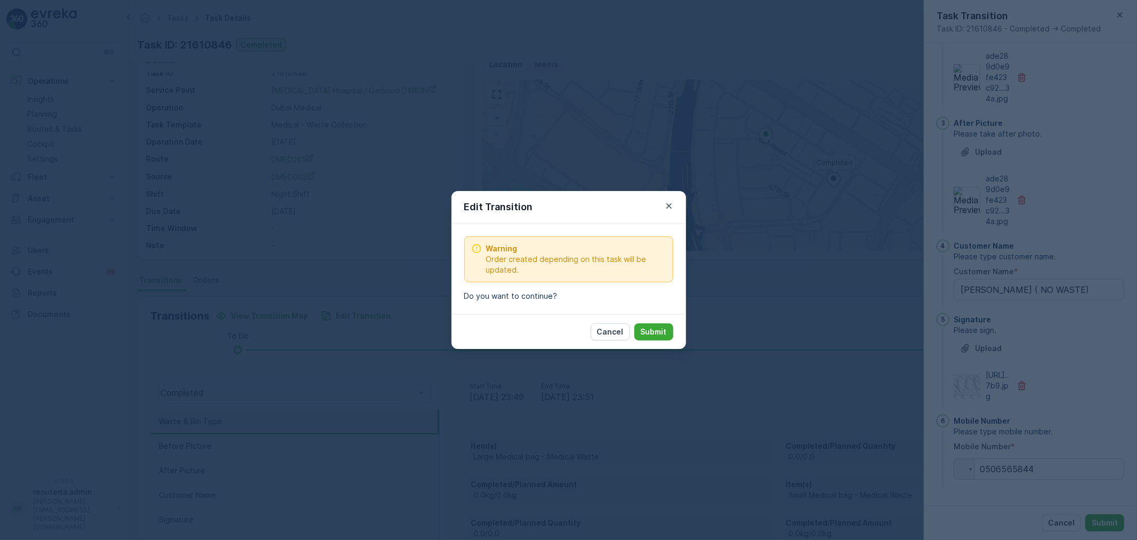
click at [649, 331] on p "Submit" at bounding box center [654, 331] width 26 height 11
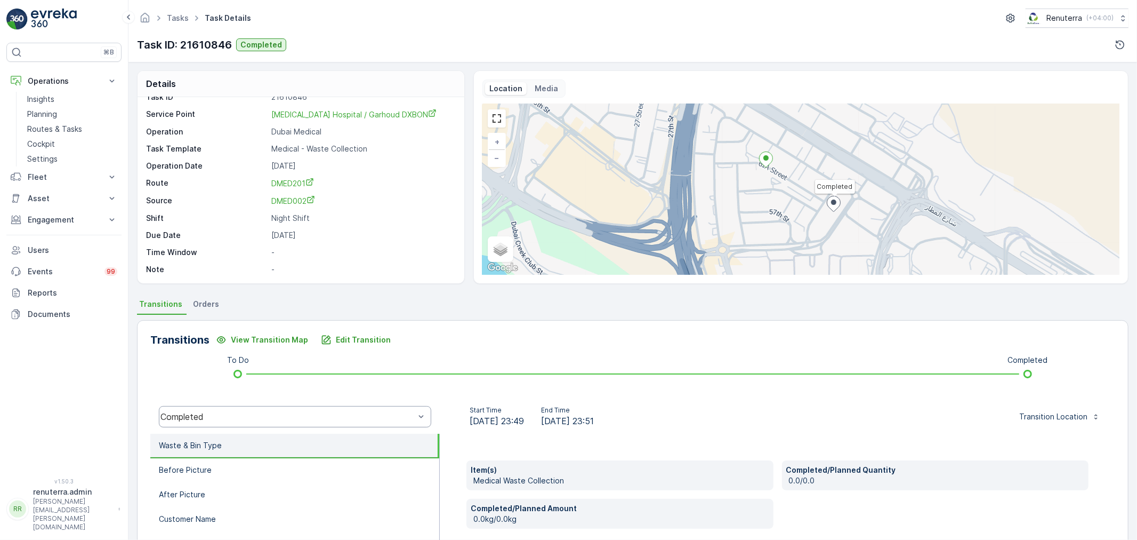
scroll to position [0, 0]
click at [361, 343] on p "Edit Transition" at bounding box center [363, 340] width 55 height 11
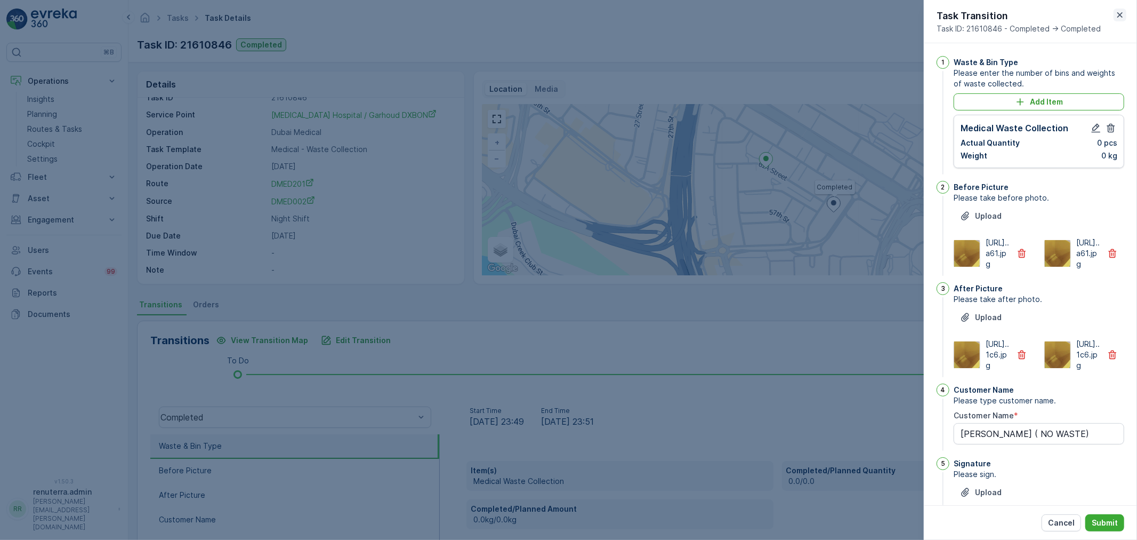
click at [1122, 19] on icon "button" at bounding box center [1120, 15] width 11 height 11
